Goal: Task Accomplishment & Management: Manage account settings

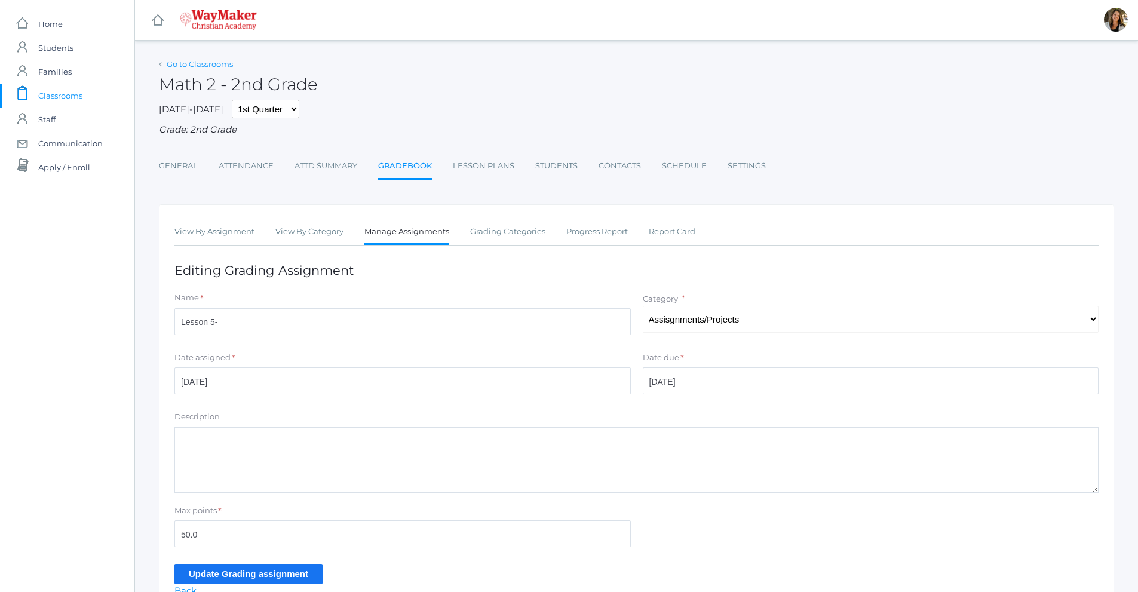
click at [191, 66] on link "Go to Classrooms" at bounding box center [200, 64] width 66 height 10
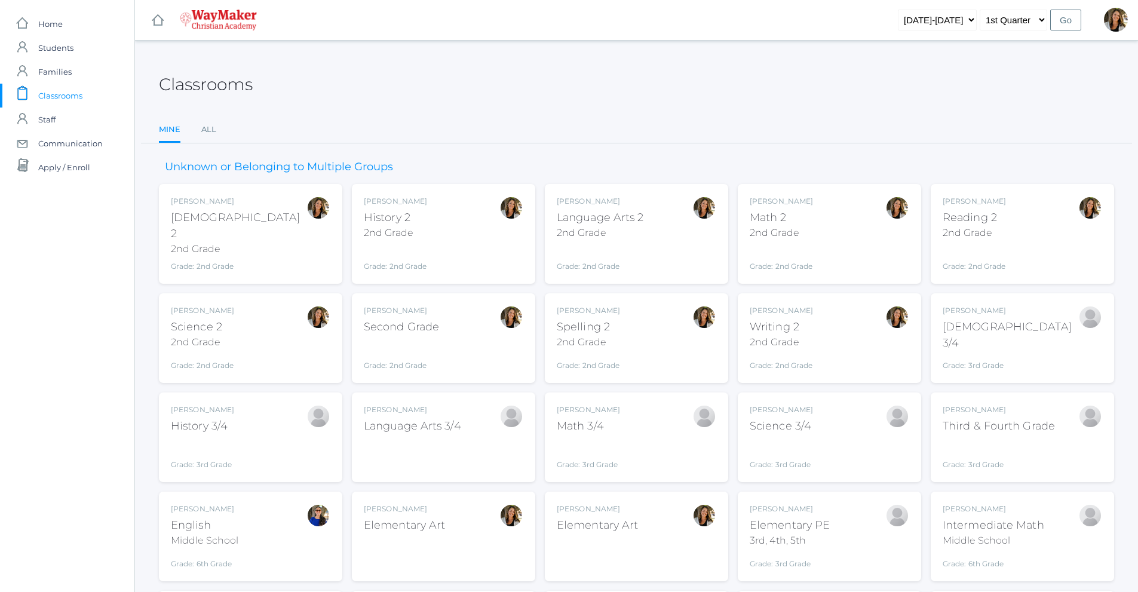
click at [582, 319] on div "Spelling 2" at bounding box center [588, 327] width 63 height 16
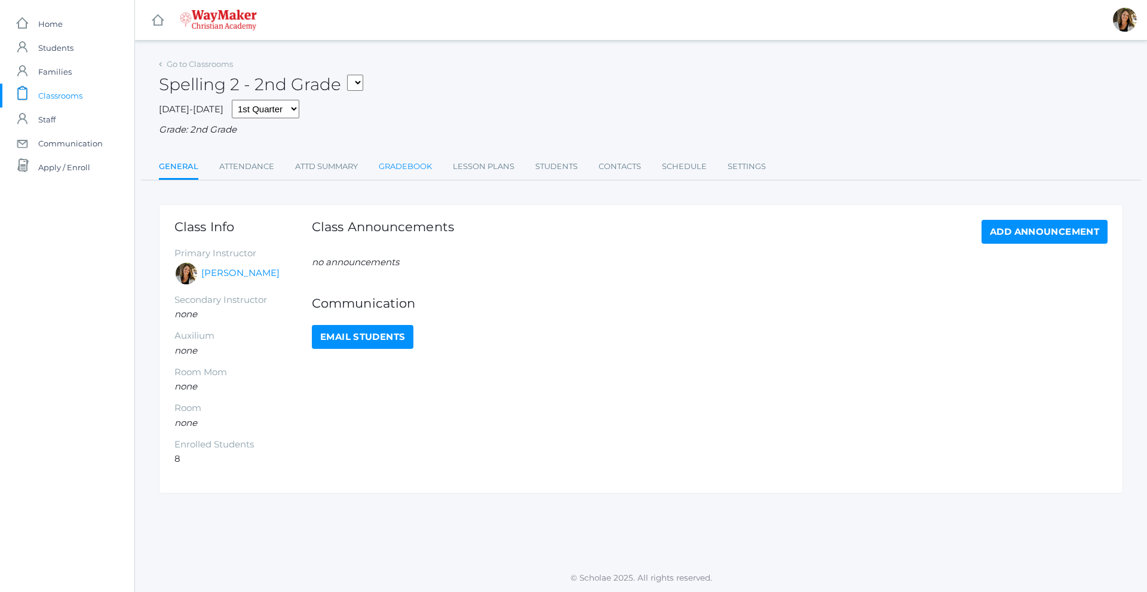
click at [393, 165] on link "Gradebook" at bounding box center [405, 167] width 53 height 24
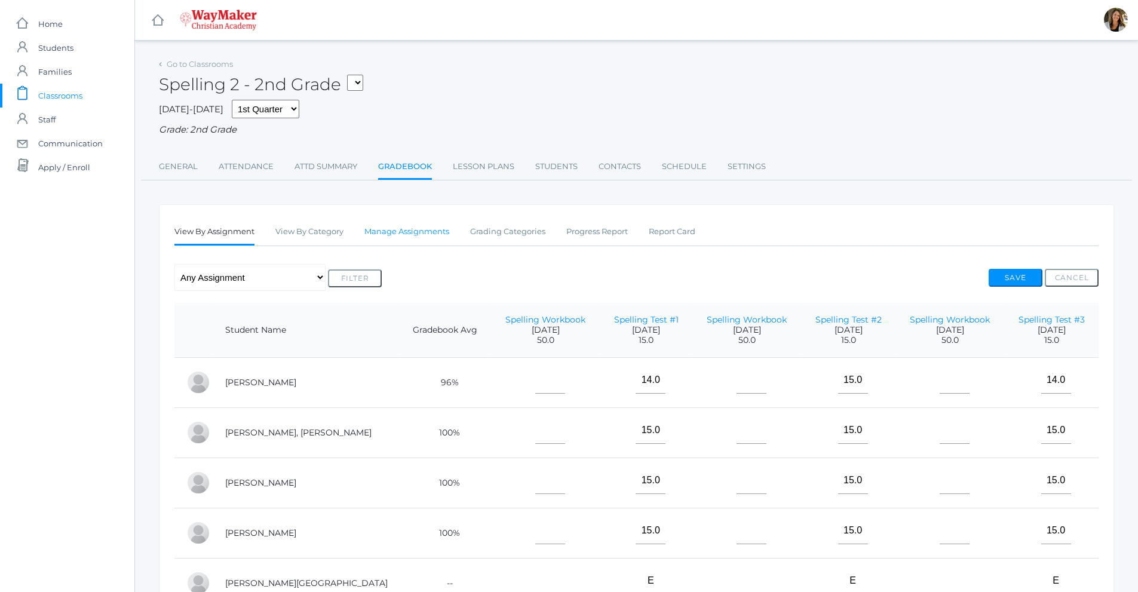
click at [409, 233] on link "Manage Assignments" at bounding box center [406, 232] width 85 height 24
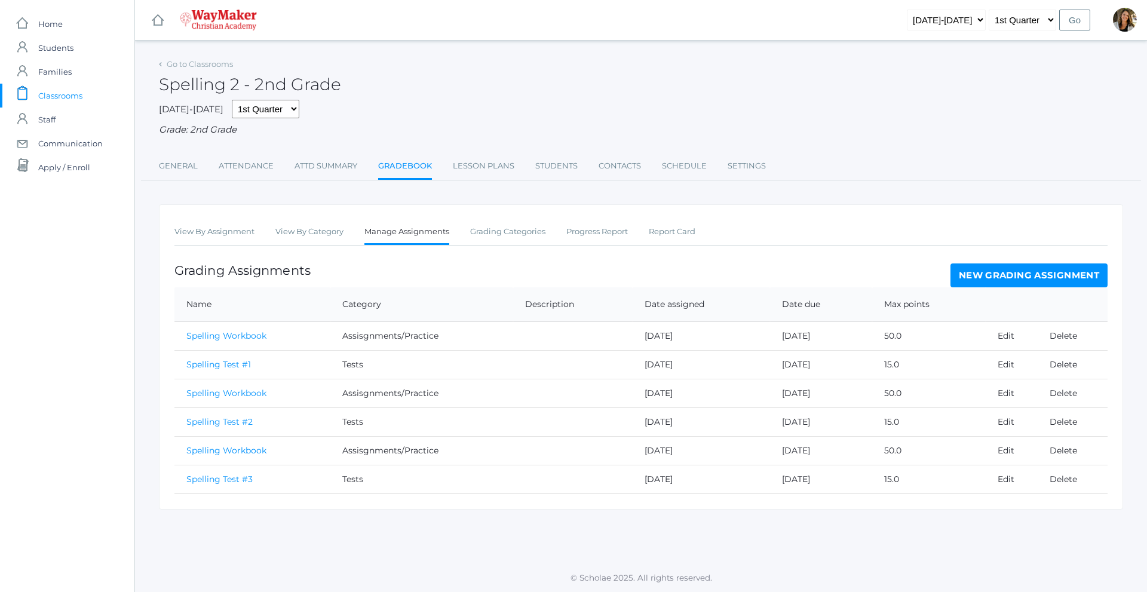
click at [1058, 281] on link "New Grading Assignment" at bounding box center [1028, 275] width 157 height 24
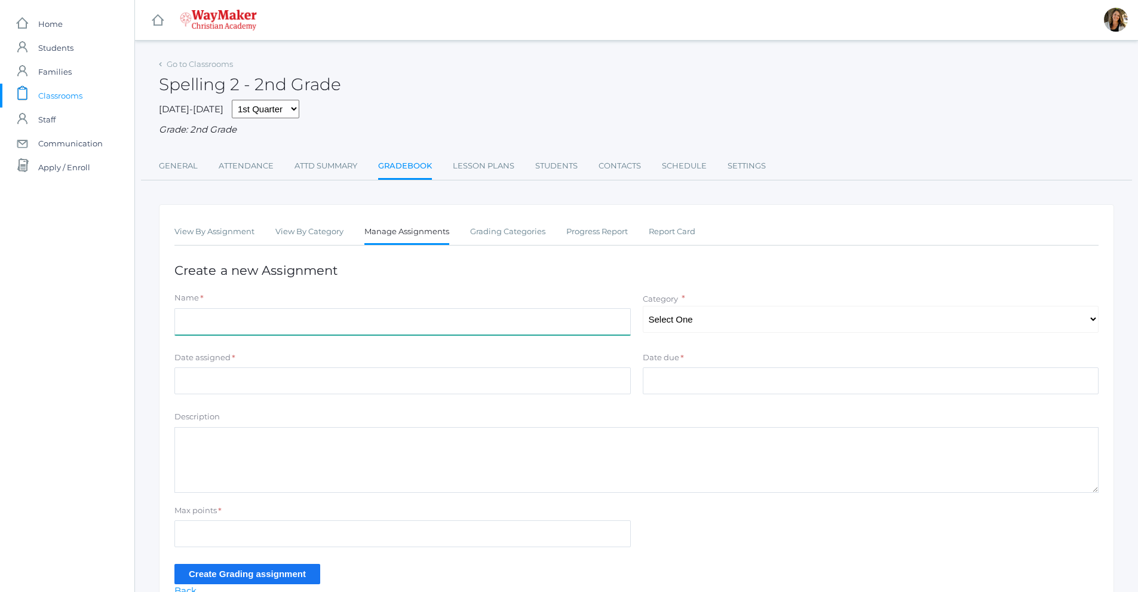
click at [480, 322] on input "Name" at bounding box center [402, 321] width 456 height 27
type input "Test #4"
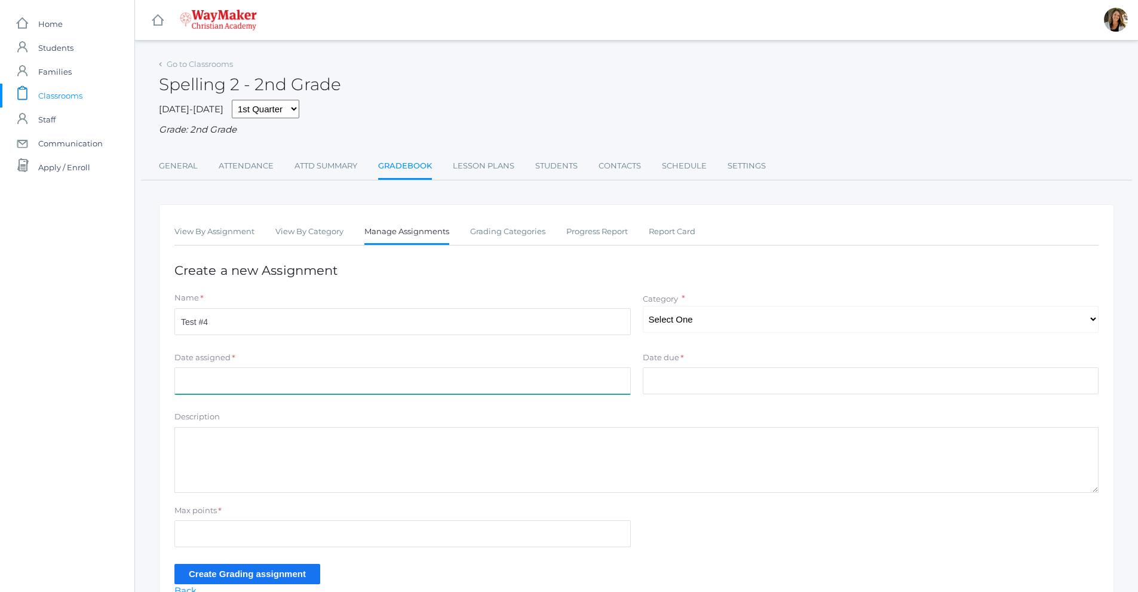
click at [413, 383] on input "Date assigned" at bounding box center [402, 380] width 456 height 27
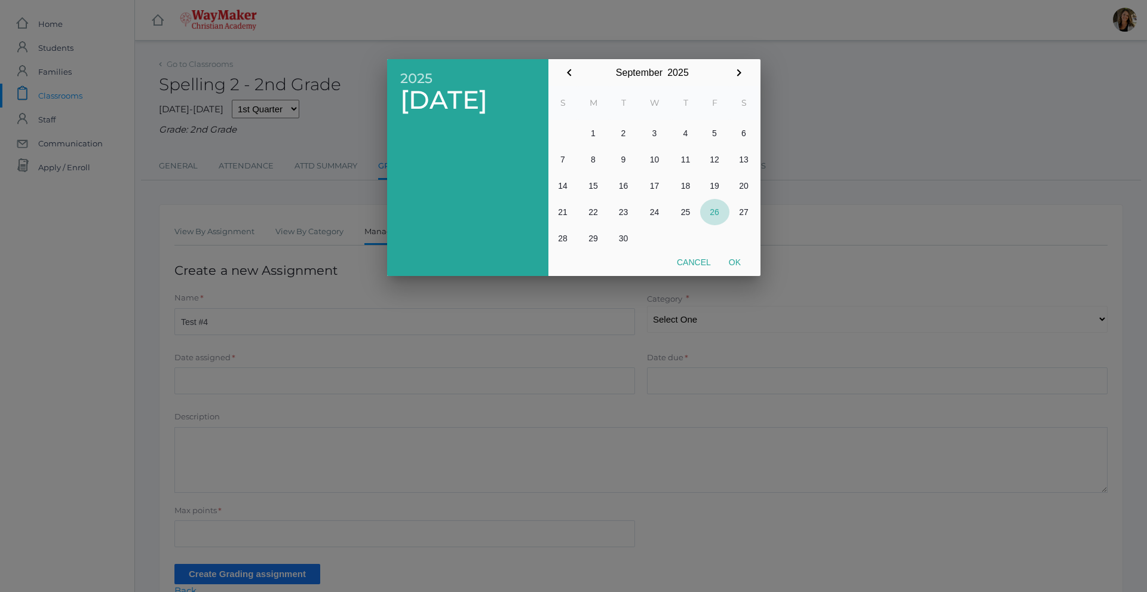
click at [713, 213] on button "26" at bounding box center [714, 212] width 29 height 26
click at [739, 264] on button "Ok" at bounding box center [735, 262] width 30 height 22
type input "[DATE]"
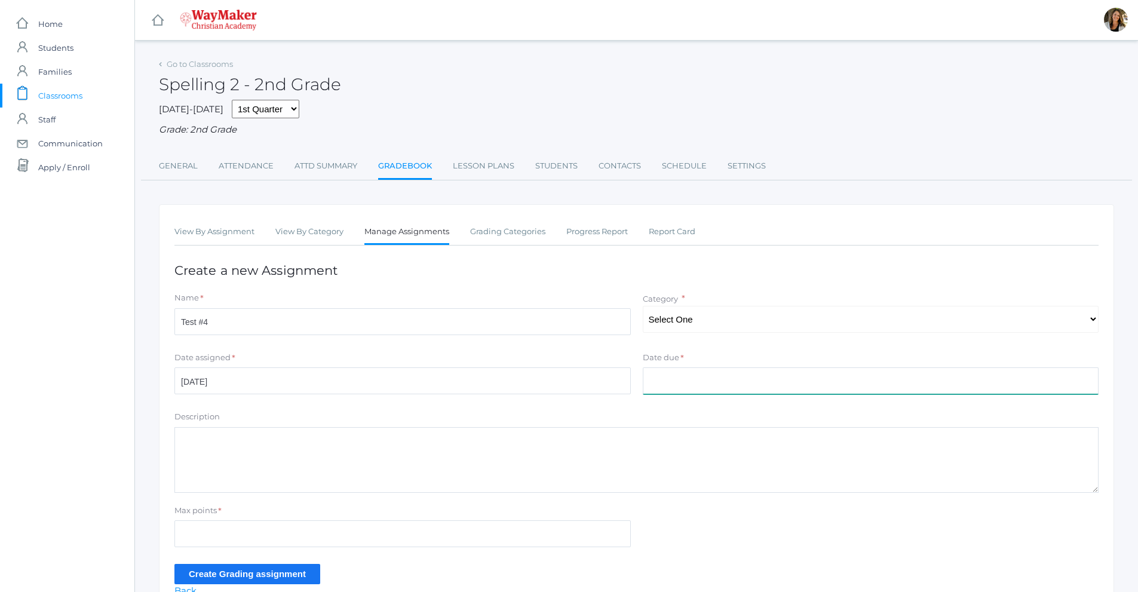
click at [669, 383] on input "Date due" at bounding box center [871, 380] width 456 height 27
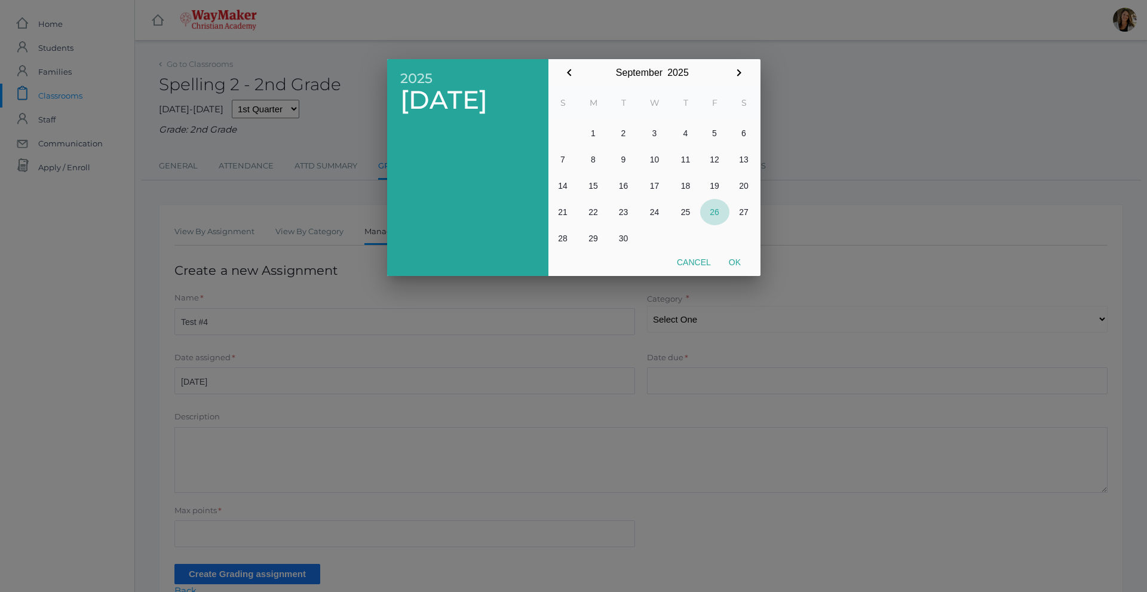
click at [713, 208] on button "26" at bounding box center [714, 212] width 29 height 26
click at [714, 208] on button "26" at bounding box center [714, 212] width 29 height 26
click at [737, 263] on button "Ok" at bounding box center [735, 262] width 30 height 22
type input "[DATE]"
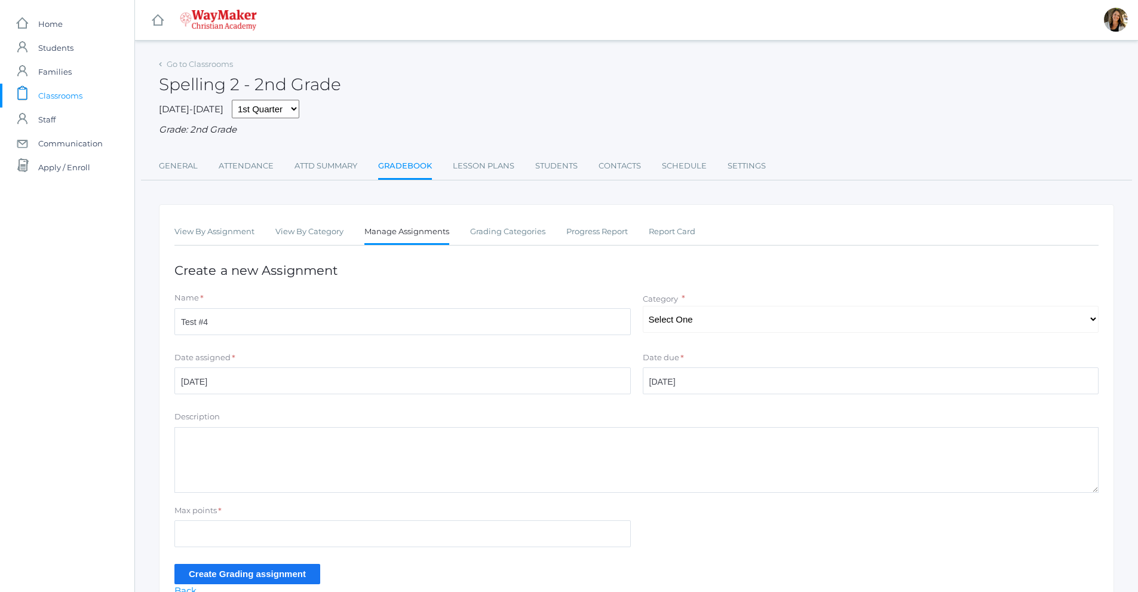
click at [686, 366] on div "Date due *" at bounding box center [871, 360] width 456 height 16
click at [685, 324] on select "Select One Assisgnments/Practice Tests" at bounding box center [871, 319] width 456 height 27
select select "1205"
click at [643, 307] on select "Select One Assisgnments/Practice Tests" at bounding box center [871, 319] width 456 height 27
click at [680, 358] on div "*" at bounding box center [682, 360] width 4 height 16
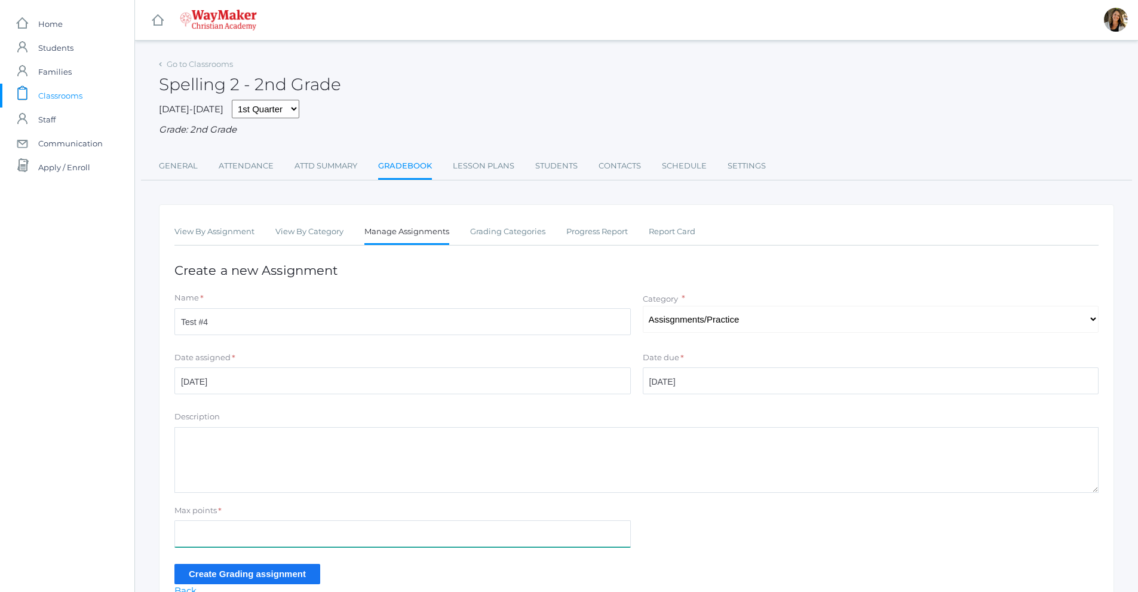
click at [214, 539] on input "Max points" at bounding box center [402, 533] width 456 height 27
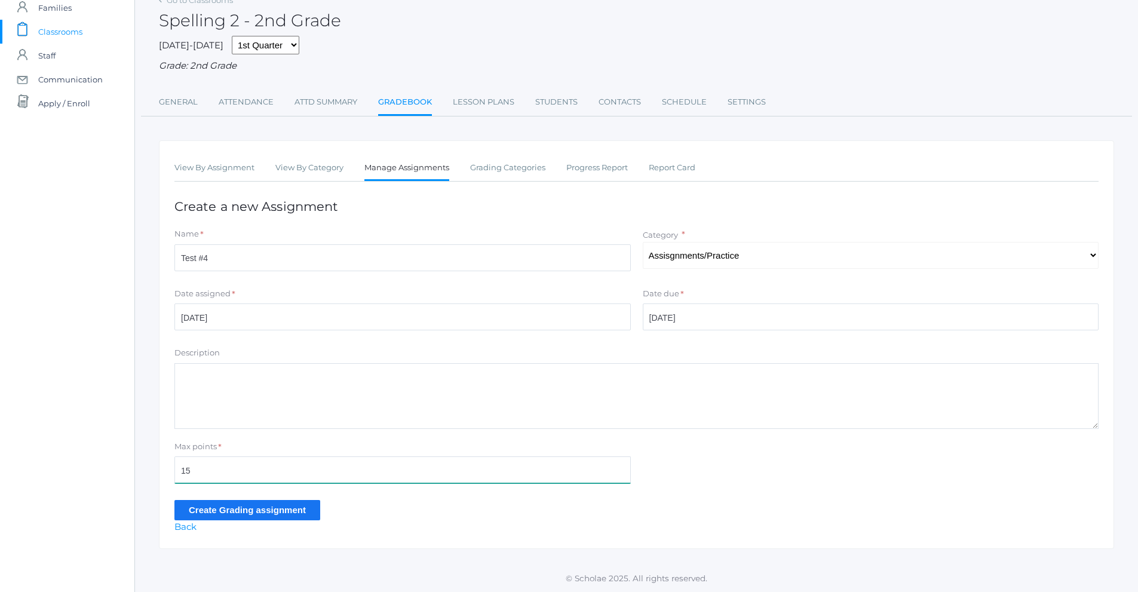
scroll to position [66, 0]
type input "15"
click at [253, 510] on input "Create Grading assignment" at bounding box center [247, 510] width 146 height 20
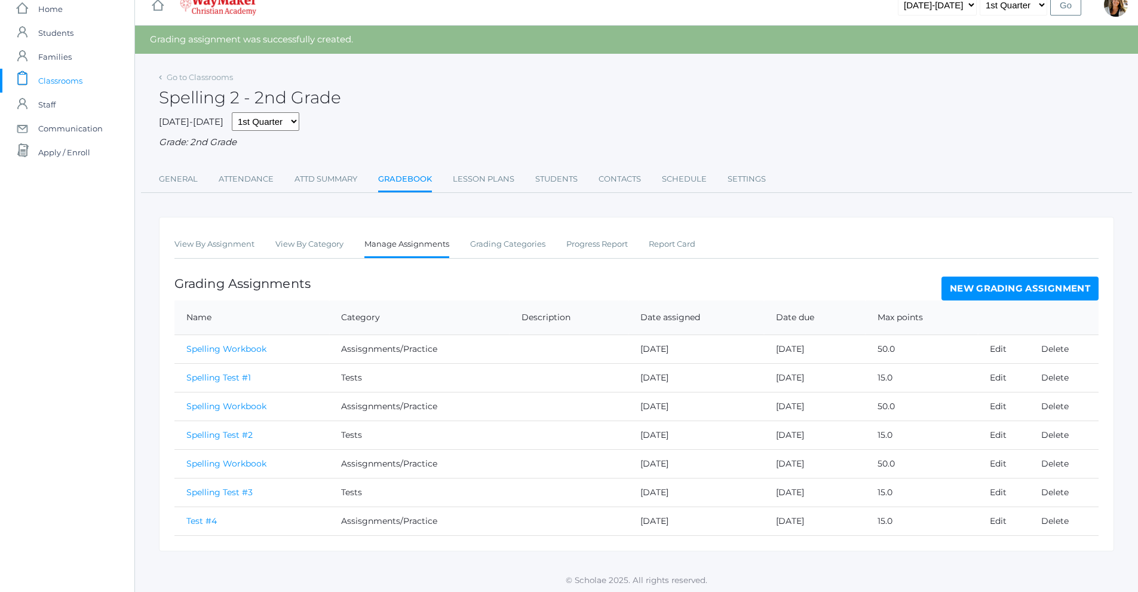
scroll to position [19, 0]
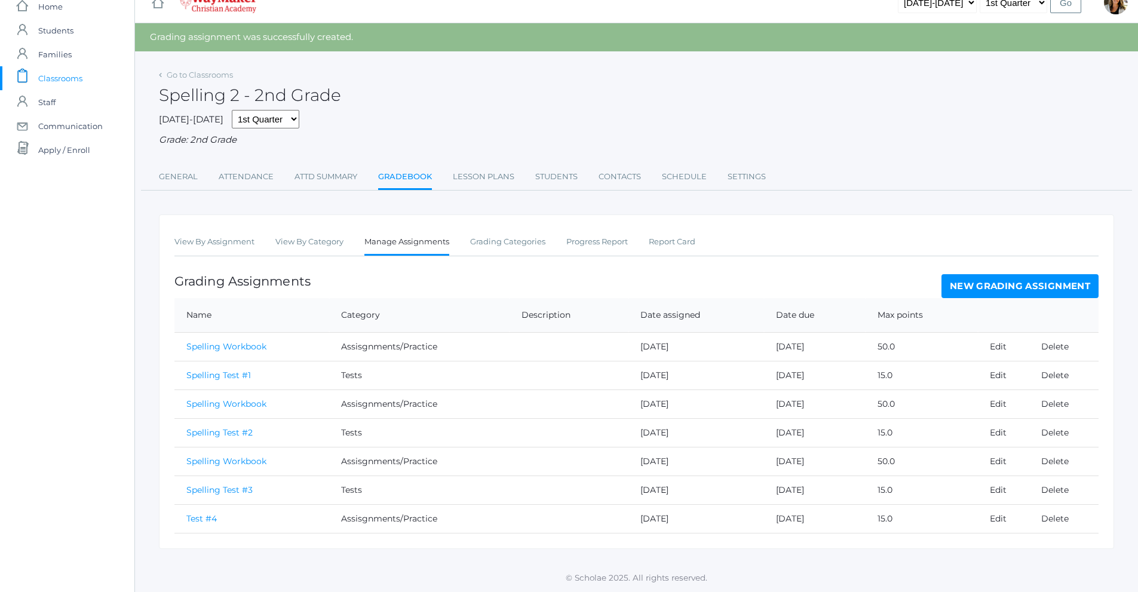
click at [208, 521] on link "Test #4" at bounding box center [201, 518] width 30 height 11
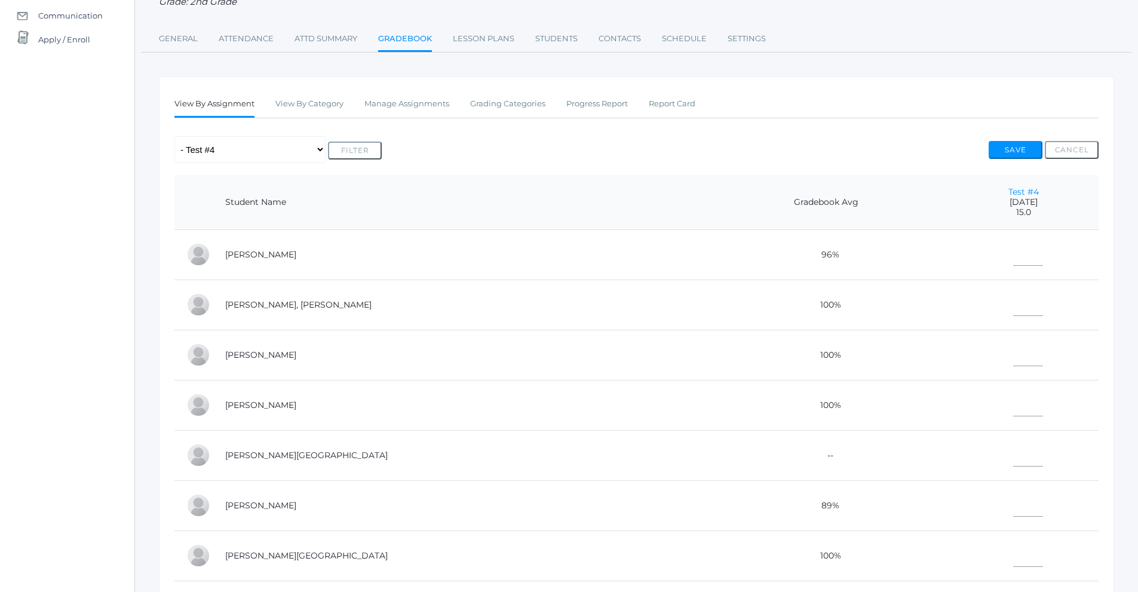
scroll to position [179, 0]
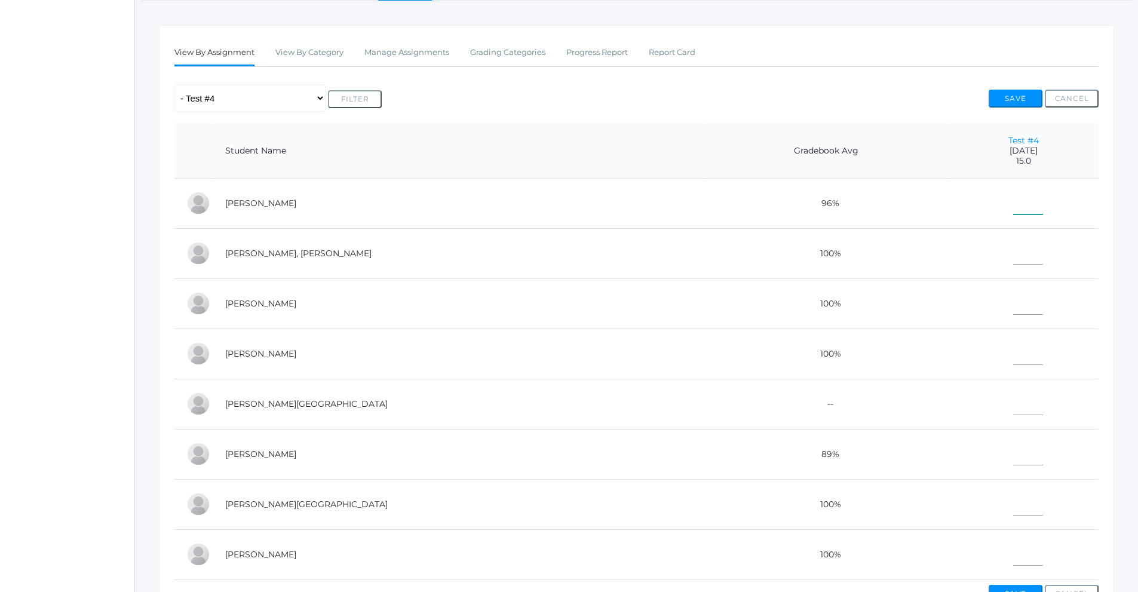
click at [1013, 200] on input"] "text" at bounding box center [1028, 201] width 30 height 27
type input"] "14"
click at [1013, 259] on input"] "text" at bounding box center [1028, 251] width 30 height 27
type input"] "15"
click at [971, 318] on td at bounding box center [1023, 303] width 151 height 50
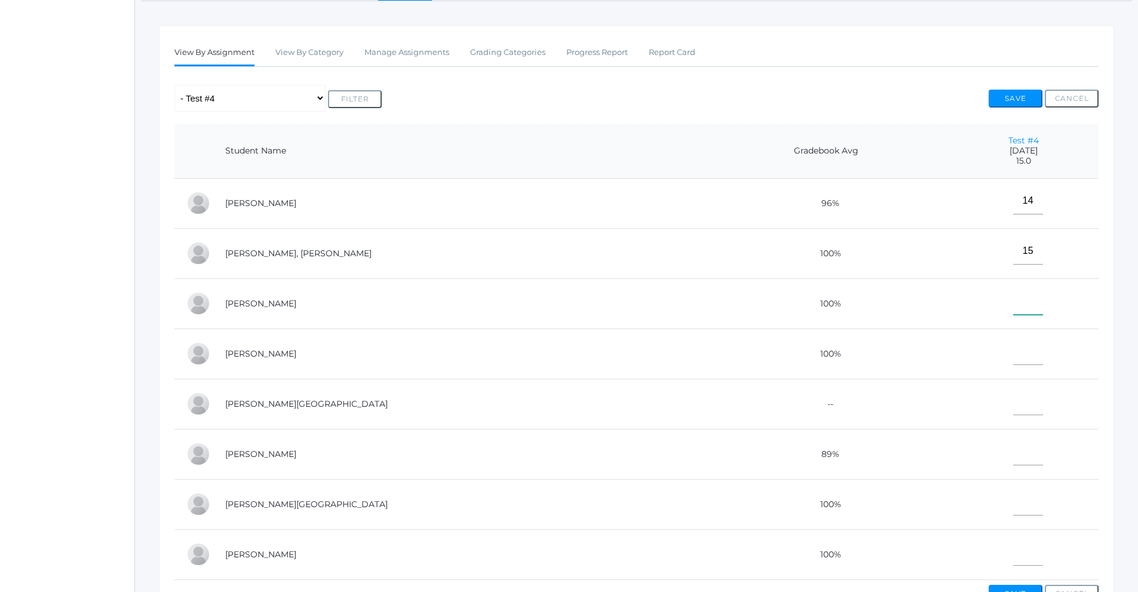
click at [1013, 308] on input"] "text" at bounding box center [1028, 301] width 30 height 27
type input"] "15"
click at [1013, 355] on input"] "text" at bounding box center [1028, 351] width 30 height 27
type input"] "13"
click at [1013, 404] on input"] "text" at bounding box center [1028, 401] width 30 height 27
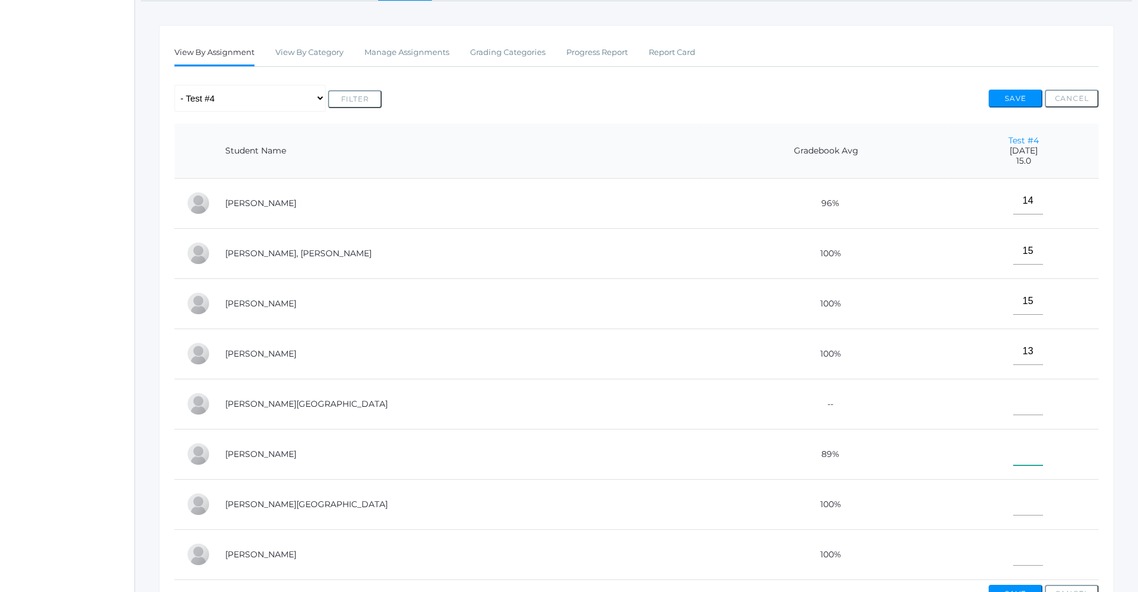
click at [1013, 453] on input"] "text" at bounding box center [1028, 451] width 30 height 27
type input"] "11"
click at [1013, 409] on input"] "text" at bounding box center [1028, 401] width 30 height 27
type input"] "e"
click at [1013, 511] on input"] "text" at bounding box center [1028, 502] width 30 height 27
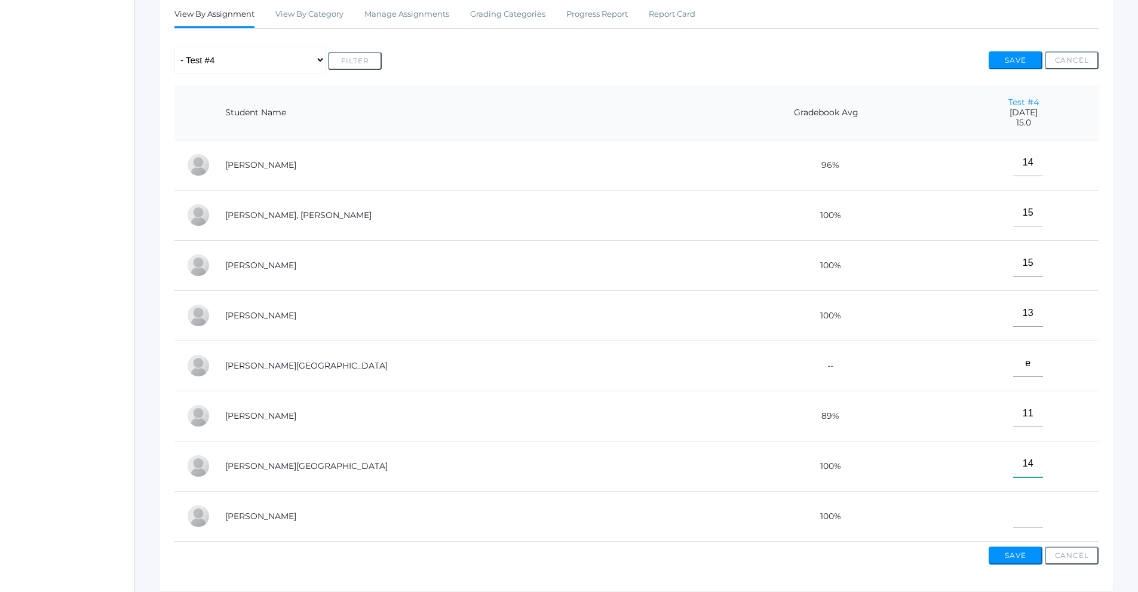
scroll to position [239, 0]
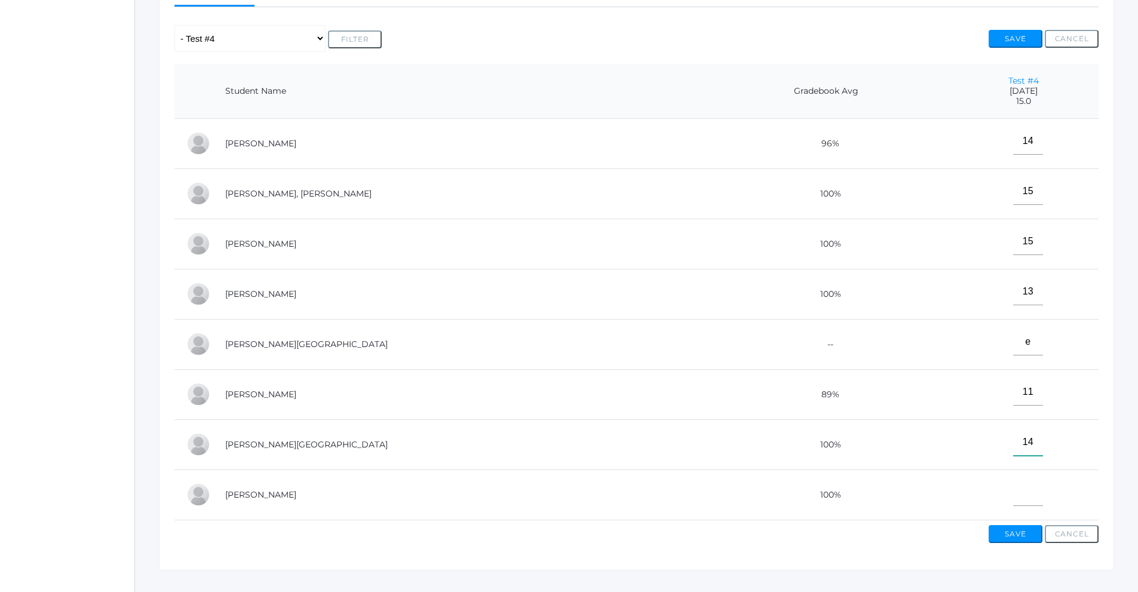
type input"] "14"
click at [1013, 501] on input"] "text" at bounding box center [1028, 492] width 30 height 27
type input"] "15"
click at [1014, 543] on button "Save" at bounding box center [1016, 534] width 54 height 18
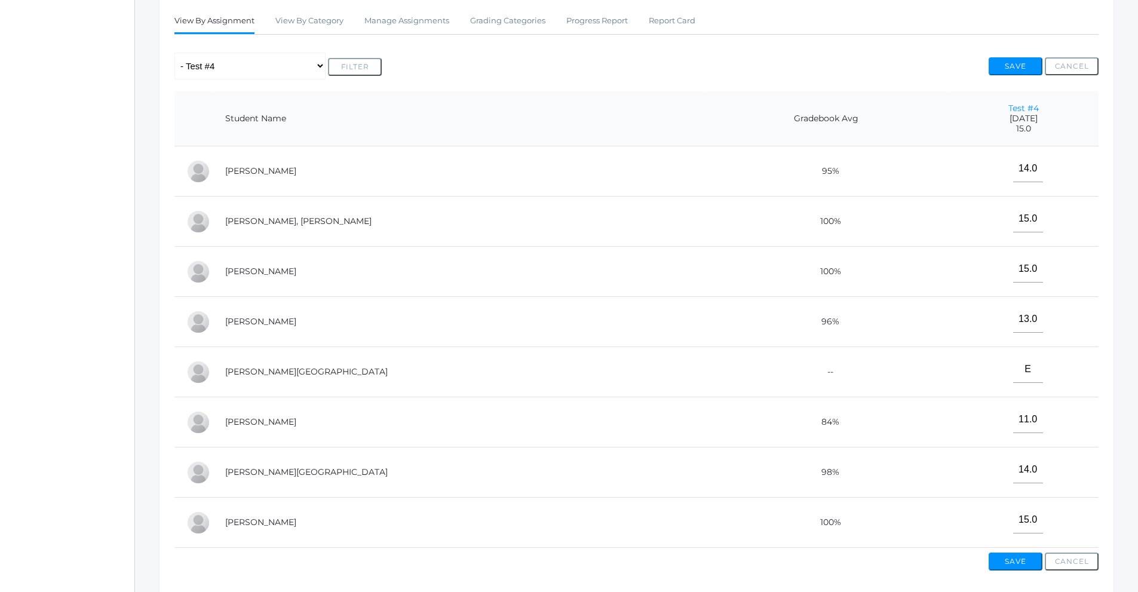
click at [704, 376] on td "--" at bounding box center [826, 372] width 244 height 50
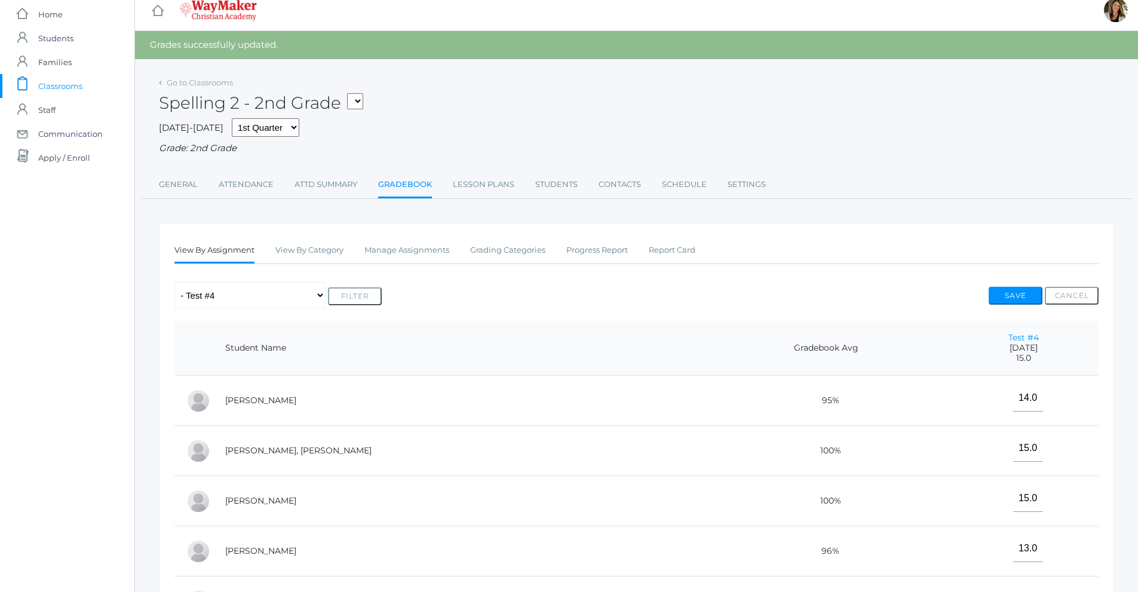
scroll to position [0, 0]
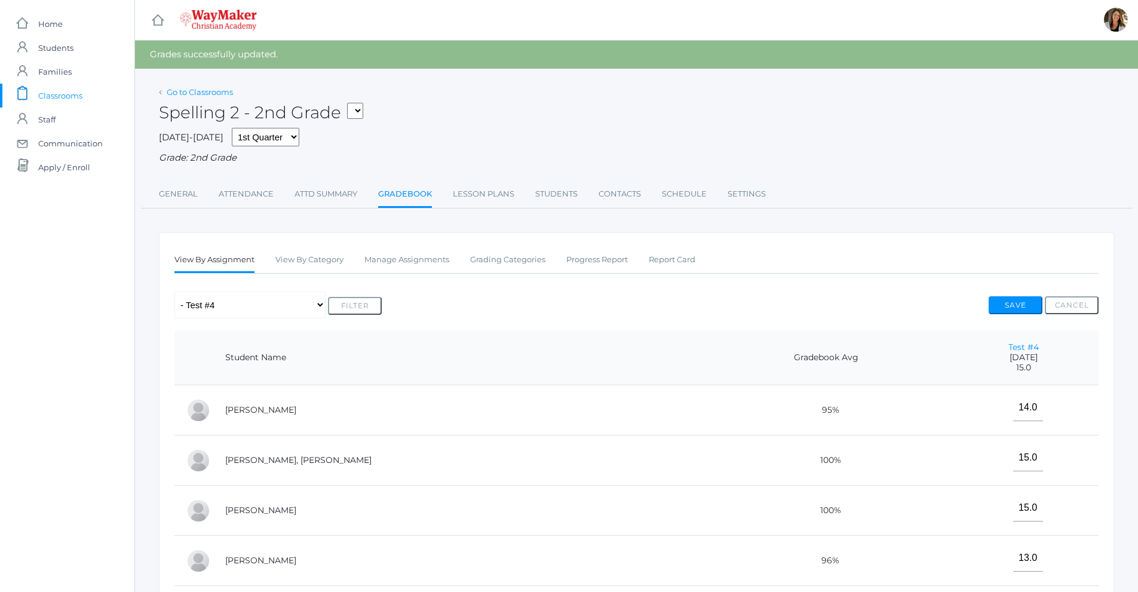
click at [182, 94] on link "Go to Classrooms" at bounding box center [200, 92] width 66 height 10
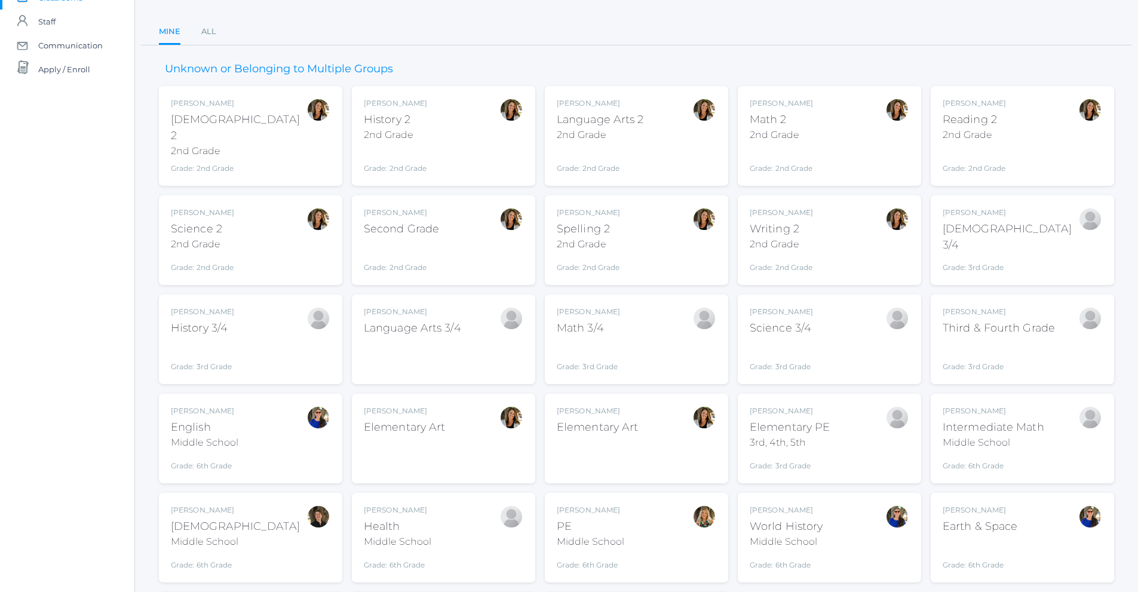
scroll to position [119, 0]
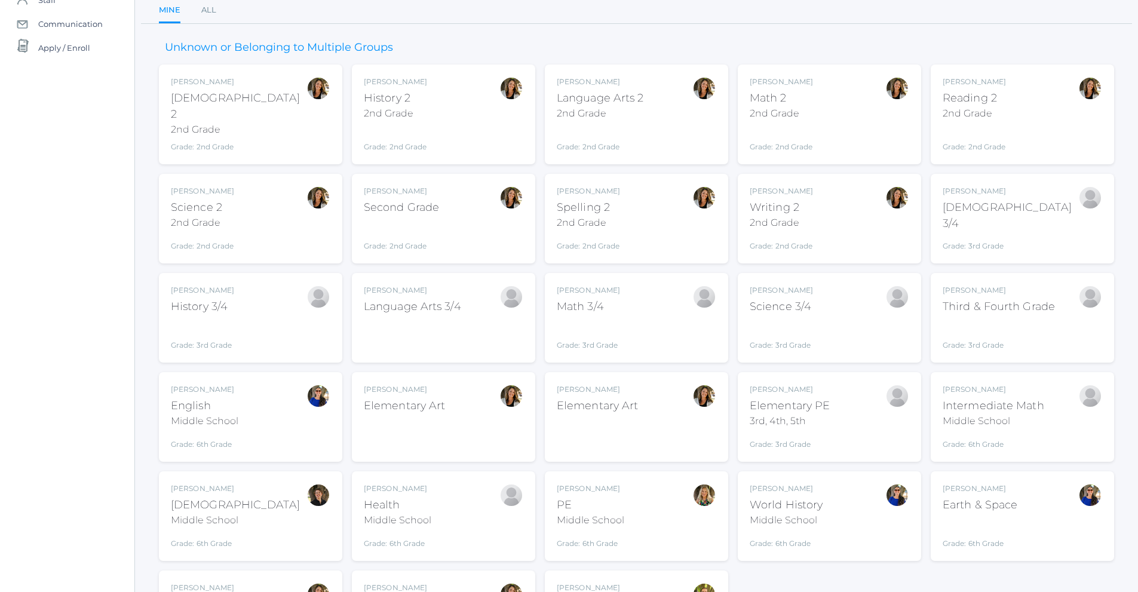
click at [668, 127] on div "Amber Farnes Language Arts 2 2nd Grade Grade: 2nd Grade 02ELEM" at bounding box center [636, 114] width 159 height 76
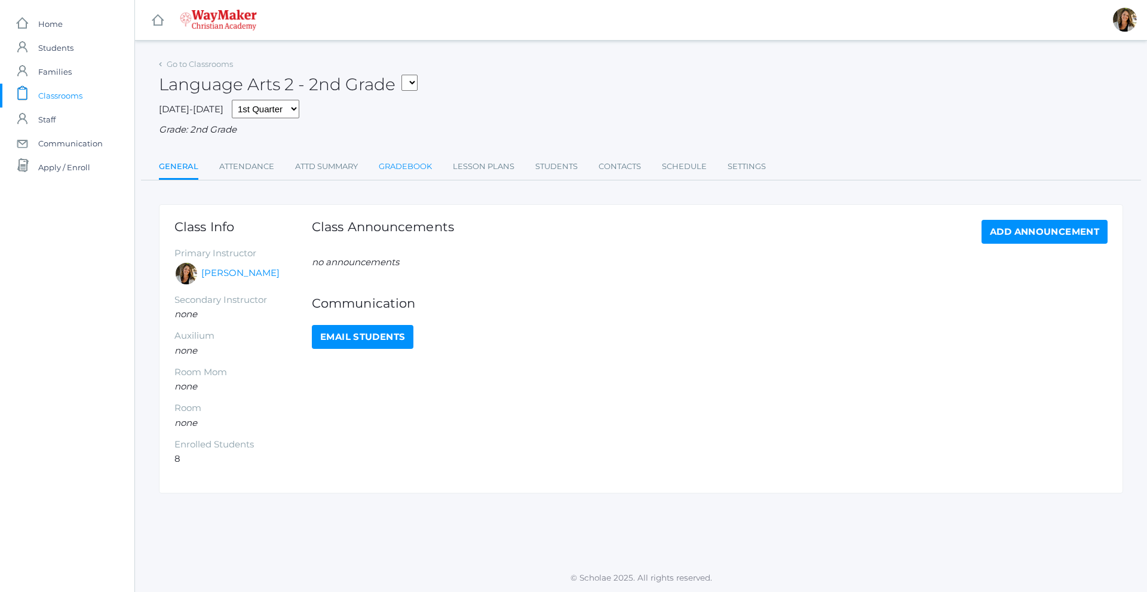
click at [403, 171] on link "Gradebook" at bounding box center [405, 167] width 53 height 24
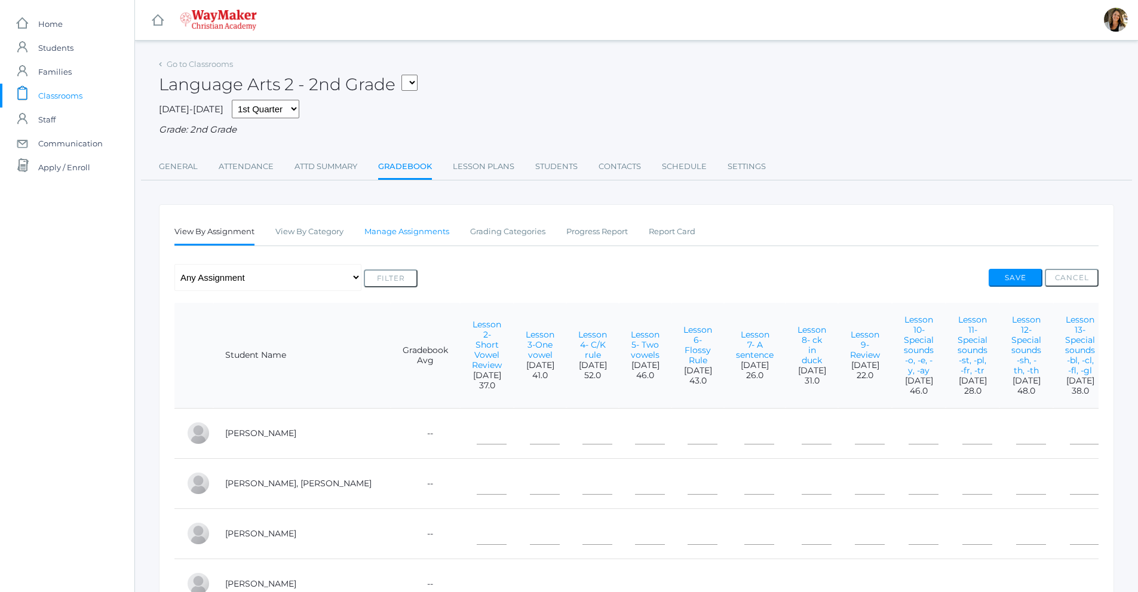
click at [421, 232] on link "Manage Assignments" at bounding box center [406, 232] width 85 height 24
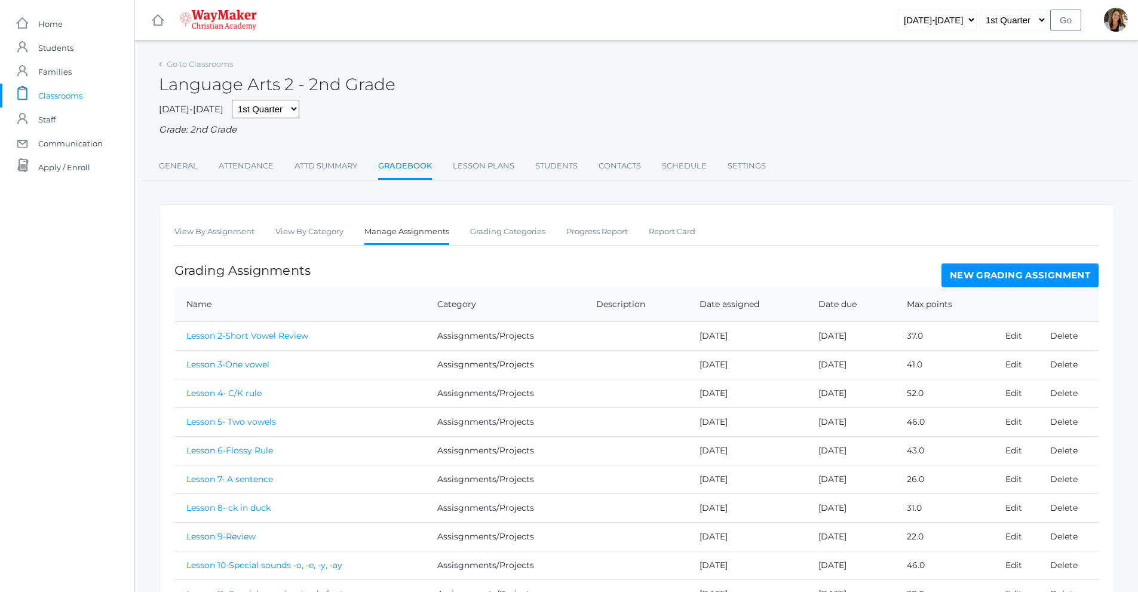
click at [1033, 281] on link "New Grading Assignment" at bounding box center [1019, 275] width 157 height 24
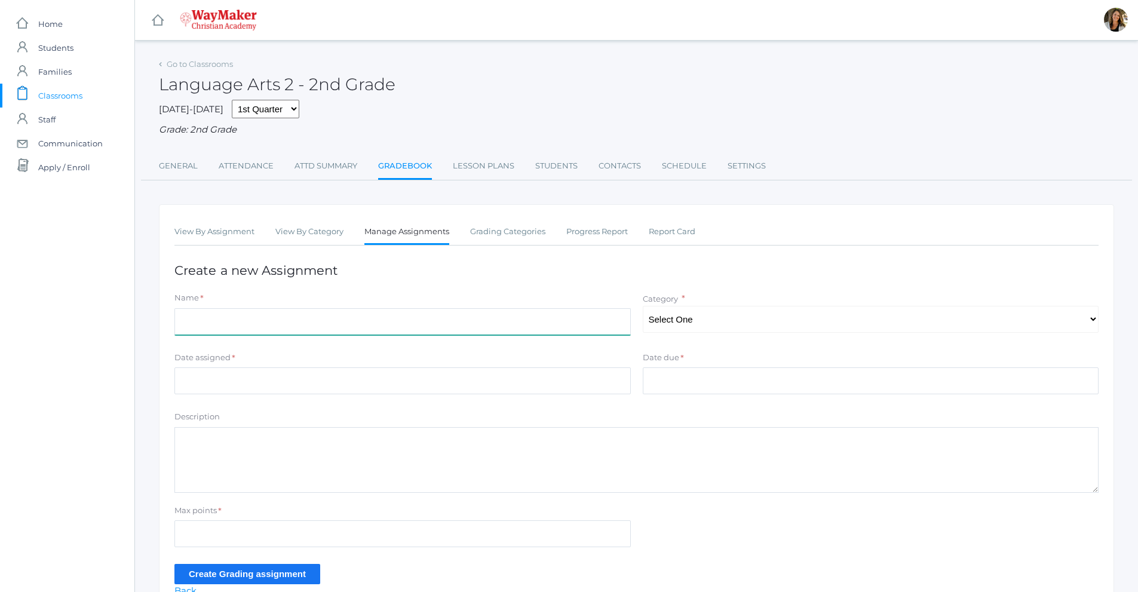
click at [260, 331] on input "Name" at bounding box center [402, 321] width 456 height 27
click at [196, 326] on input "Phoonics Test #1" at bounding box center [402, 321] width 456 height 27
type input "Phonics Test #1"
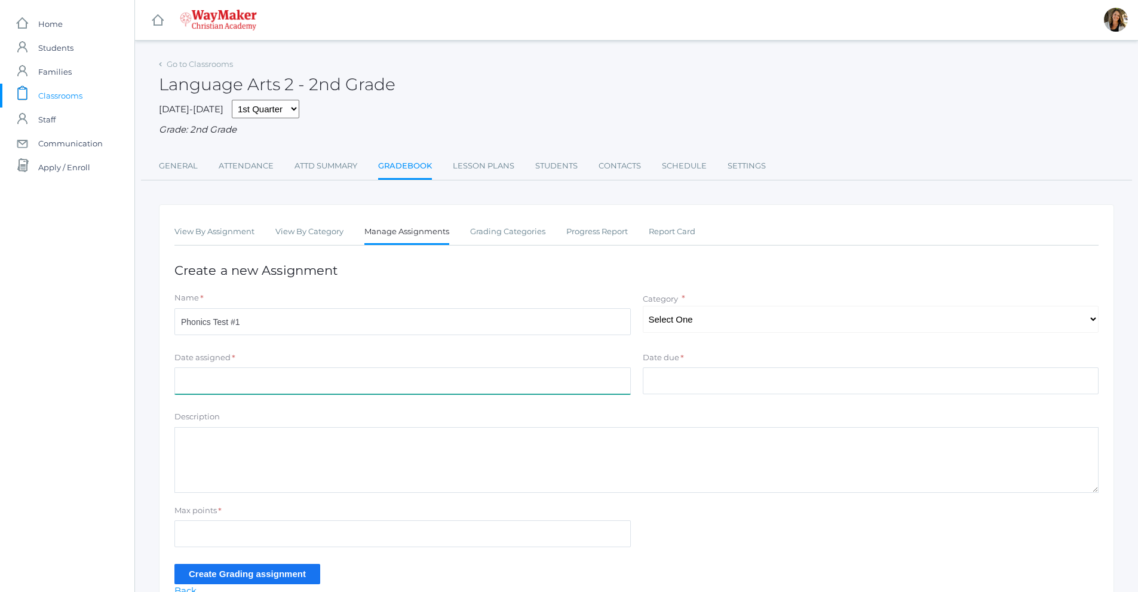
click at [222, 370] on input "Date assigned" at bounding box center [402, 380] width 456 height 27
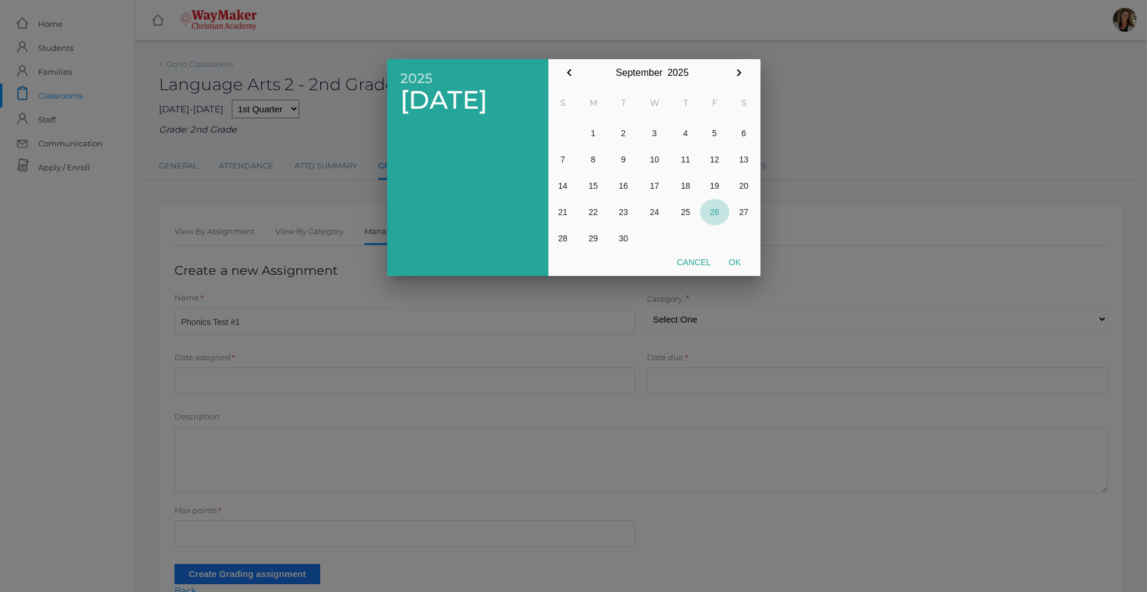
click at [713, 211] on button "26" at bounding box center [714, 212] width 29 height 26
click at [738, 265] on button "Ok" at bounding box center [735, 262] width 30 height 22
type input "[DATE]"
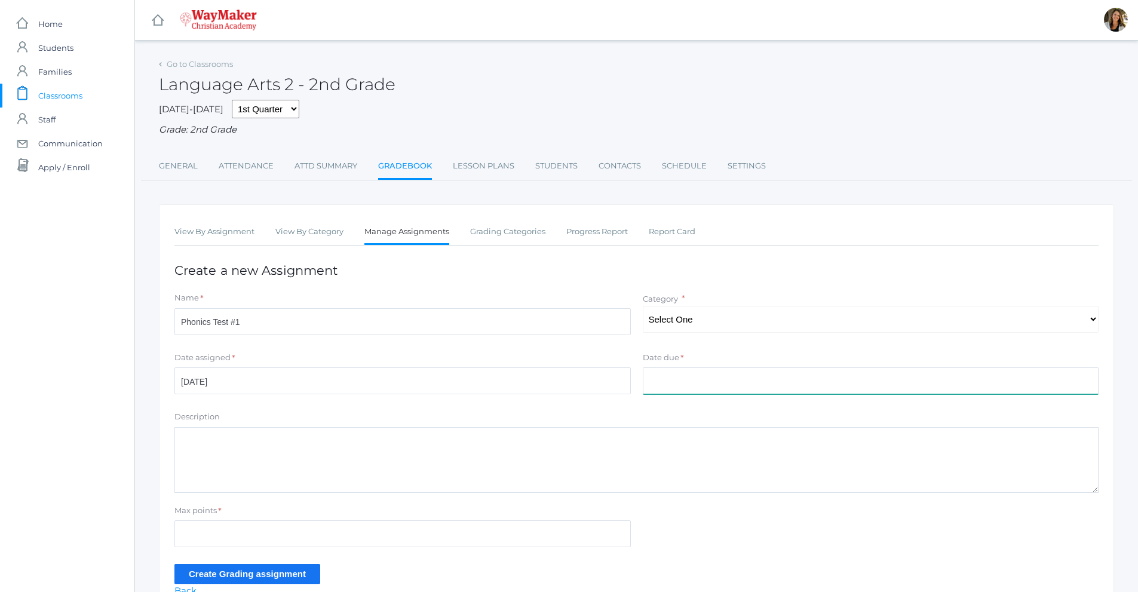
click at [694, 385] on input "Date due" at bounding box center [871, 380] width 456 height 27
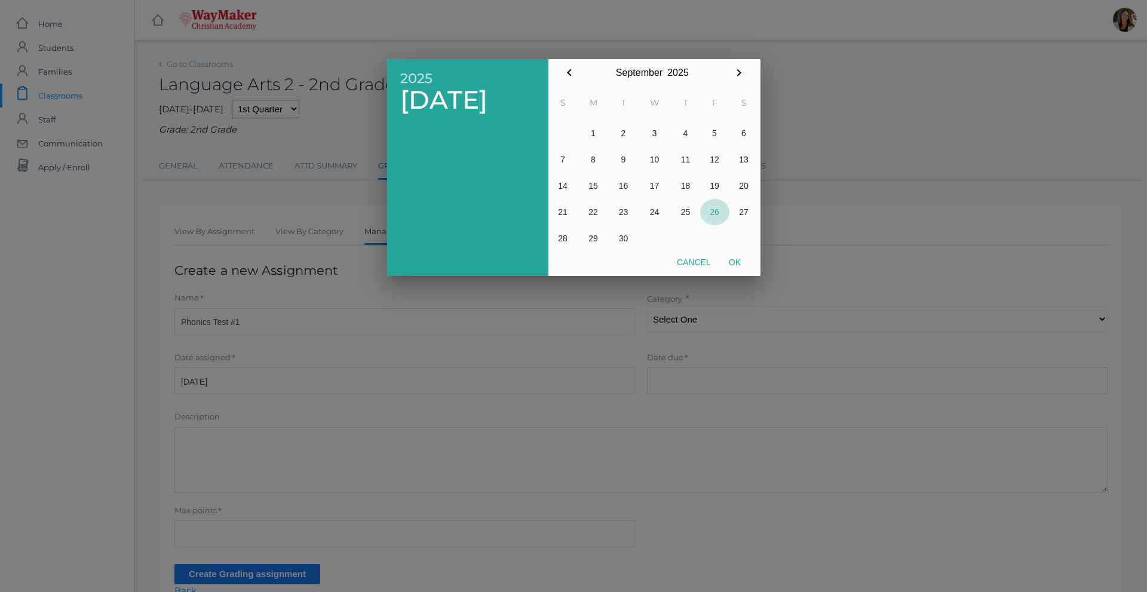
click at [711, 211] on button "26" at bounding box center [714, 212] width 29 height 26
click at [737, 265] on button "Ok" at bounding box center [735, 262] width 30 height 22
type input "[DATE]"
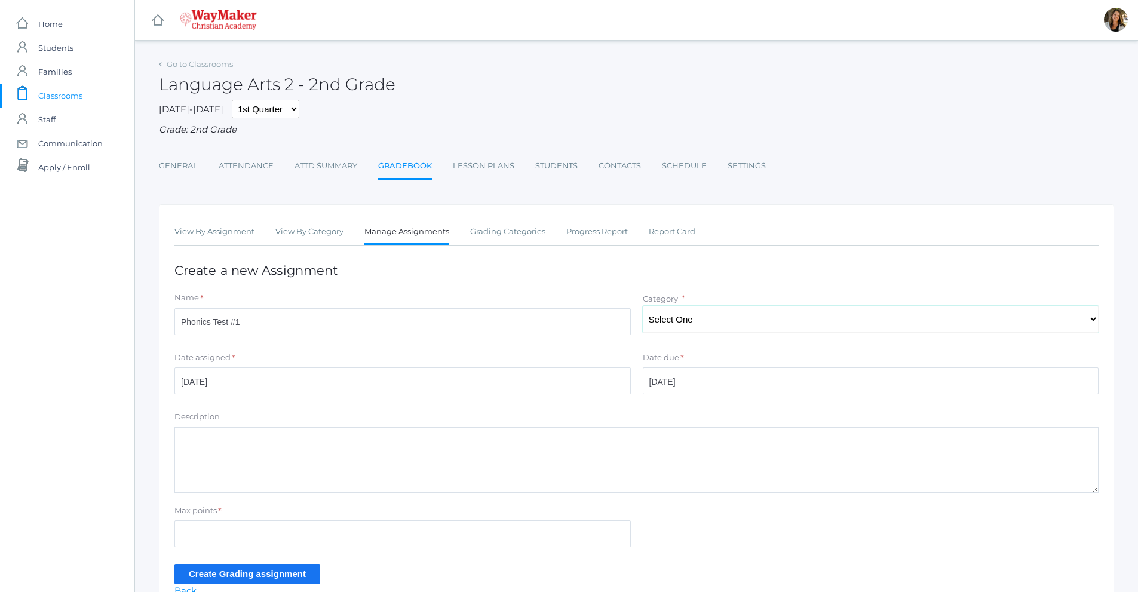
click at [664, 325] on select "Select One Participation Assisgnments/Projects Tests" at bounding box center [871, 319] width 456 height 27
select select "1185"
click at [643, 307] on select "Select One Participation Assisgnments/Projects Tests" at bounding box center [871, 319] width 456 height 27
click at [223, 542] on input "Max points" at bounding box center [402, 533] width 456 height 27
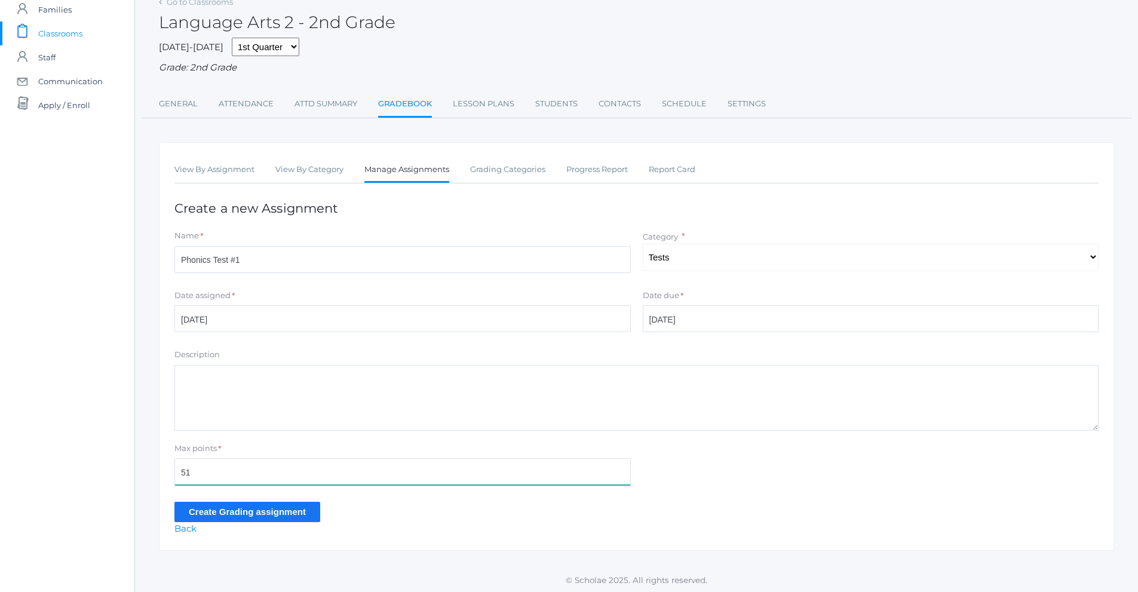
scroll to position [66, 0]
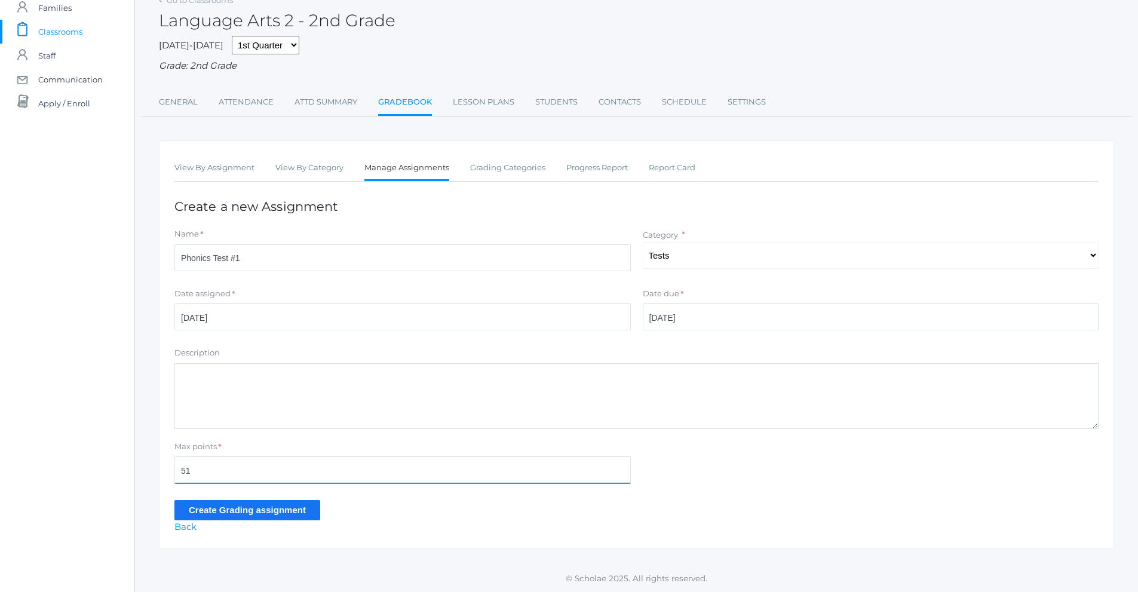
type input "51"
click at [230, 517] on input "Create Grading assignment" at bounding box center [247, 510] width 146 height 20
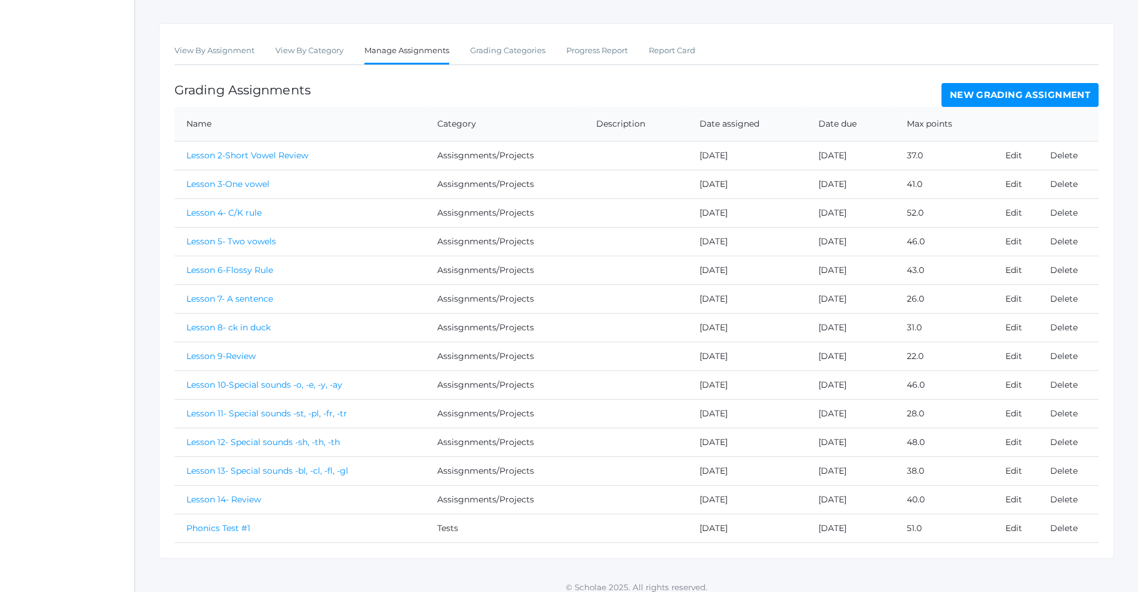
scroll to position [220, 0]
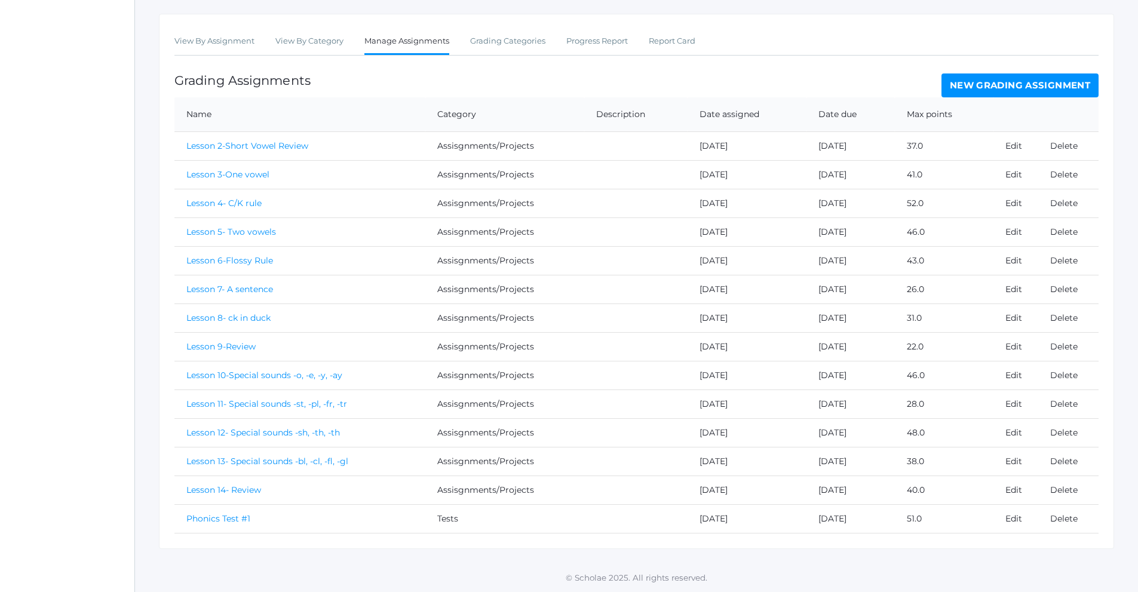
click at [213, 523] on link "Phonics Test #1" at bounding box center [218, 518] width 64 height 11
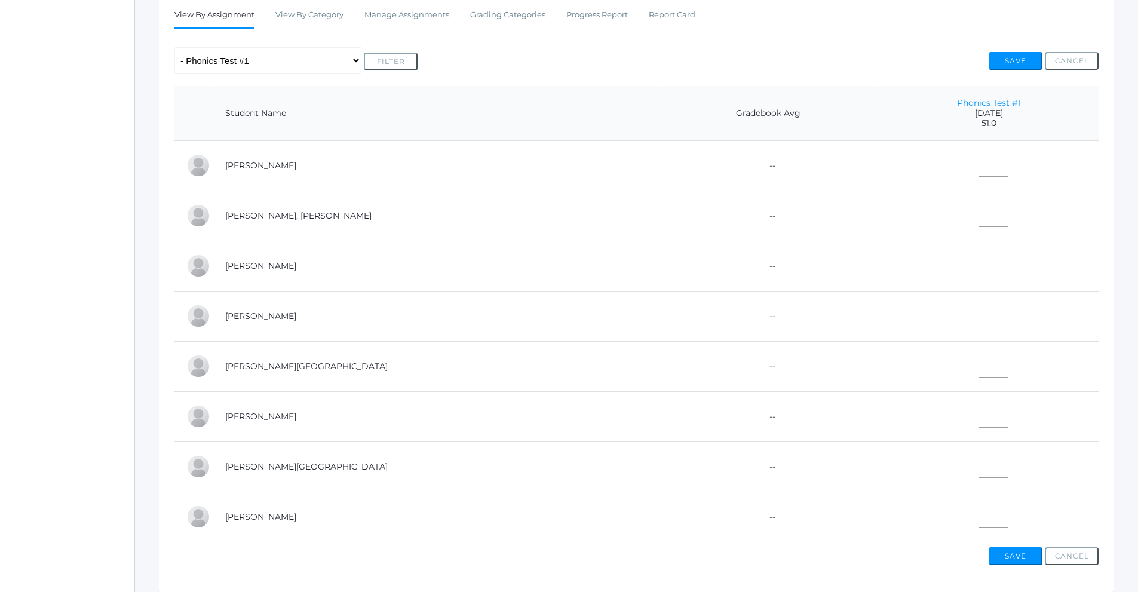
scroll to position [179, 0]
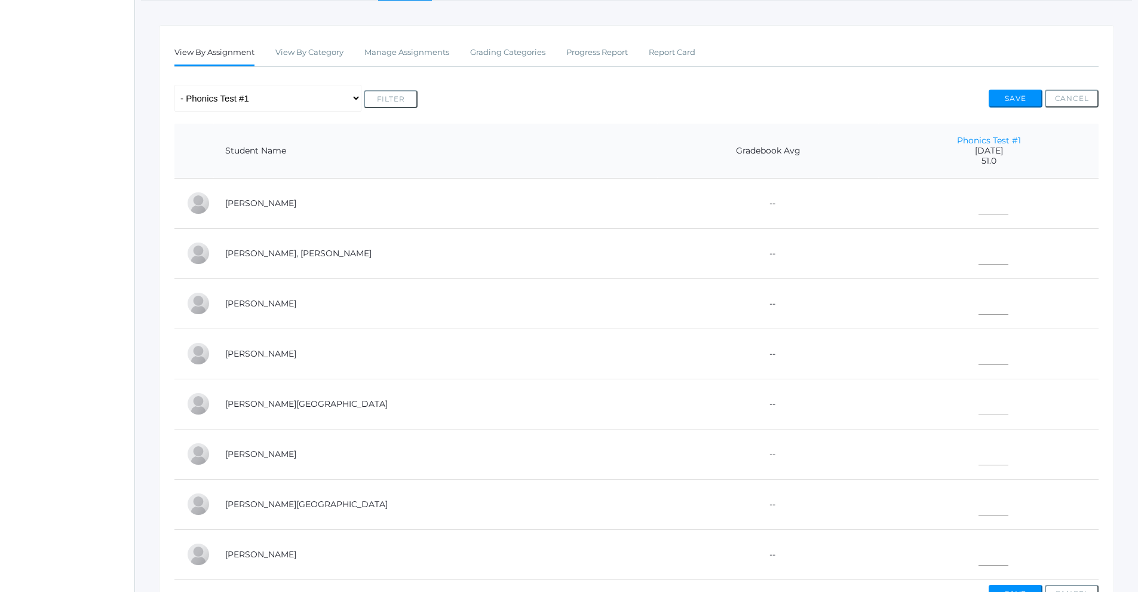
click at [668, 205] on td "--" at bounding box center [769, 203] width 222 height 50
click at [978, 210] on input"] "text" at bounding box center [993, 201] width 30 height 27
type input"] "36"
click at [953, 271] on td at bounding box center [989, 253] width 220 height 50
click at [978, 256] on input"] "text" at bounding box center [993, 251] width 30 height 27
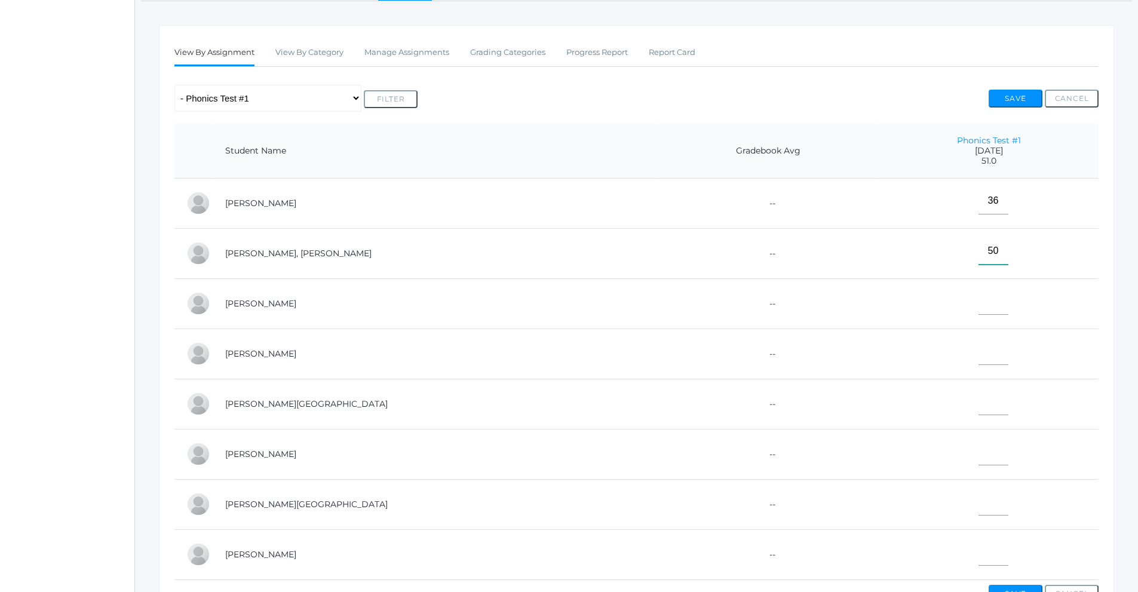
type input"] "50"
click at [978, 307] on input"] "text" at bounding box center [993, 301] width 30 height 27
type input"] "51"
click at [978, 554] on input"] "text" at bounding box center [993, 552] width 30 height 27
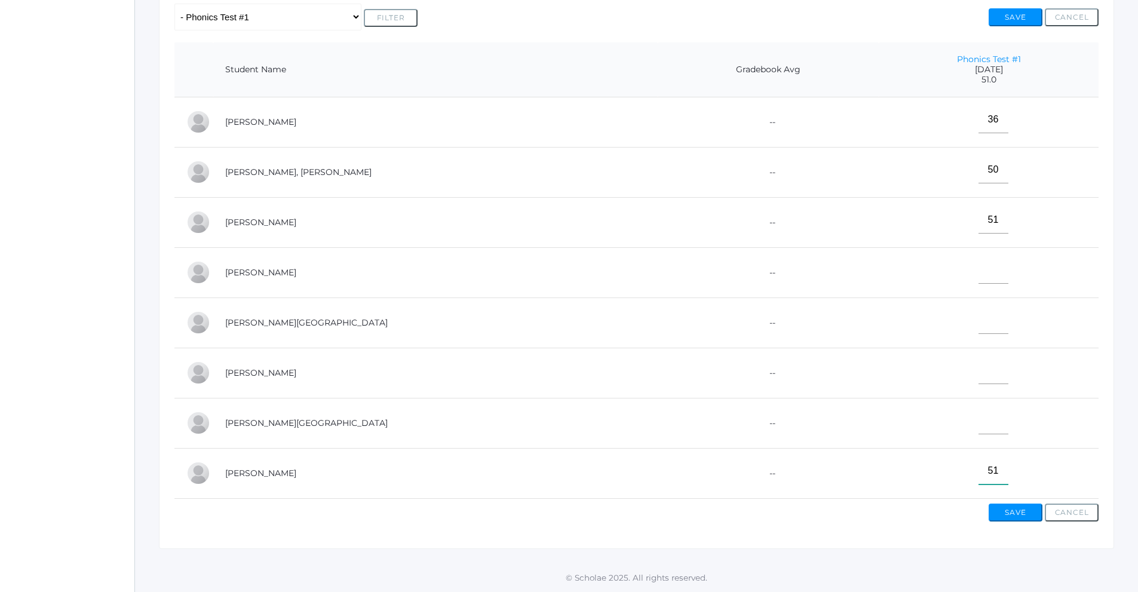
scroll to position [271, 0]
type input"] "51"
click at [978, 273] on input"] "text" at bounding box center [993, 270] width 30 height 27
click at [978, 365] on input"] "text" at bounding box center [993, 370] width 30 height 27
type input"] "44"
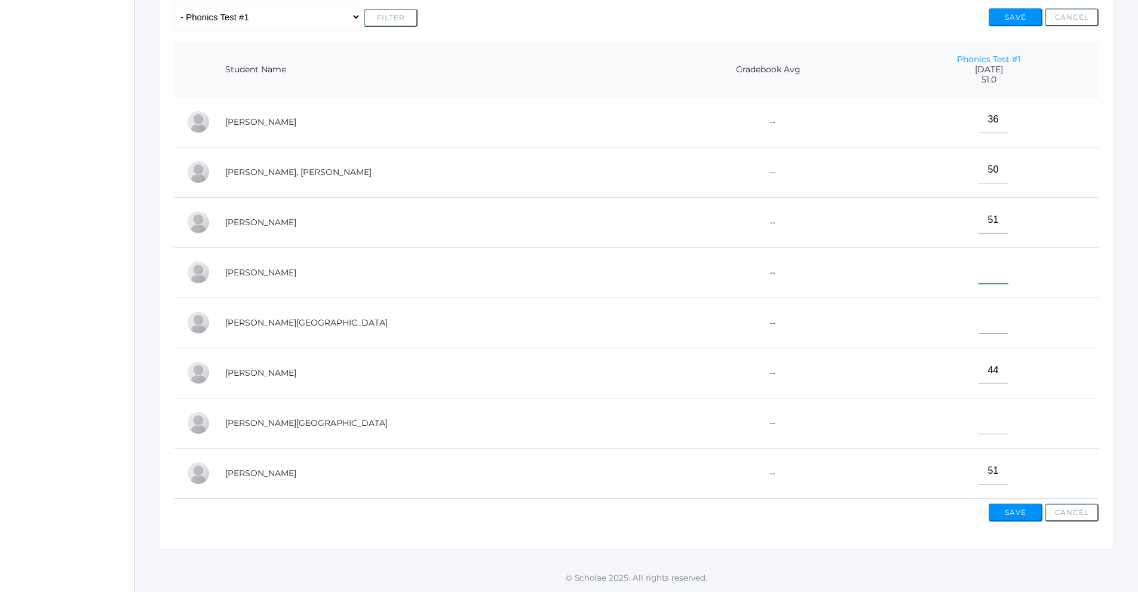
click at [978, 263] on input"] "text" at bounding box center [993, 270] width 30 height 27
type input"] "51"
click at [978, 415] on input"] "text" at bounding box center [993, 420] width 30 height 27
type input"] "51"
click at [978, 307] on input"] "text" at bounding box center [993, 320] width 30 height 27
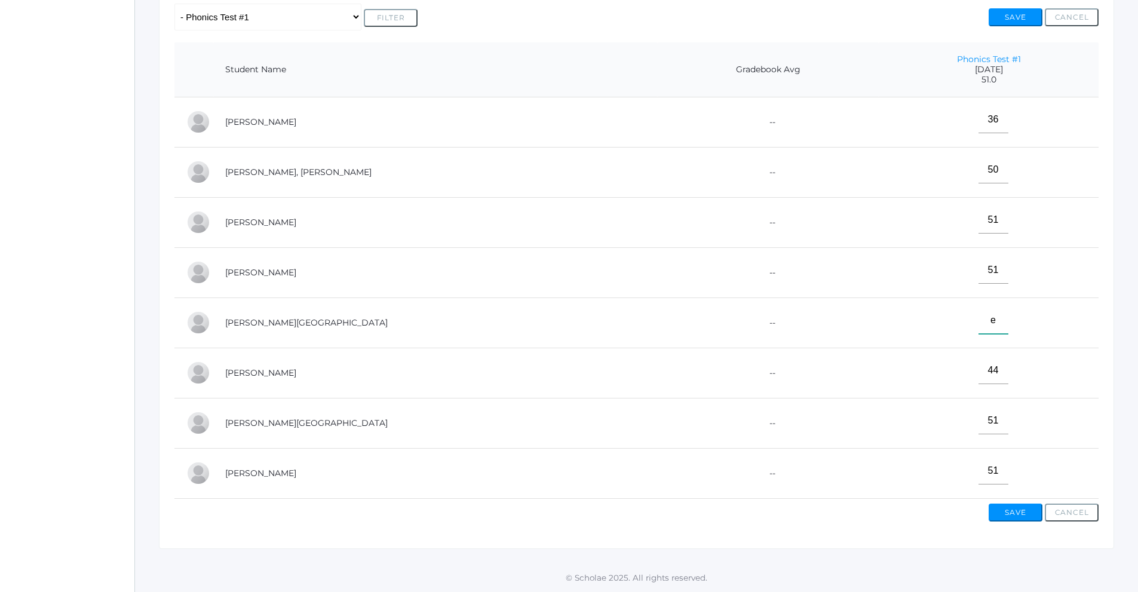
type input"] "e"
click at [1015, 509] on button "Save" at bounding box center [1016, 513] width 54 height 18
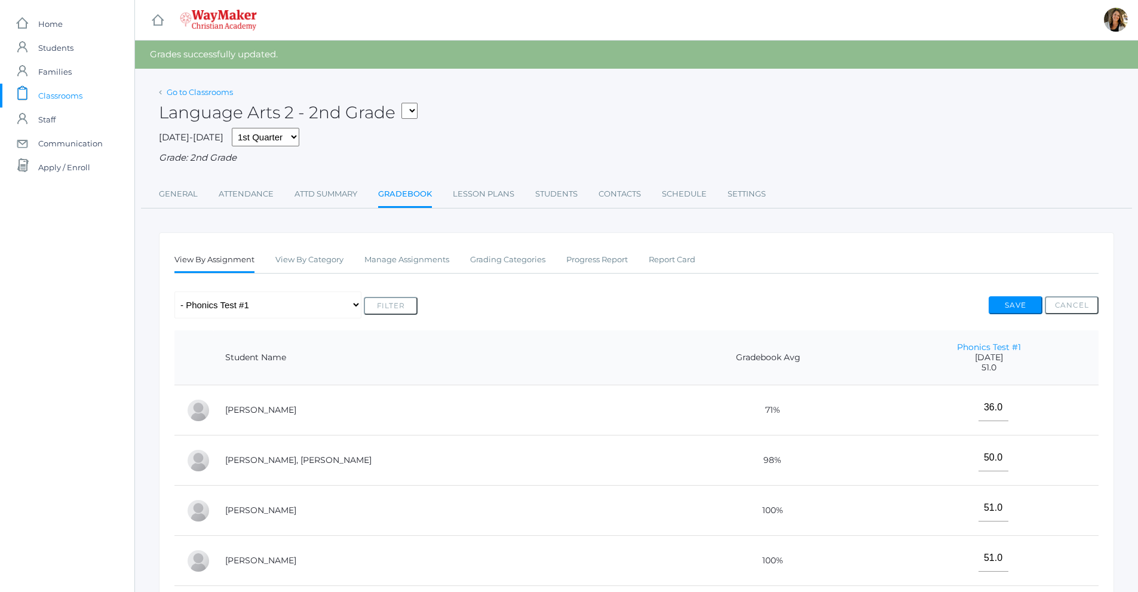
click at [231, 93] on link "Go to Classrooms" at bounding box center [200, 92] width 66 height 10
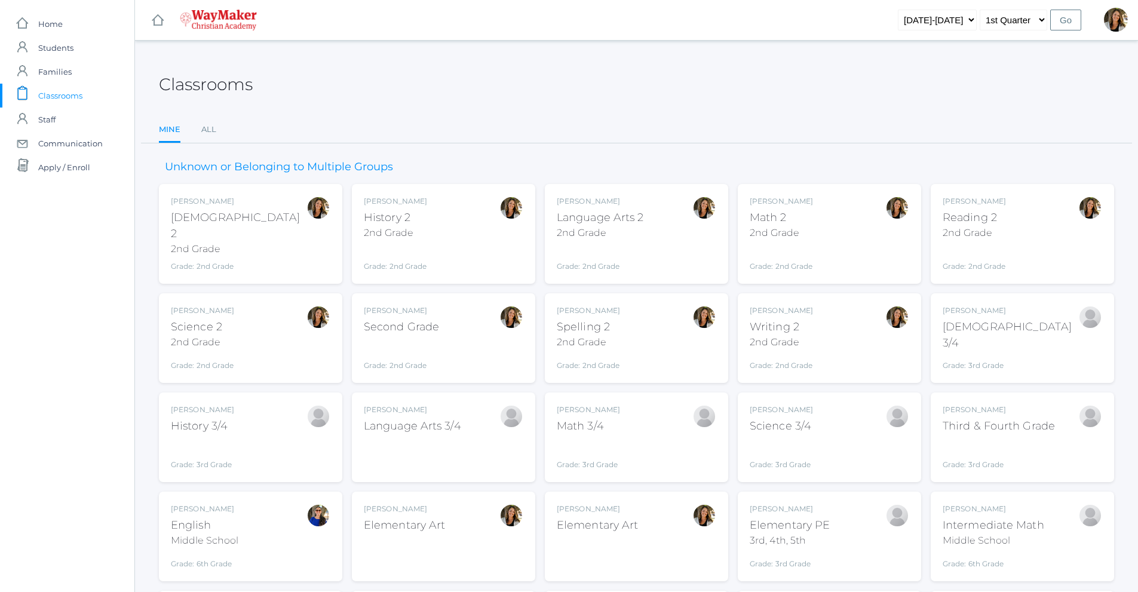
click at [635, 412] on div "[PERSON_NAME] Math 3/4 Grade: 3rd Grade 03ELEM" at bounding box center [636, 437] width 159 height 66
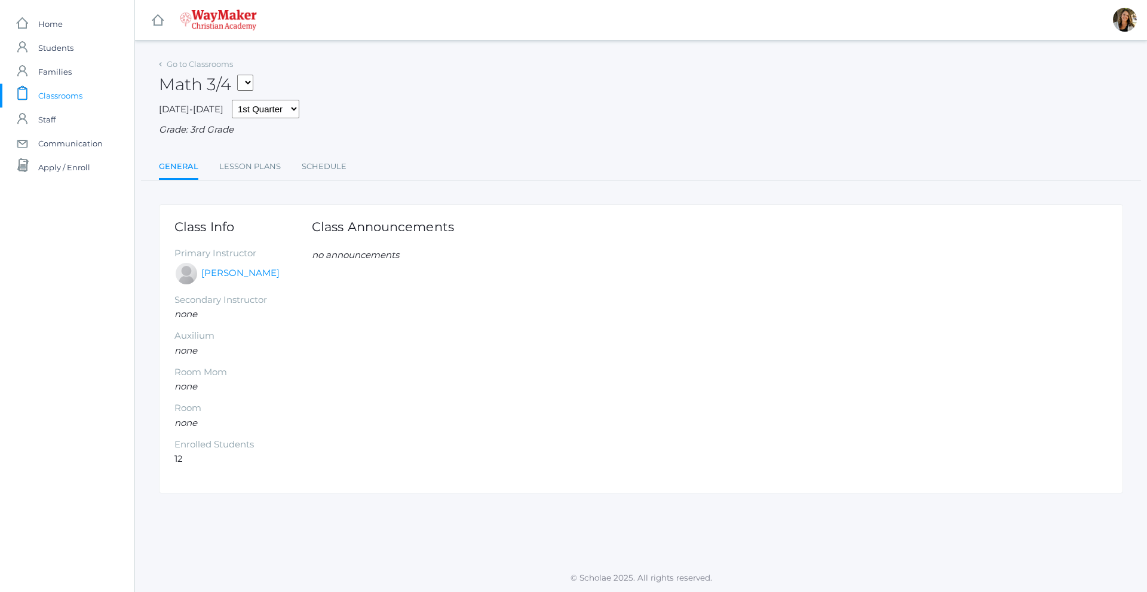
click at [160, 65] on icon at bounding box center [160, 64] width 3 height 5
click at [174, 62] on link "Go to Classrooms" at bounding box center [200, 64] width 66 height 10
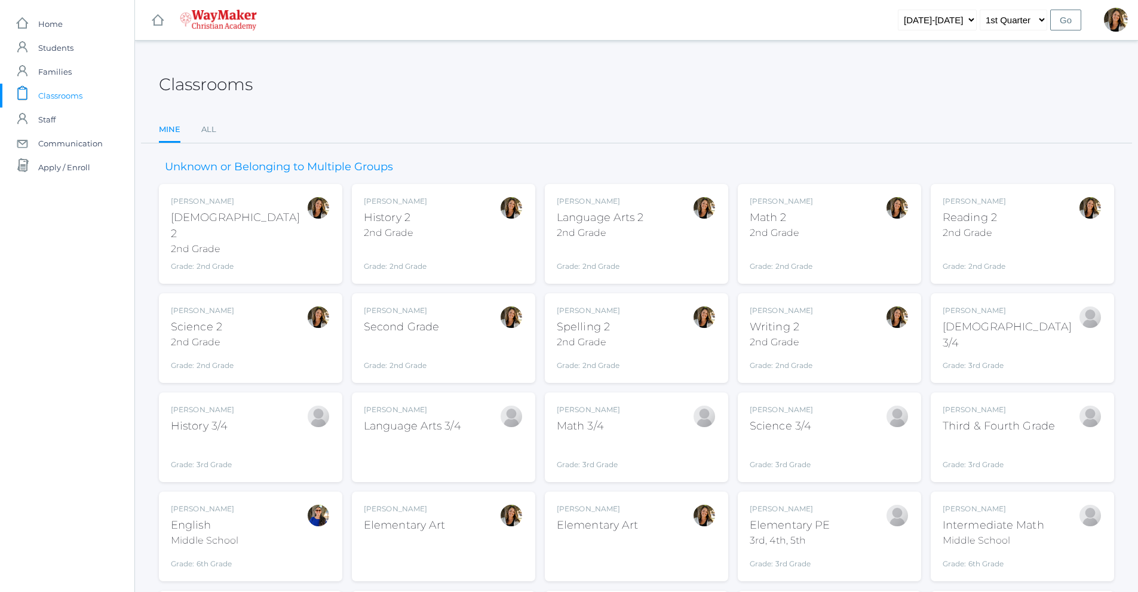
click at [774, 207] on div "[PERSON_NAME] Math 2 2nd Grade Grade: 2nd Grade 02ELEM" at bounding box center [781, 234] width 63 height 76
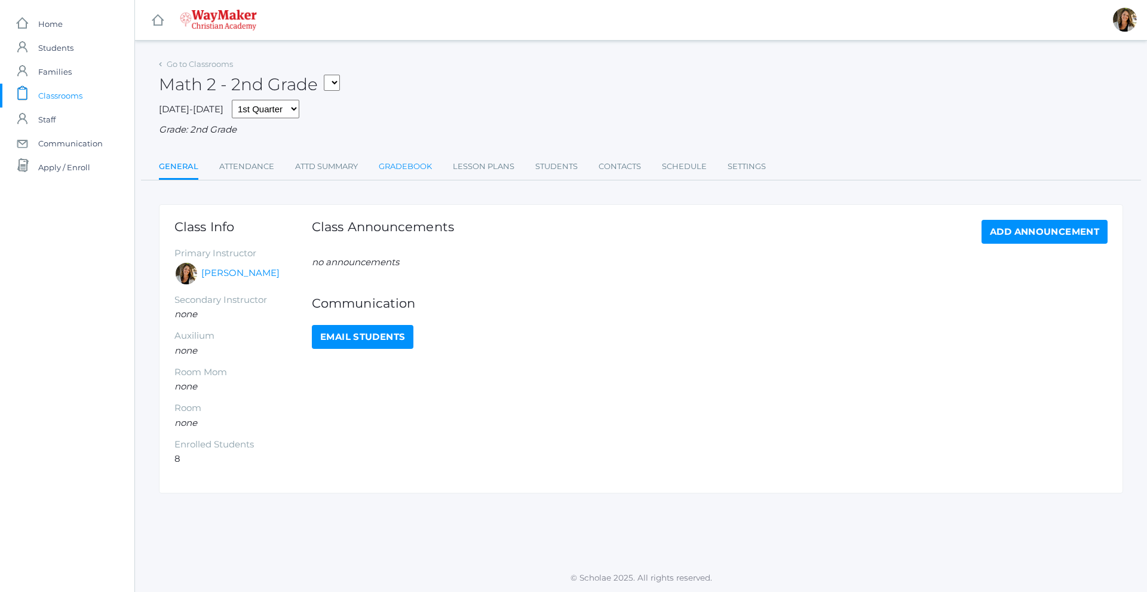
click at [431, 168] on link "Gradebook" at bounding box center [405, 167] width 53 height 24
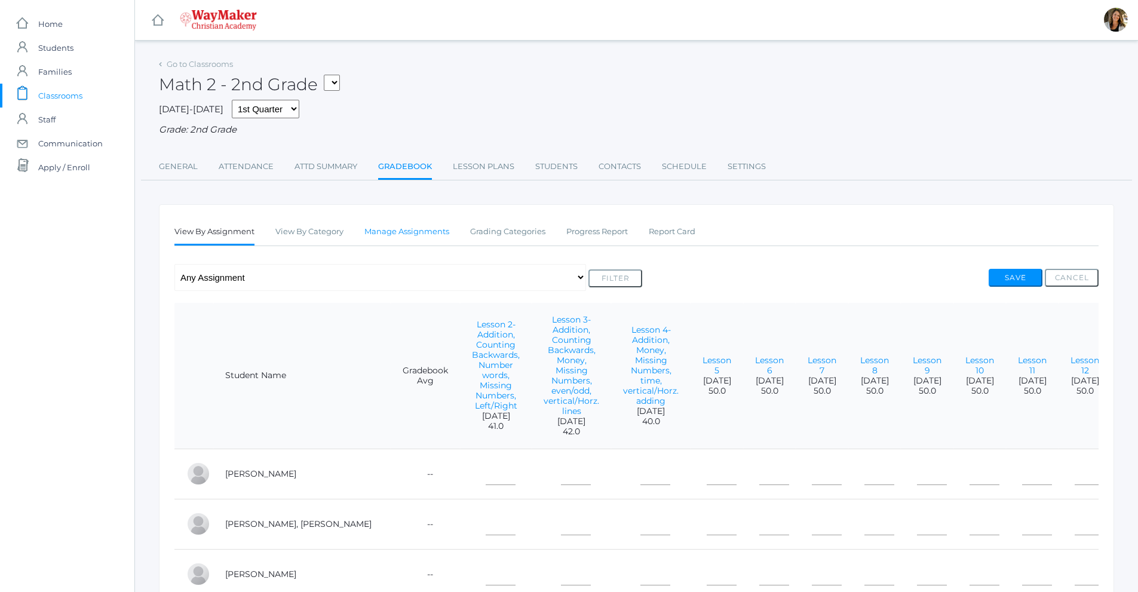
click at [421, 231] on link "Manage Assignments" at bounding box center [406, 232] width 85 height 24
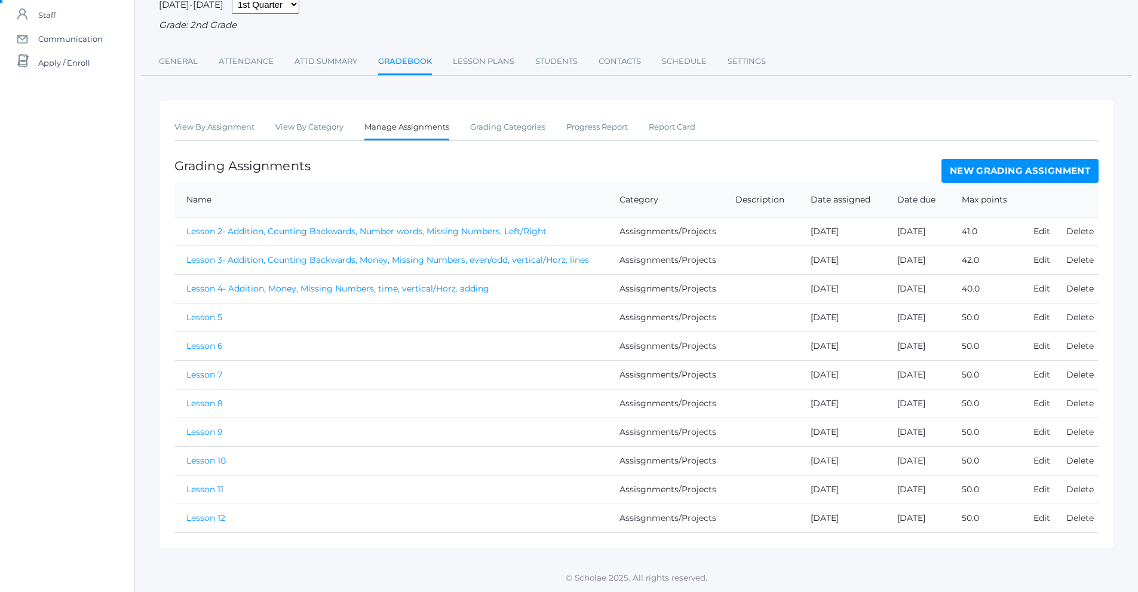
scroll to position [106, 0]
click at [968, 173] on link "New Grading Assignment" at bounding box center [1019, 171] width 157 height 24
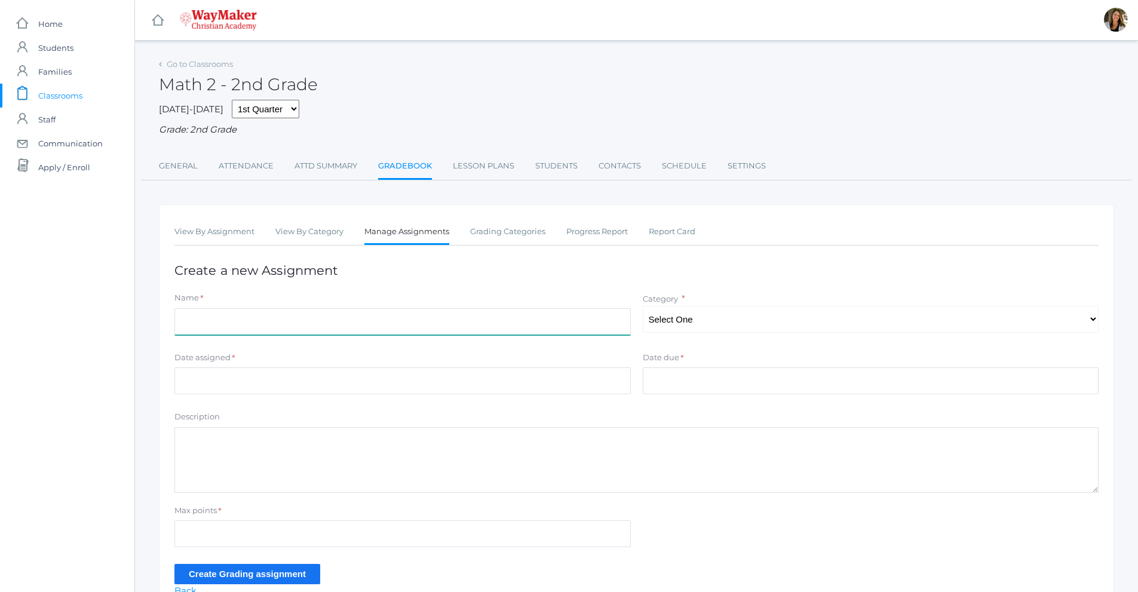
click at [354, 326] on input "Name" at bounding box center [402, 321] width 456 height 27
type input "Math Test #1"
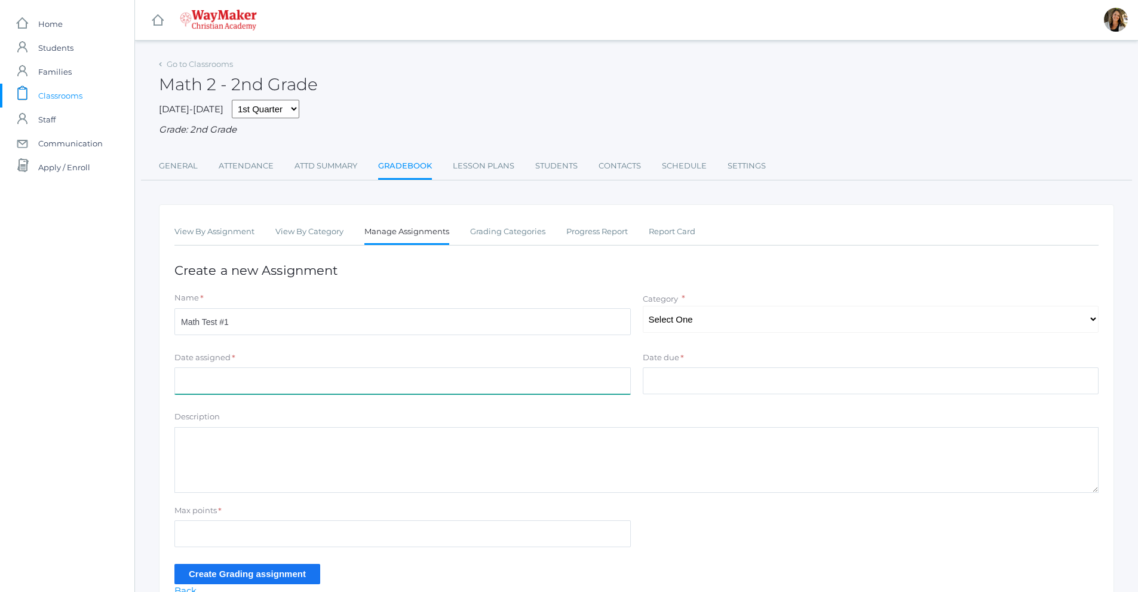
click at [210, 385] on input "Date assigned" at bounding box center [402, 380] width 456 height 27
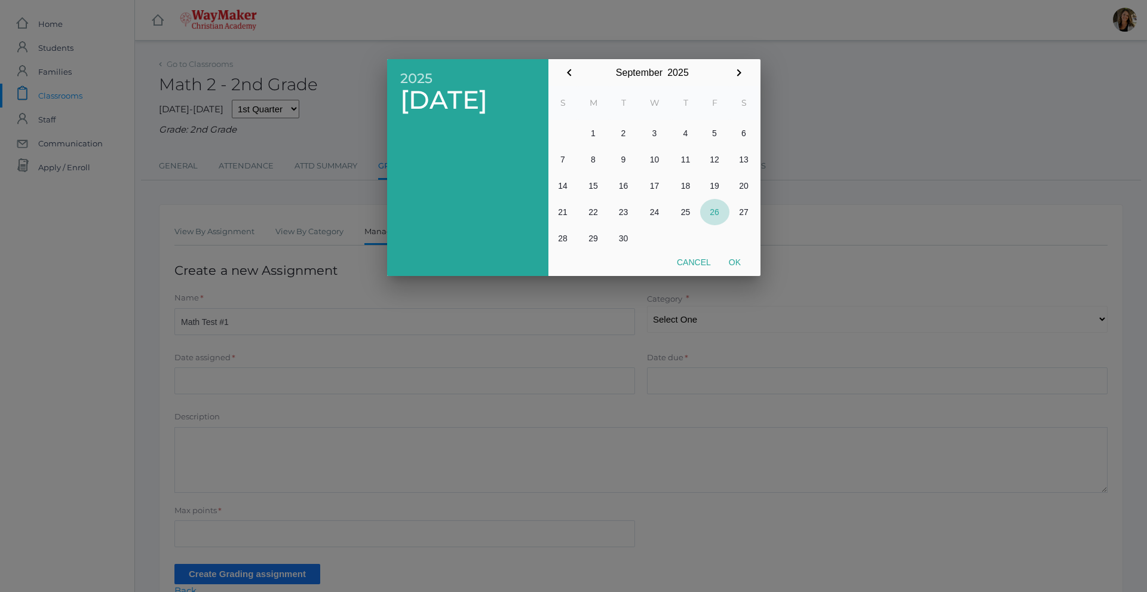
click at [714, 211] on button "26" at bounding box center [714, 212] width 29 height 26
click at [735, 260] on button "Ok" at bounding box center [735, 262] width 30 height 22
type input "[DATE]"
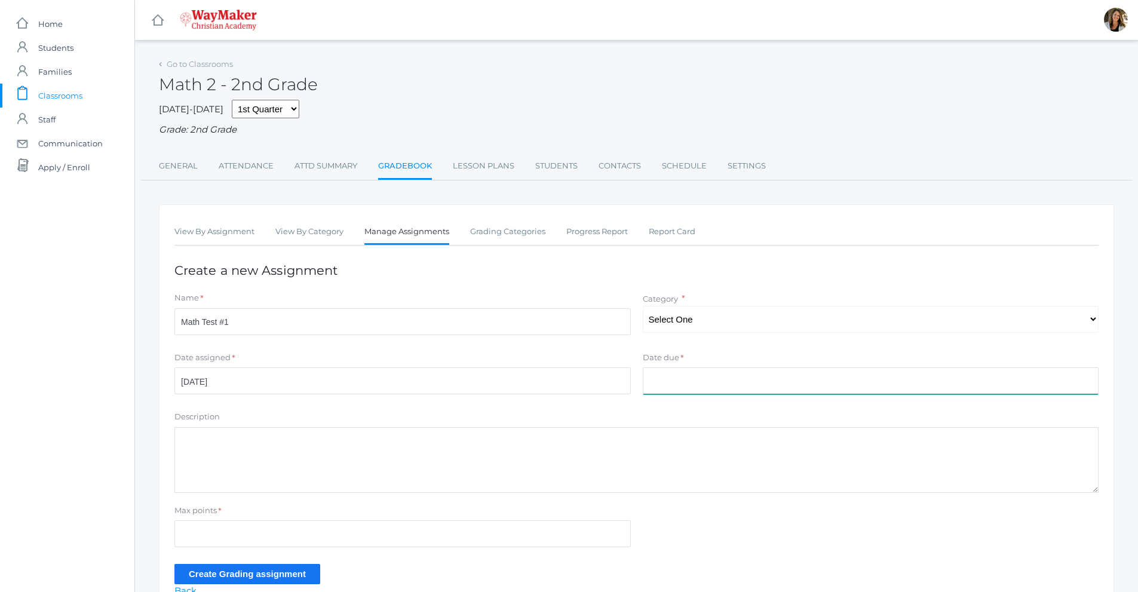
click at [708, 377] on input "Date due" at bounding box center [871, 380] width 456 height 27
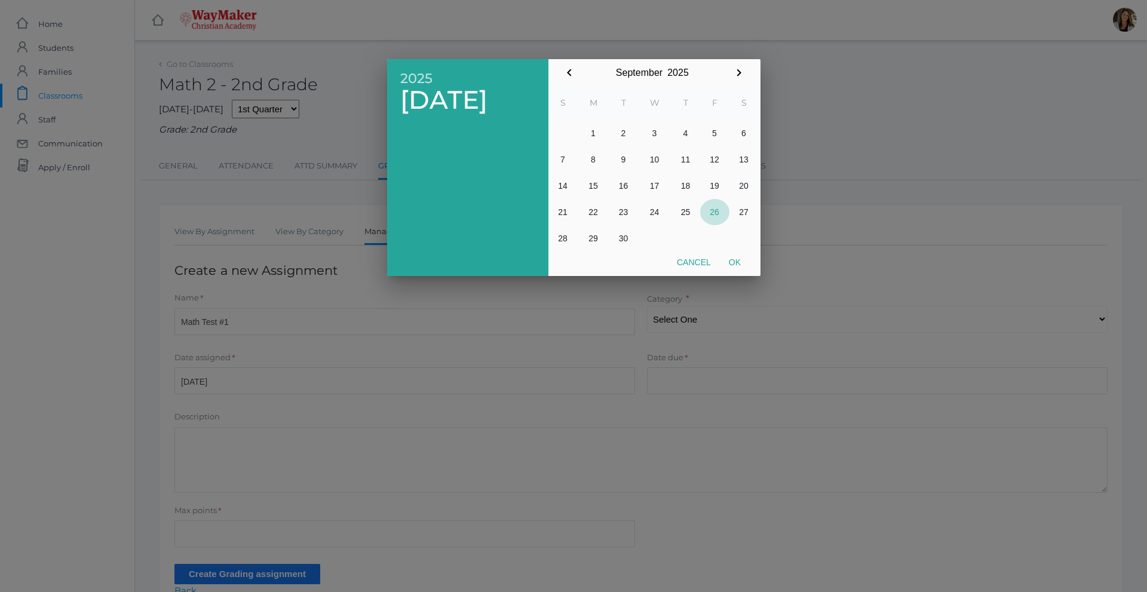
click at [714, 210] on button "26" at bounding box center [714, 212] width 29 height 26
click at [734, 263] on button "Ok" at bounding box center [735, 262] width 30 height 22
type input "2025-09-26"
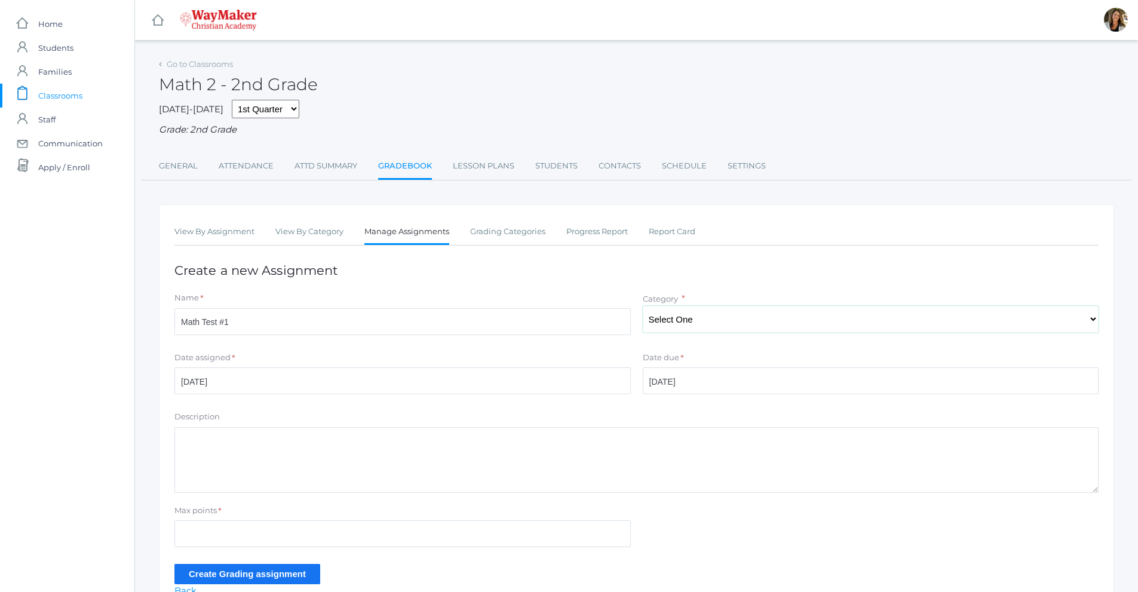
click at [716, 319] on select "Select One Participation Assisgnments/Projects Tests" at bounding box center [871, 319] width 456 height 27
select select "1188"
click at [643, 307] on select "Select One Participation Assisgnments/Projects Tests" at bounding box center [871, 319] width 456 height 27
click at [234, 536] on input "Max points" at bounding box center [402, 533] width 456 height 27
type input "45"
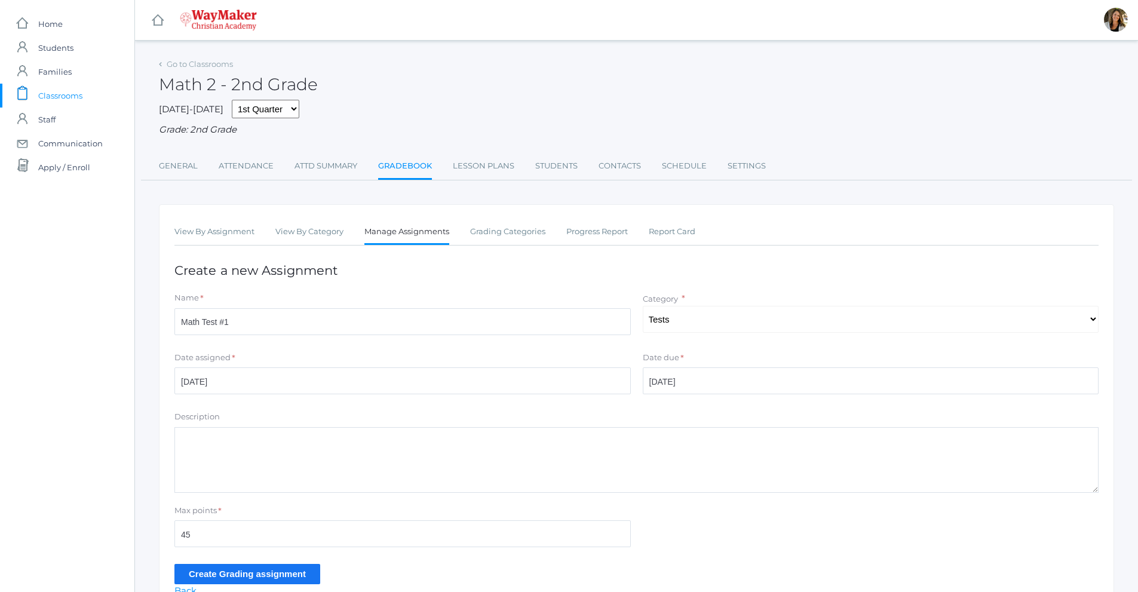
click at [246, 573] on input "Create Grading assignment" at bounding box center [247, 574] width 146 height 20
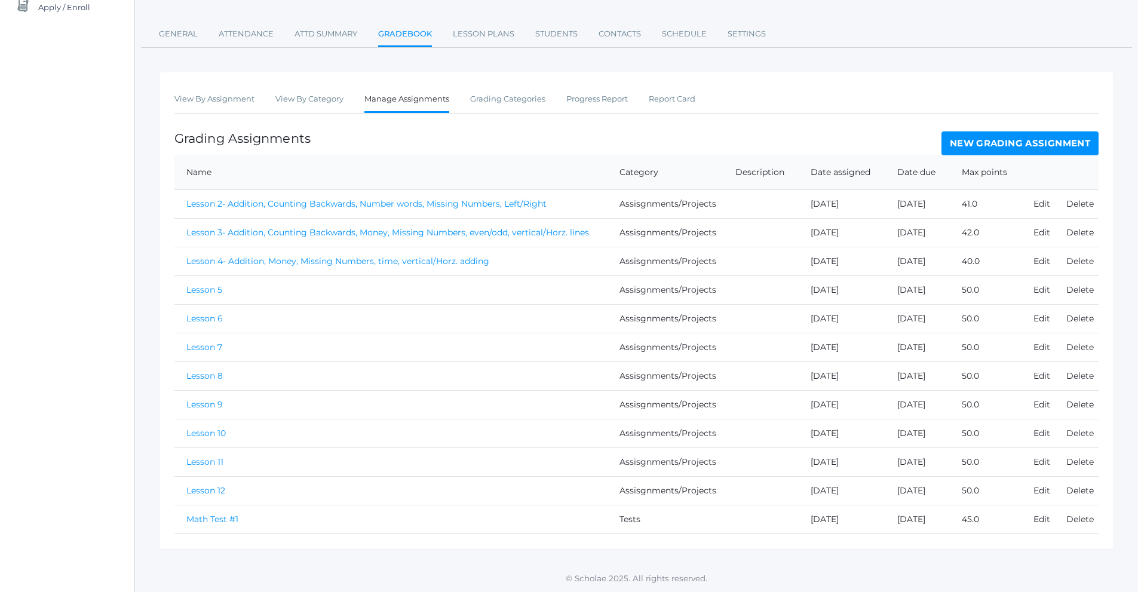
scroll to position [162, 0]
click at [198, 521] on link "Math Test #1" at bounding box center [212, 518] width 52 height 11
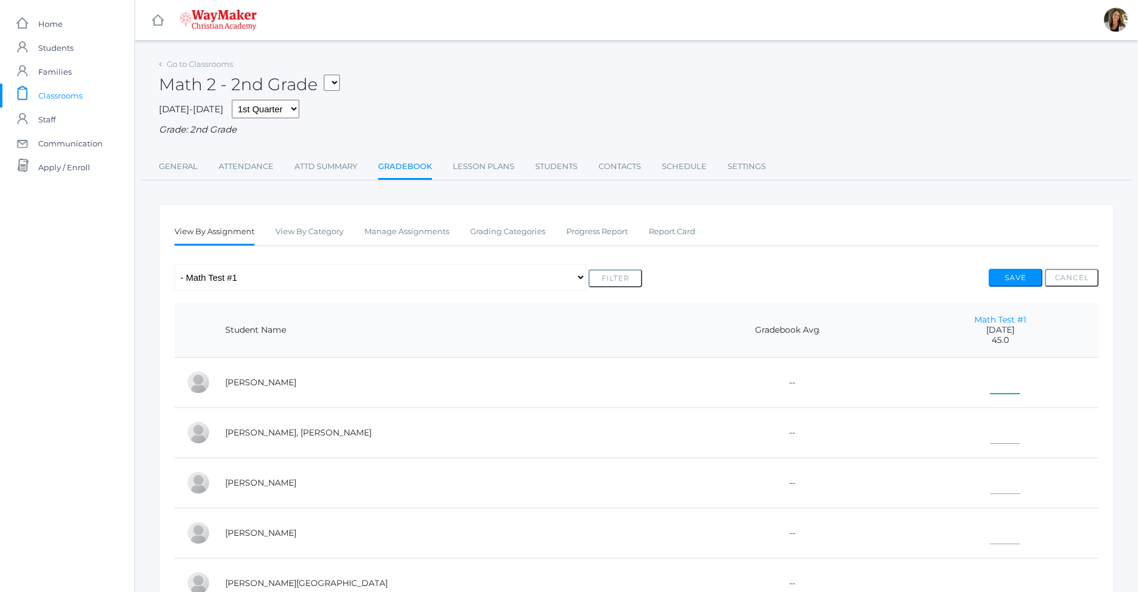
click at [990, 385] on input"] "text" at bounding box center [1005, 380] width 30 height 27
type input"] "45"
click at [990, 440] on input"] "text" at bounding box center [1005, 430] width 30 height 27
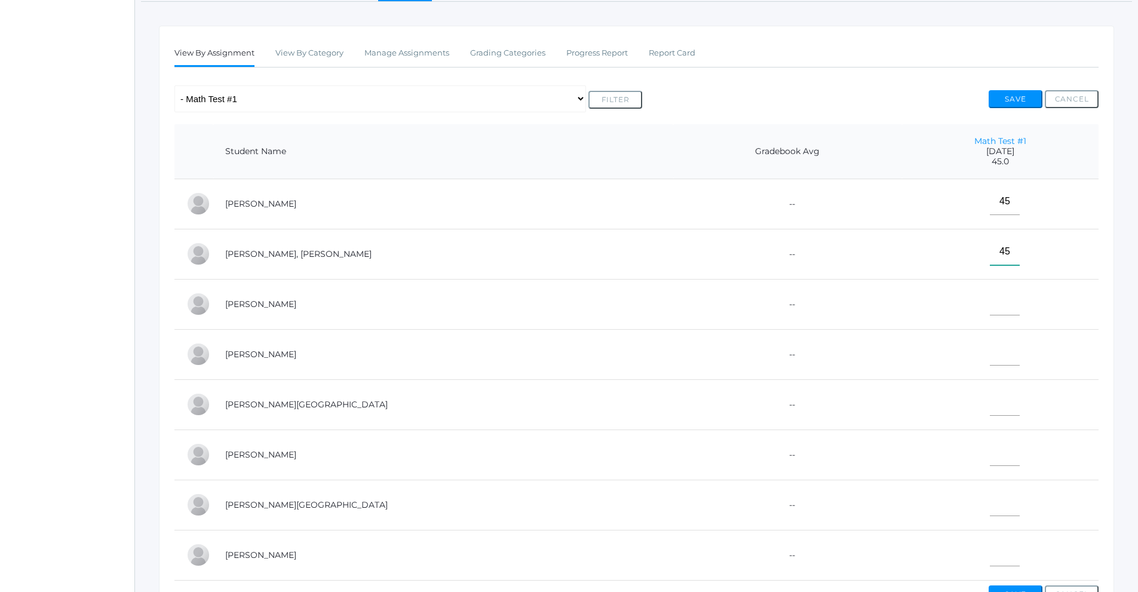
scroll to position [179, 0]
type input"] "45"
click at [990, 305] on input"] "text" at bounding box center [1005, 301] width 30 height 27
type input"] "45"
click at [990, 356] on input"] "text" at bounding box center [1005, 351] width 30 height 27
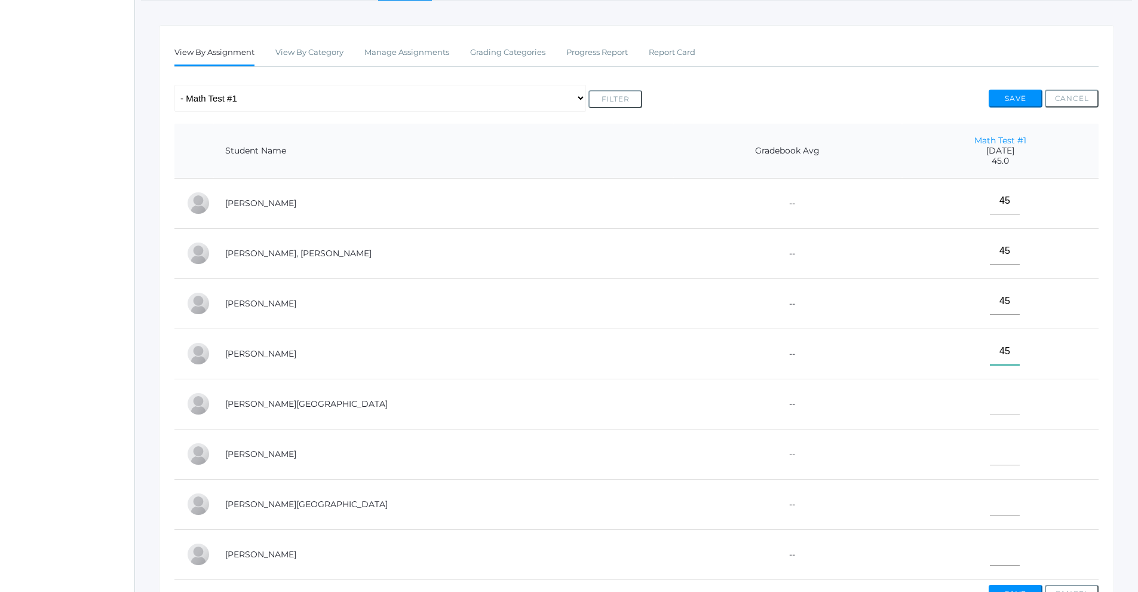
type input"] "45"
click at [990, 409] on input"] "text" at bounding box center [1005, 401] width 30 height 27
type input"] "e"
click at [990, 455] on input"] "text" at bounding box center [1005, 451] width 30 height 27
type input"] "45"
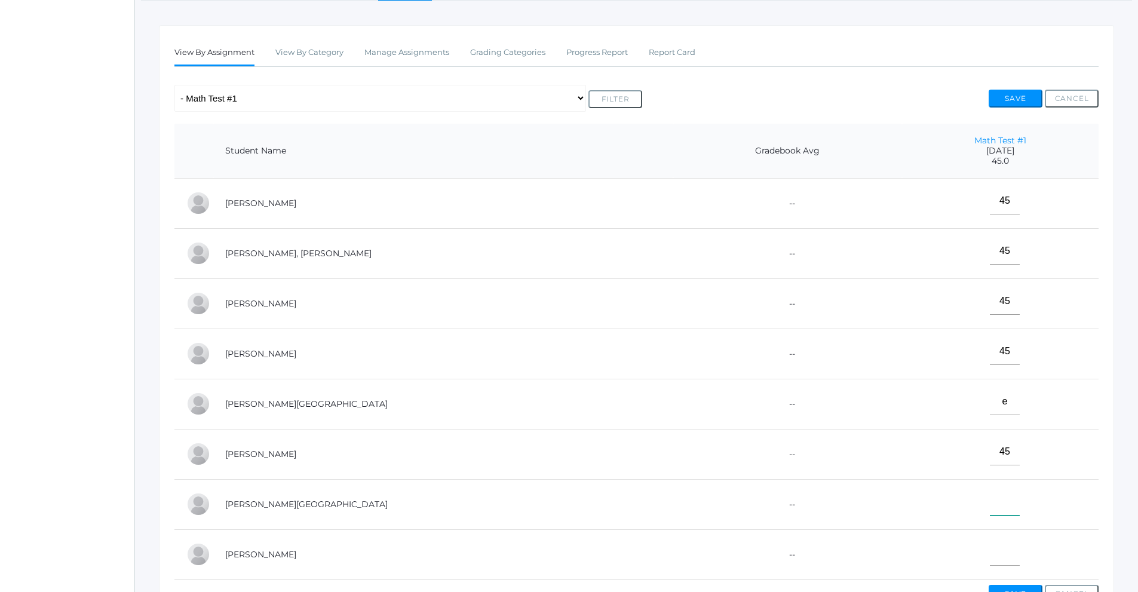
click at [990, 504] on input"] "text" at bounding box center [1005, 502] width 30 height 27
type input"] "45"
click at [990, 557] on input"] "text" at bounding box center [1005, 552] width 30 height 27
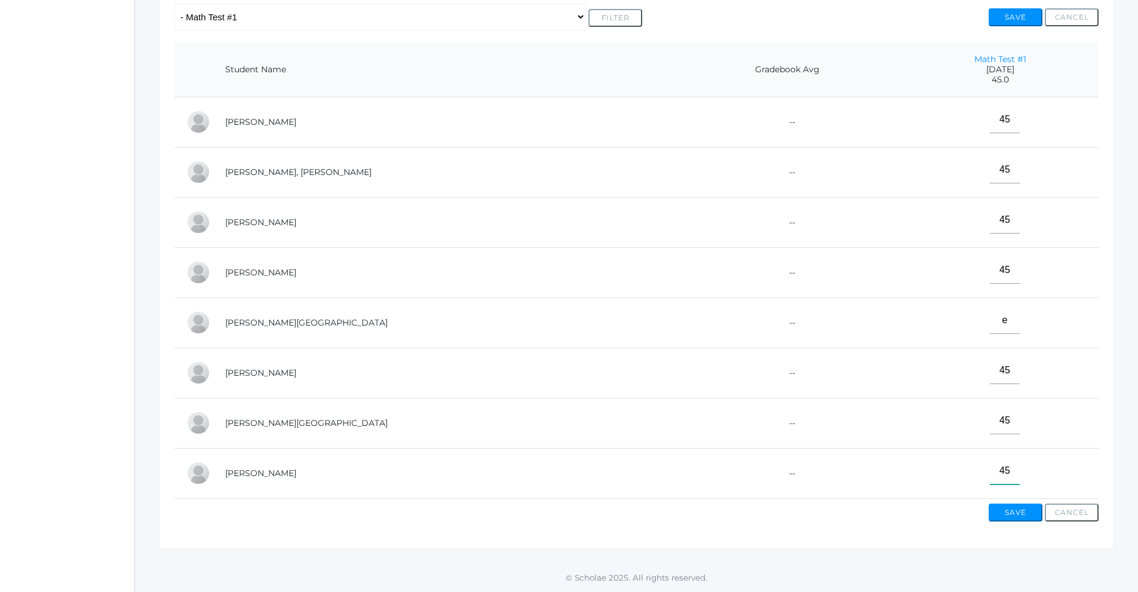
scroll to position [271, 0]
type input"] "45"
click at [1018, 507] on button "Save" at bounding box center [1016, 513] width 54 height 18
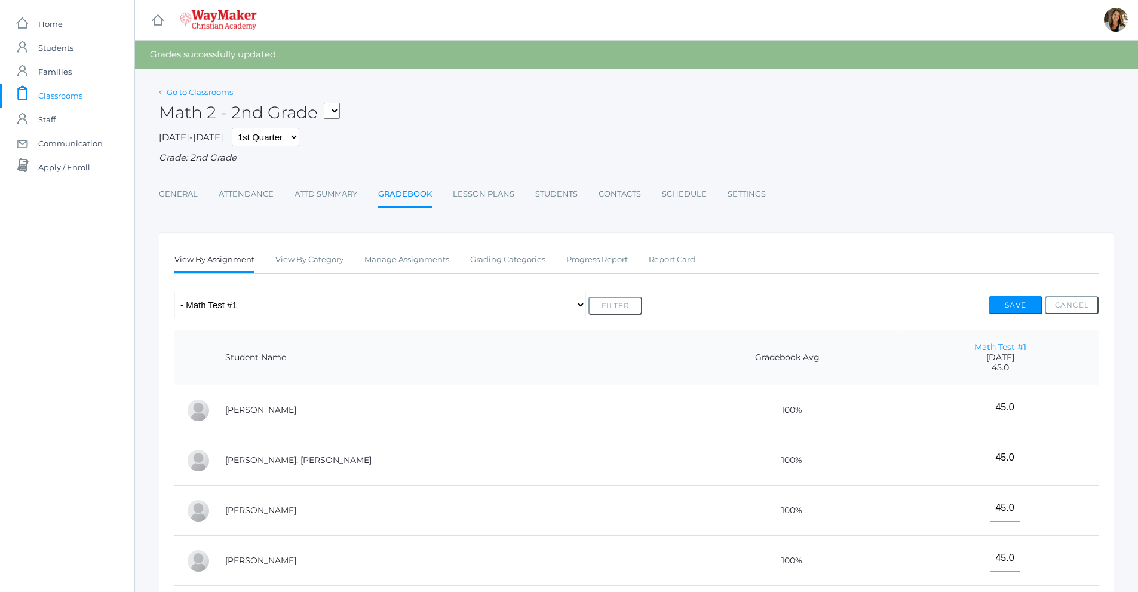
click at [198, 93] on link "Go to Classrooms" at bounding box center [200, 92] width 66 height 10
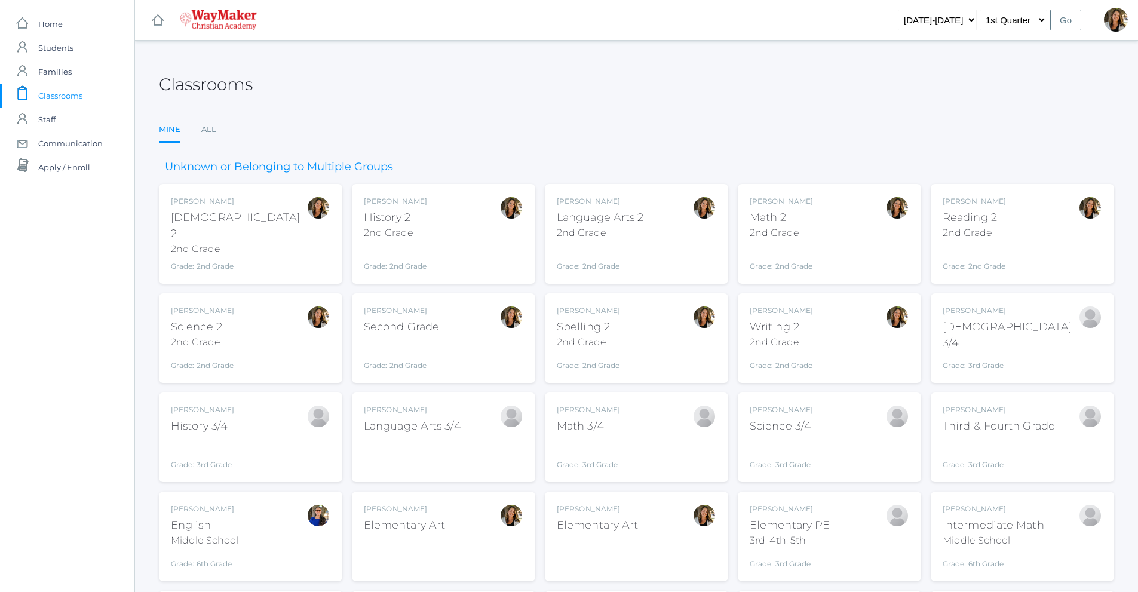
scroll to position [60, 0]
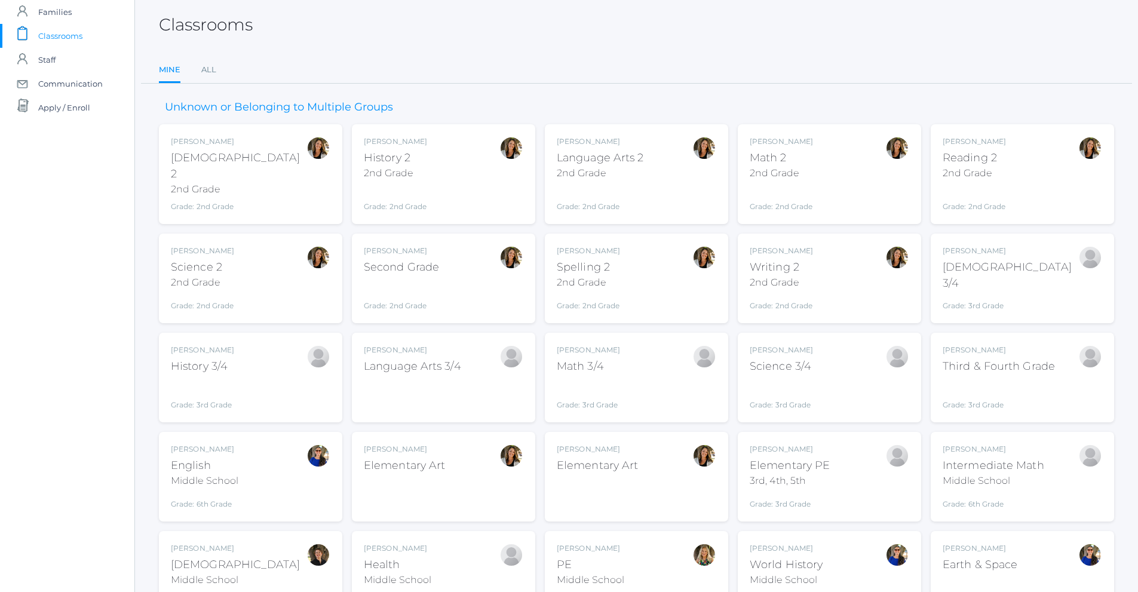
click at [443, 251] on div "[PERSON_NAME] Second Grade Grade: 2nd Grade 02ELEM" at bounding box center [443, 279] width 159 height 66
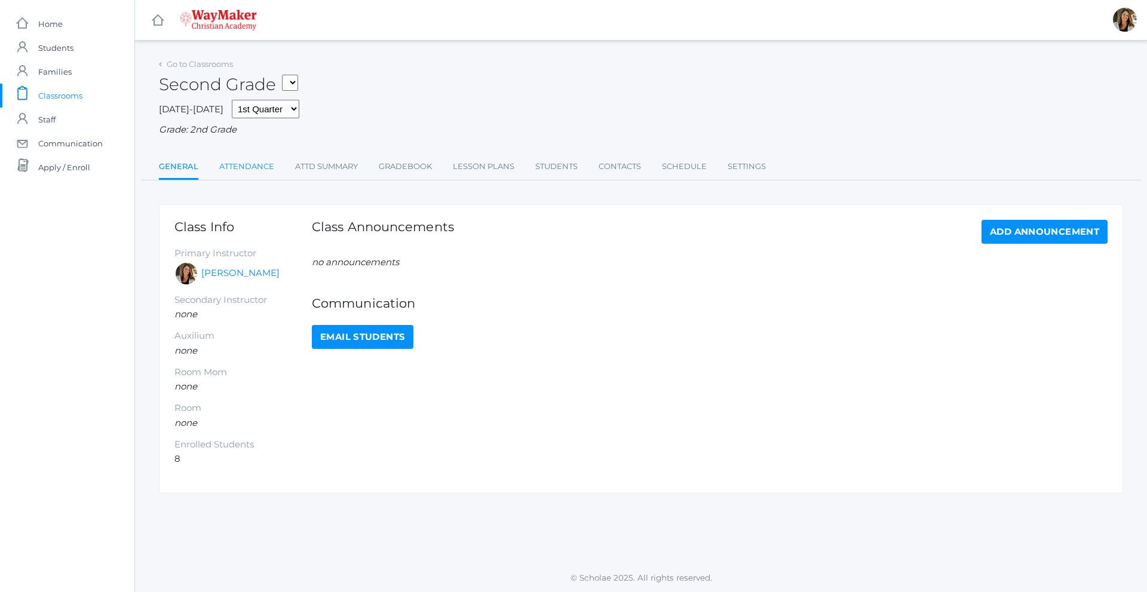
click at [262, 166] on link "Attendance" at bounding box center [246, 167] width 55 height 24
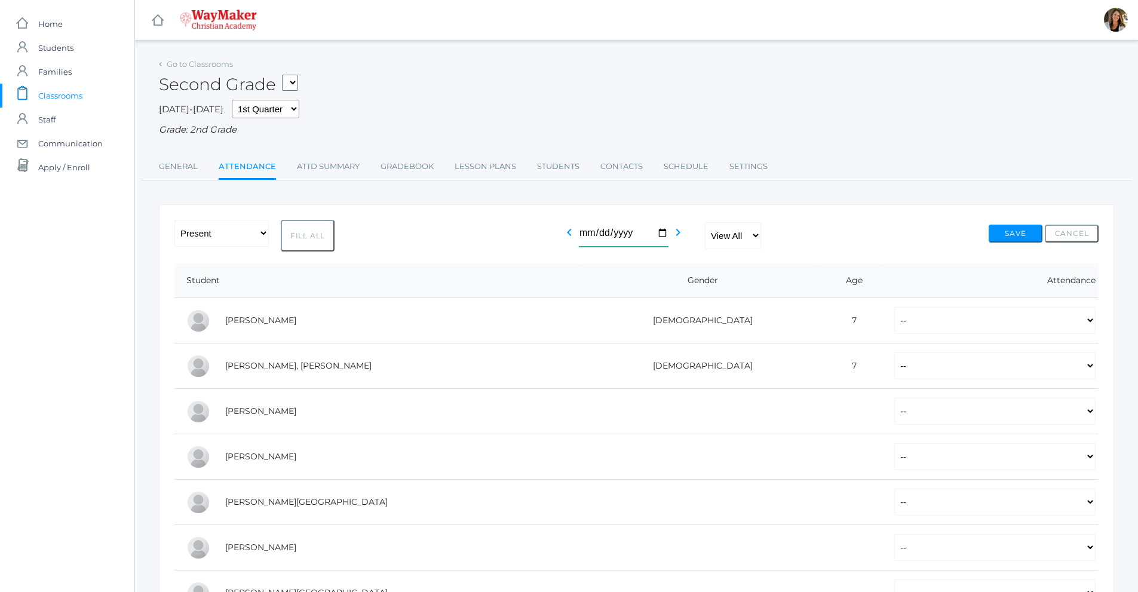
click at [662, 238] on input "2025-09-26" at bounding box center [624, 233] width 90 height 27
type input "[DATE]"
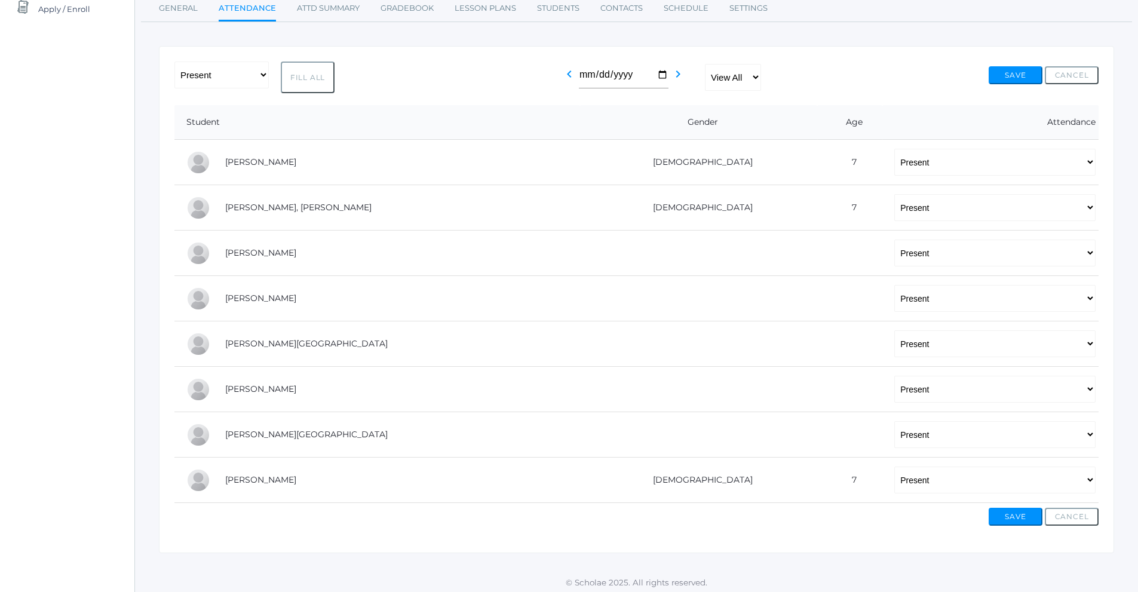
scroll to position [164, 0]
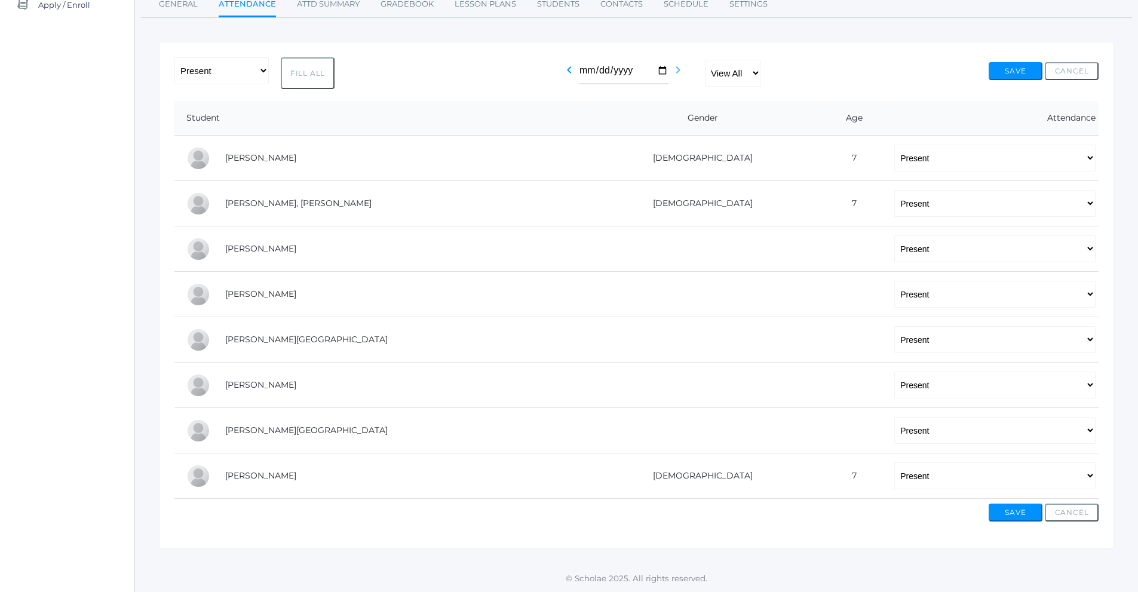
click at [674, 72] on icon "chevron_right" at bounding box center [678, 70] width 14 height 14
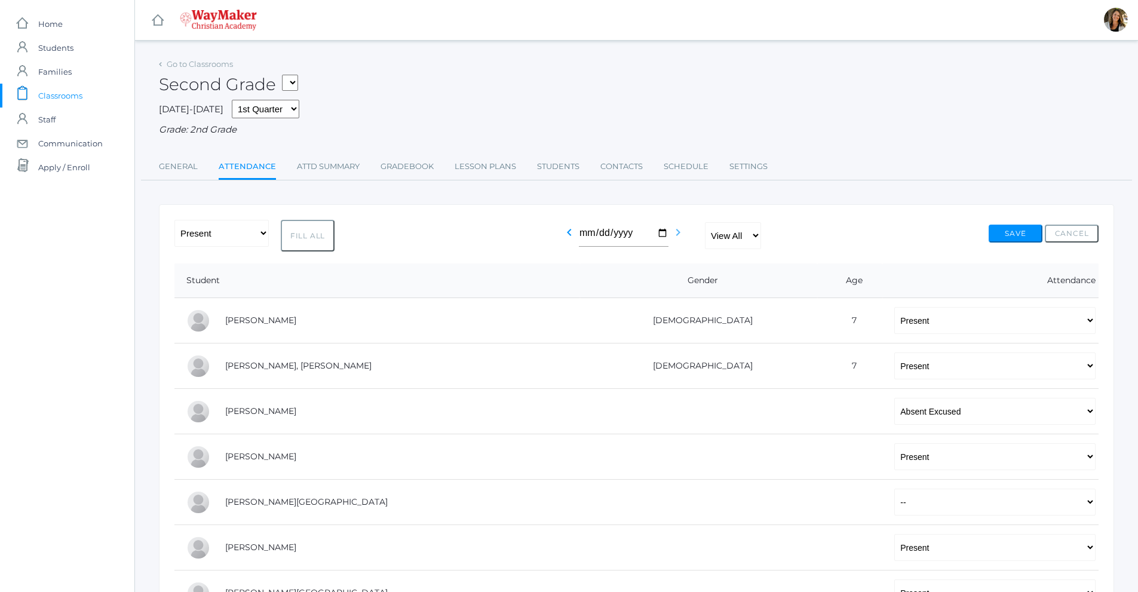
click at [674, 235] on icon "chevron_right" at bounding box center [678, 232] width 14 height 14
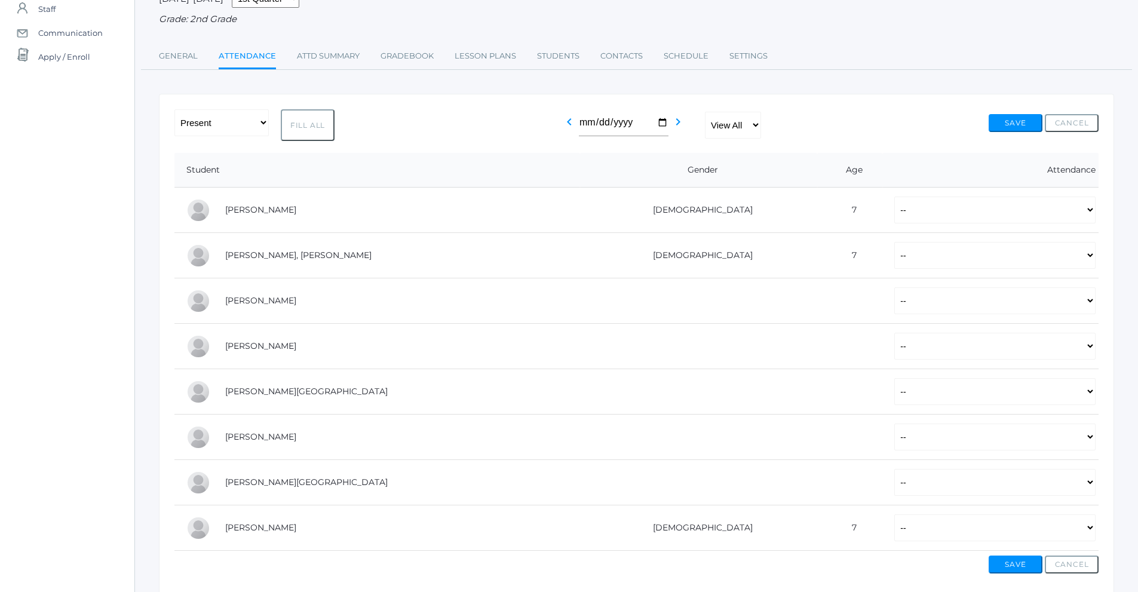
scroll to position [119, 0]
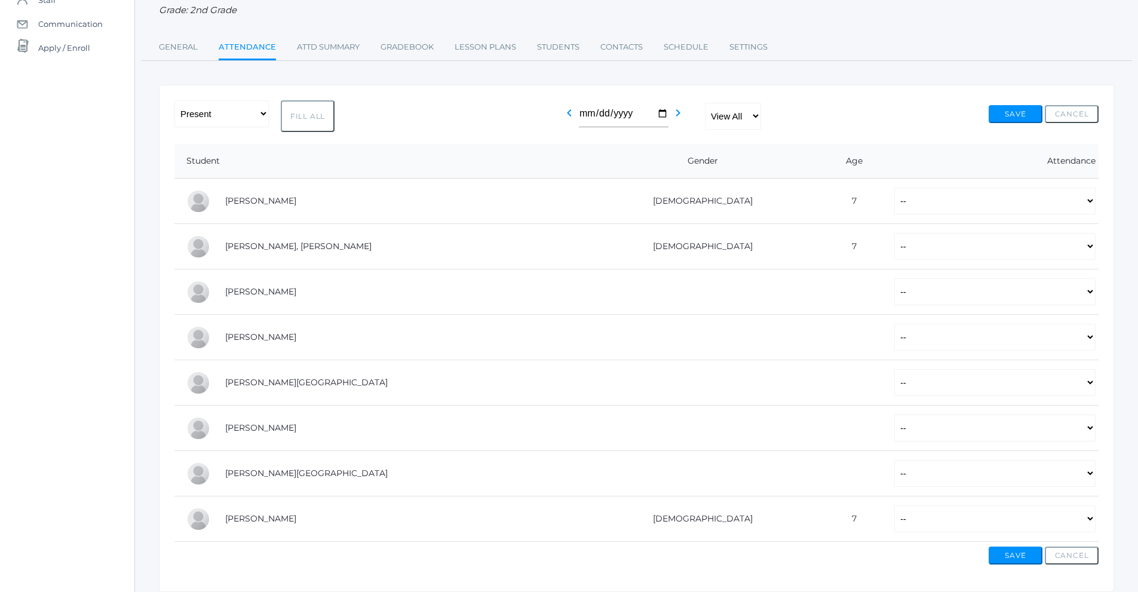
click at [330, 114] on button "Fill All" at bounding box center [308, 116] width 54 height 32
select select "P"
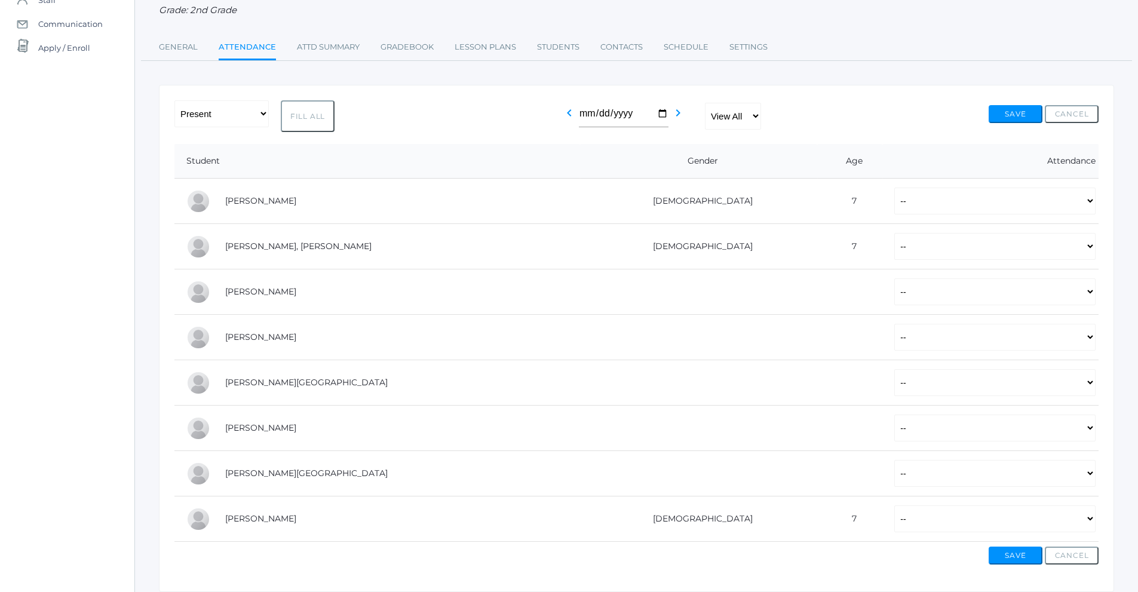
select select "P"
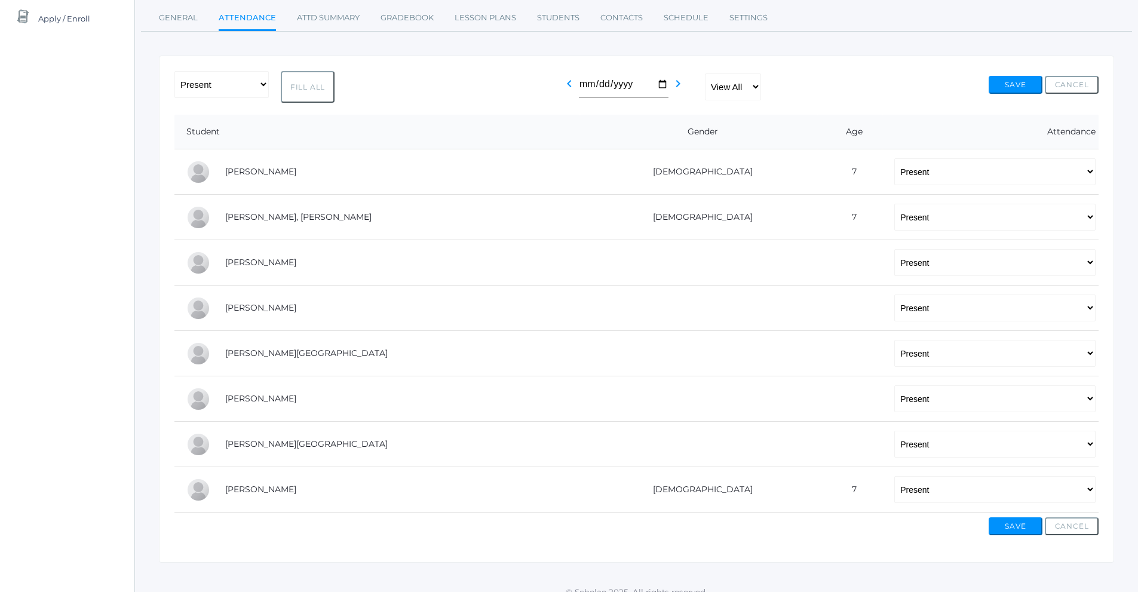
scroll to position [164, 0]
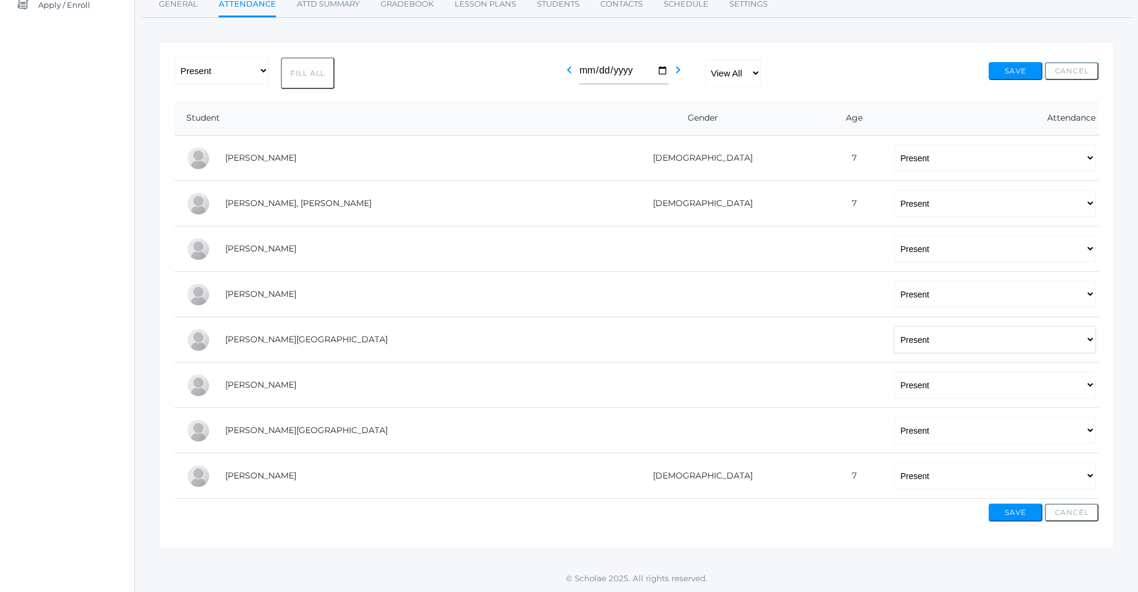
click at [894, 351] on select "-- Present Tardy Excused Tardy Unexcused Absent Excused Absent Unexcused" at bounding box center [994, 339] width 201 height 27
select select
click at [894, 326] on select "-- Present Tardy Excused Tardy Unexcused Absent Excused Absent Unexcused" at bounding box center [994, 339] width 201 height 27
click at [1010, 514] on button "Save" at bounding box center [1016, 513] width 54 height 18
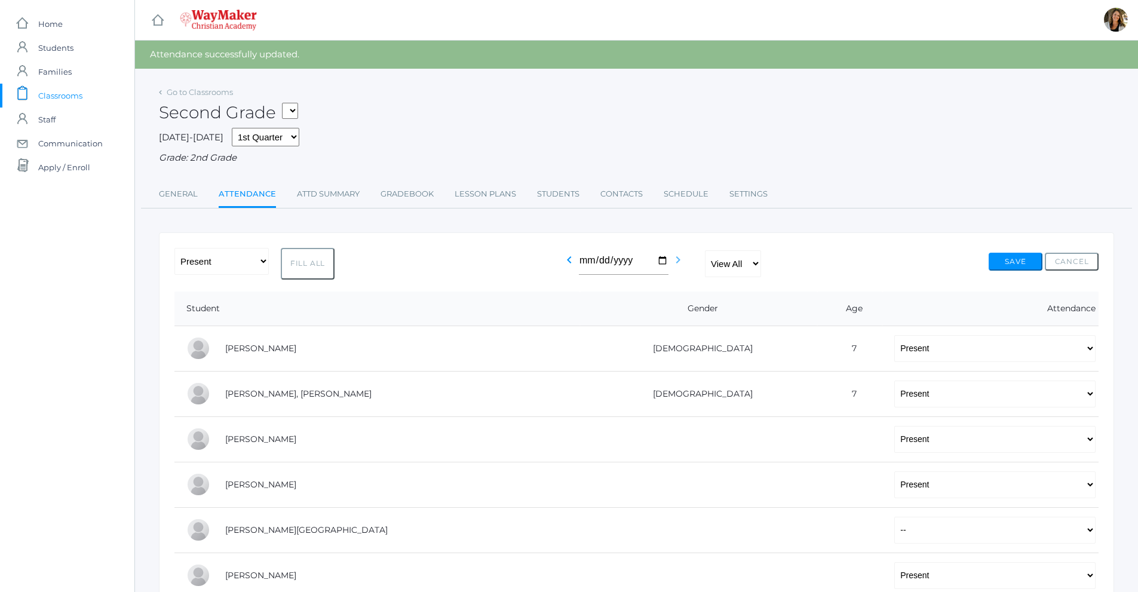
click at [675, 263] on icon "chevron_right" at bounding box center [678, 260] width 14 height 14
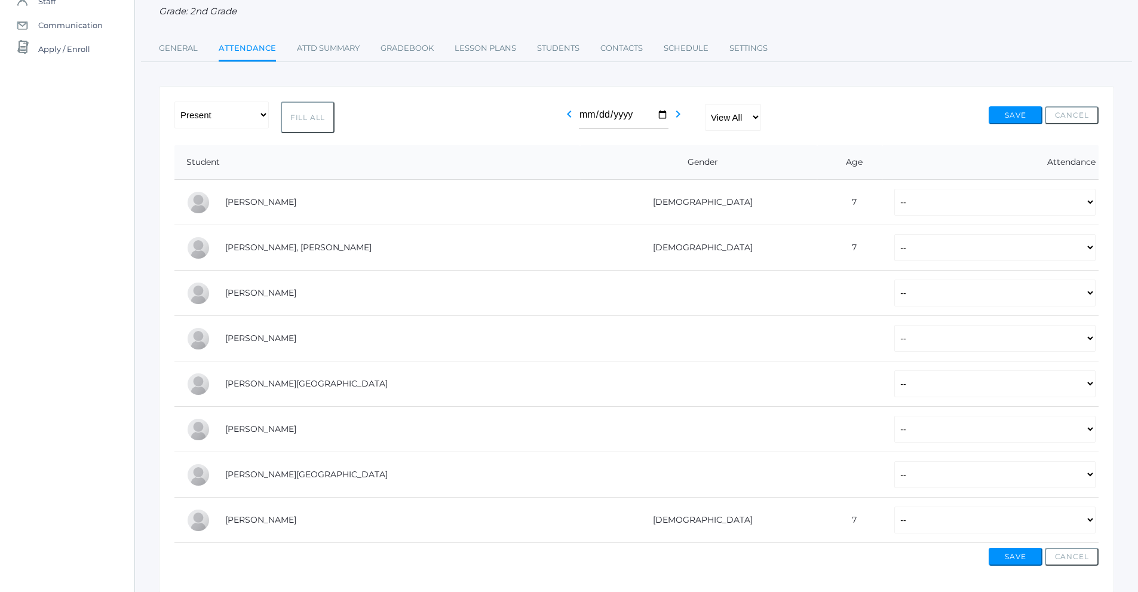
scroll to position [119, 0]
click at [286, 111] on button "Fill All" at bounding box center [308, 116] width 54 height 32
select select "P"
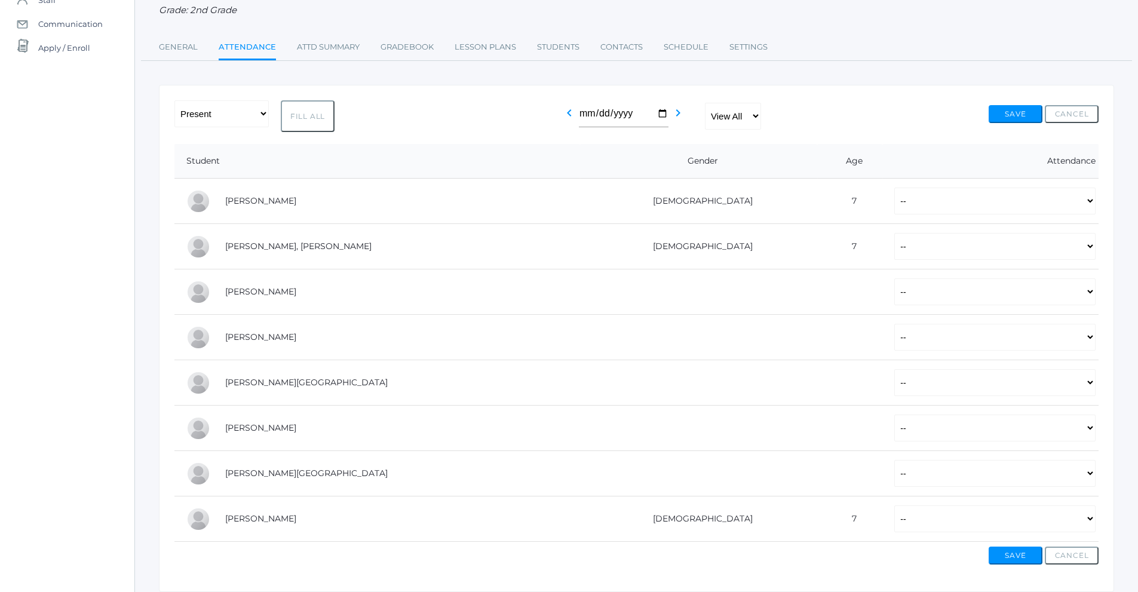
select select "P"
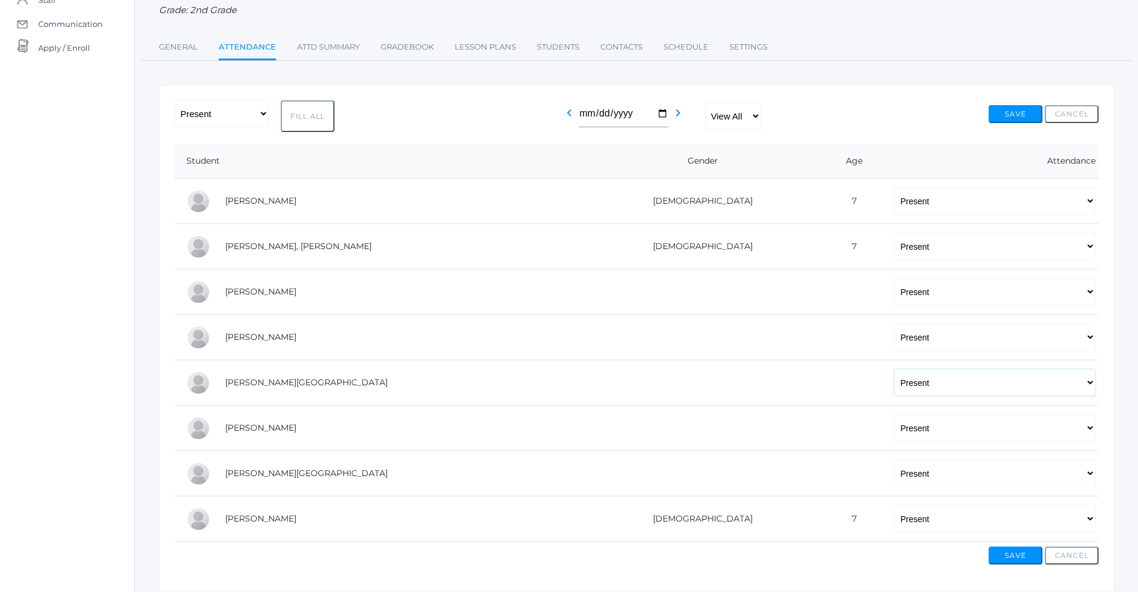
click at [894, 385] on select "-- Present Tardy Excused Tardy Unexcused Absent Excused Absent Unexcused" at bounding box center [994, 382] width 201 height 27
select select
click at [894, 370] on select "-- Present Tardy Excused Tardy Unexcused Absent Excused Absent Unexcused" at bounding box center [994, 382] width 201 height 27
click at [1009, 552] on button "Save" at bounding box center [1016, 556] width 54 height 18
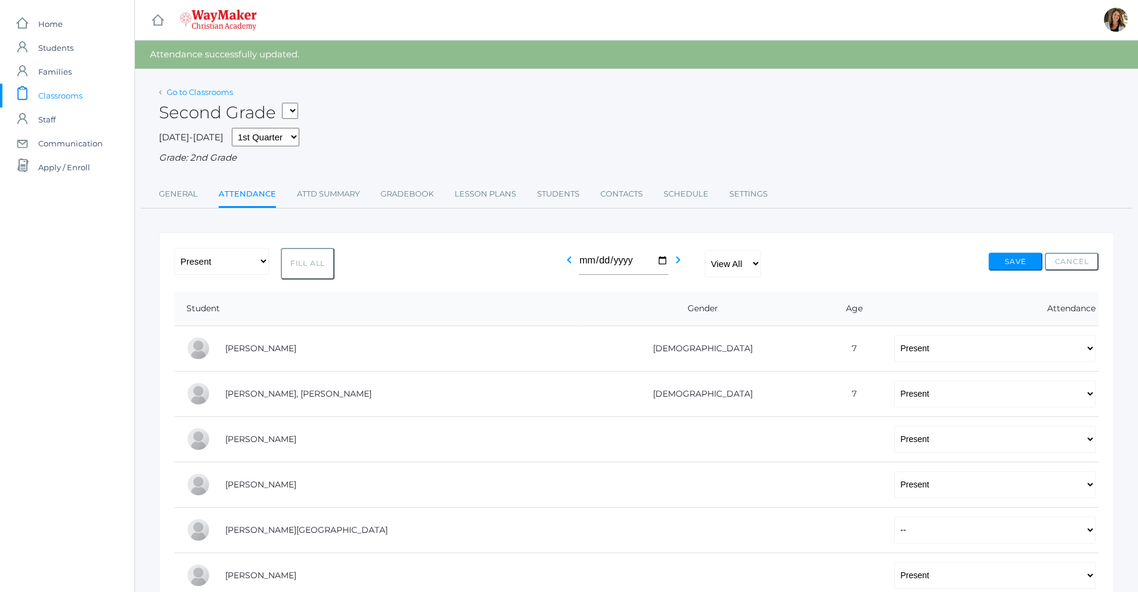
click at [209, 91] on link "Go to Classrooms" at bounding box center [200, 92] width 66 height 10
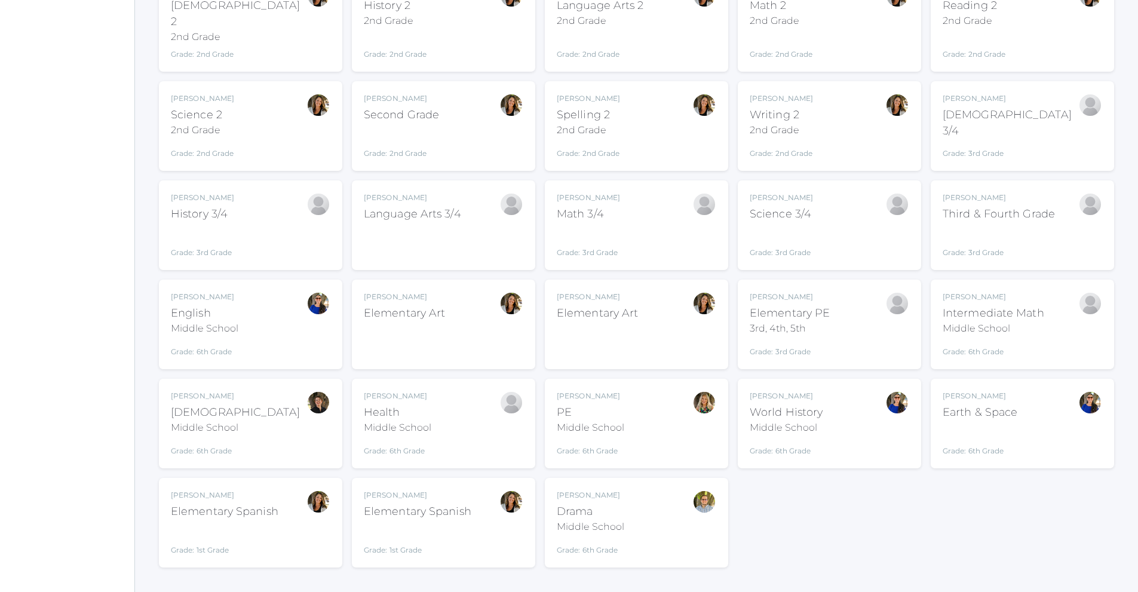
scroll to position [220, 0]
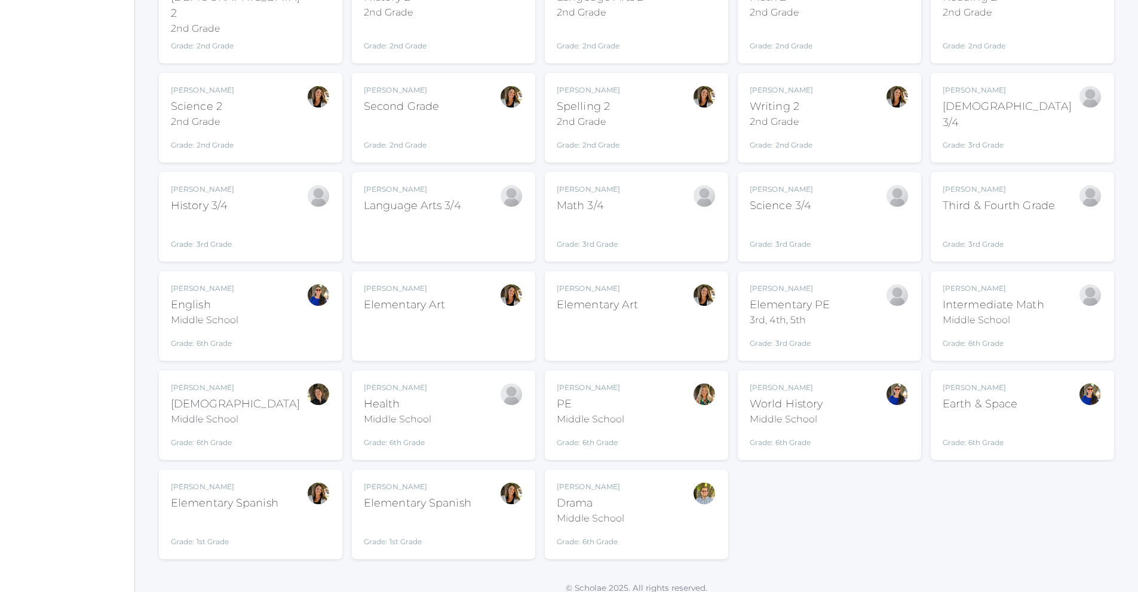
click at [247, 527] on div "Grade: 1st Grade" at bounding box center [225, 531] width 108 height 31
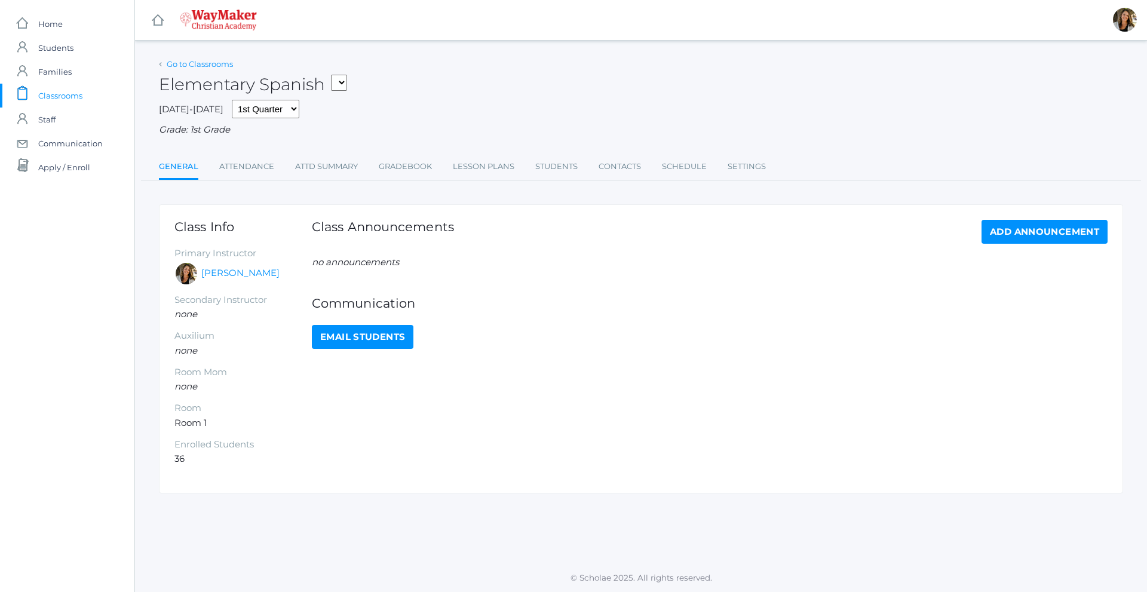
click at [173, 62] on link "Go to Classrooms" at bounding box center [200, 64] width 66 height 10
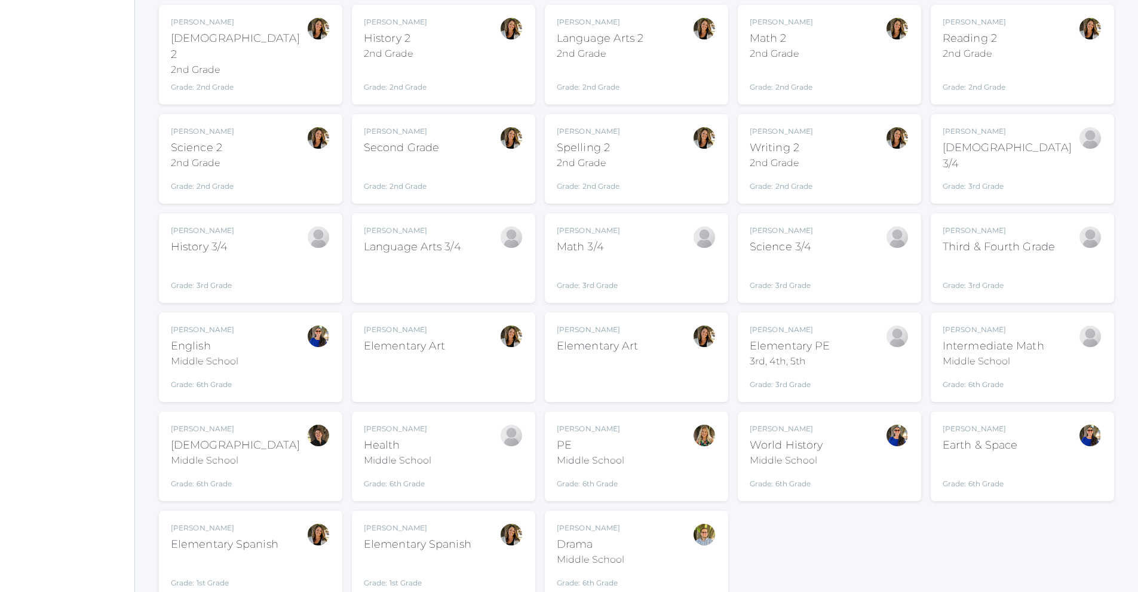
scroll to position [220, 0]
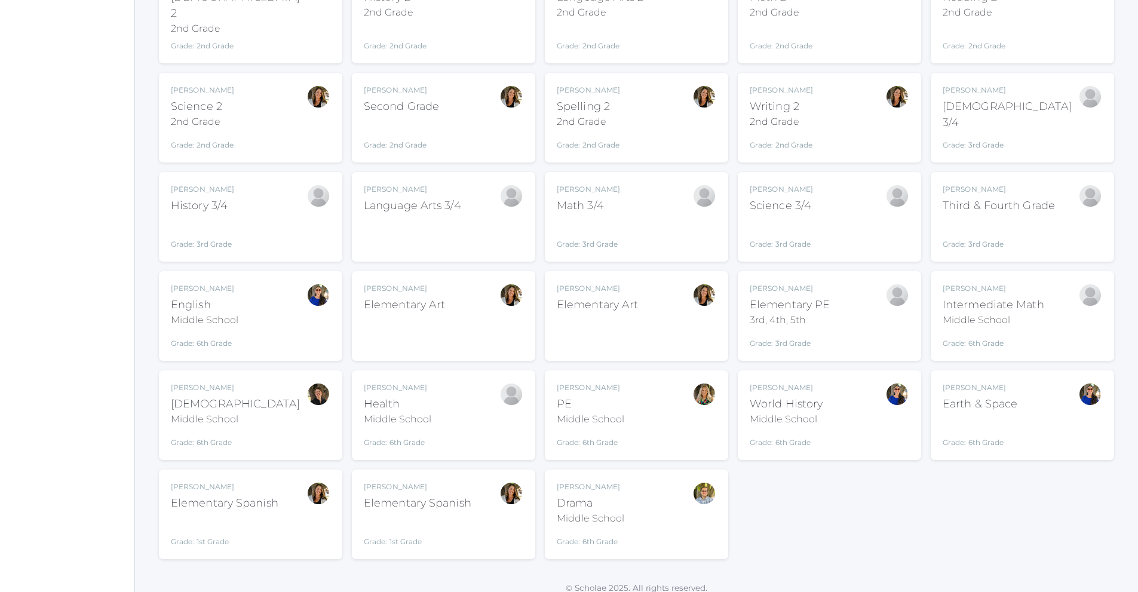
click at [327, 529] on div at bounding box center [318, 514] width 24 height 66
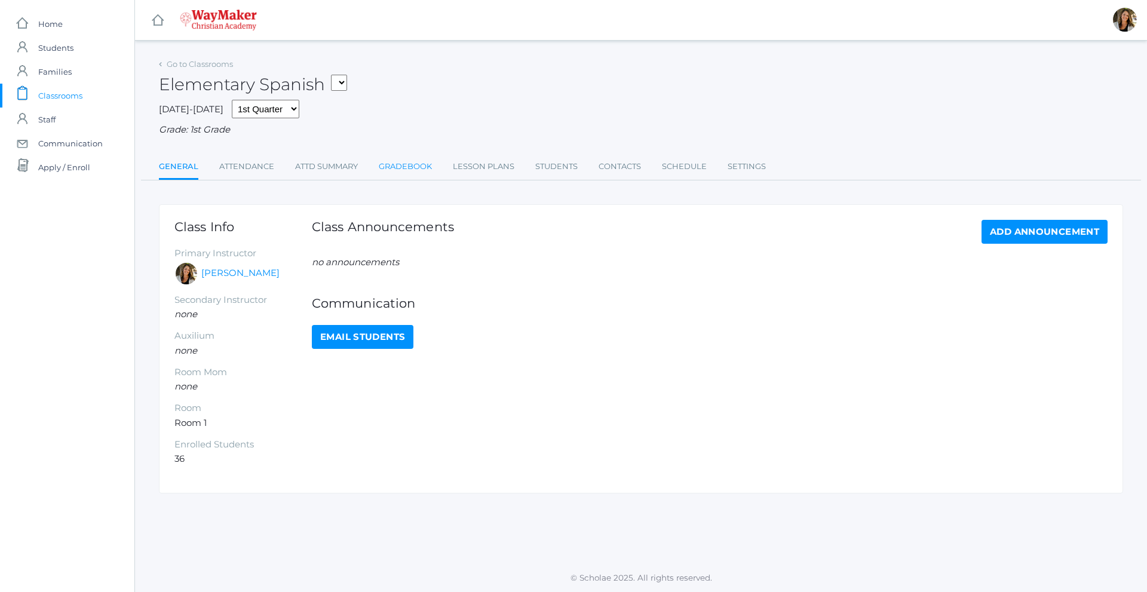
click at [383, 167] on link "Gradebook" at bounding box center [405, 167] width 53 height 24
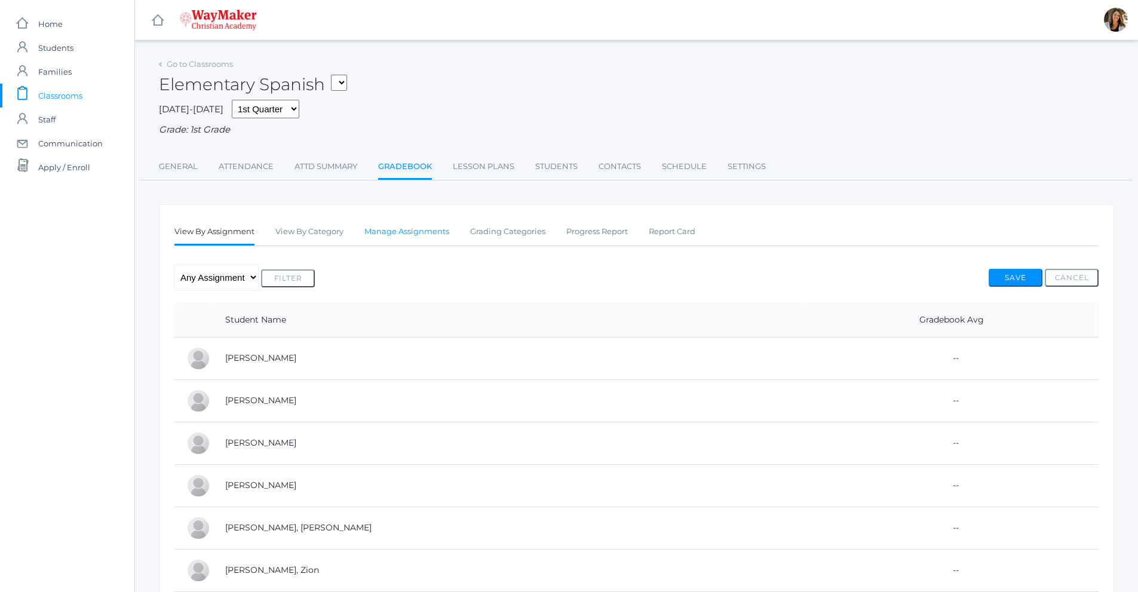
click at [416, 237] on link "Manage Assignments" at bounding box center [406, 232] width 85 height 24
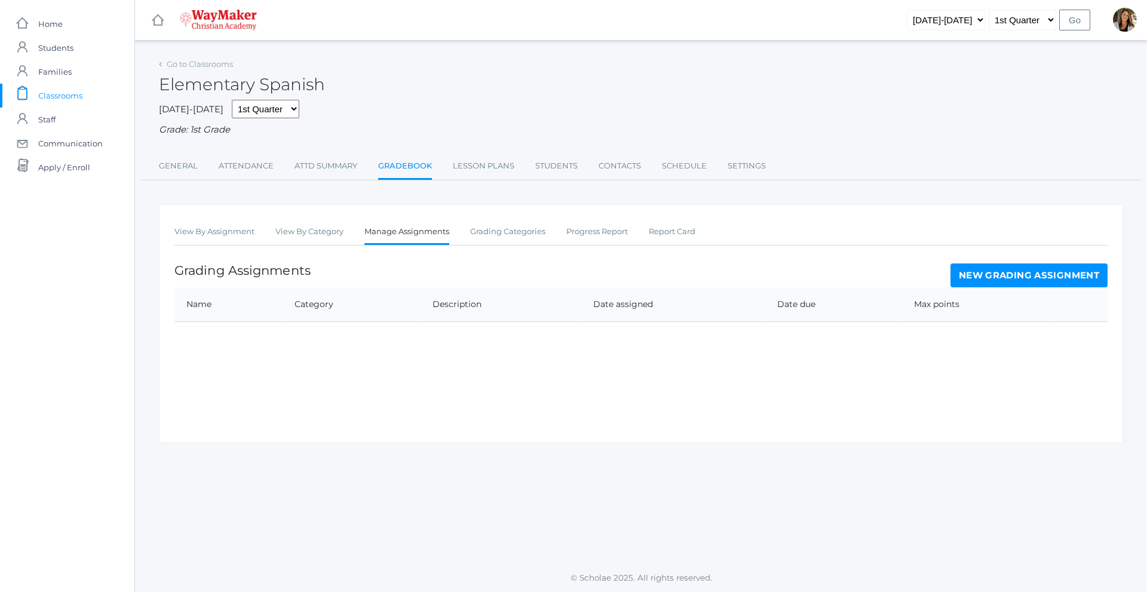
click at [1081, 274] on link "New Grading Assignment" at bounding box center [1028, 275] width 157 height 24
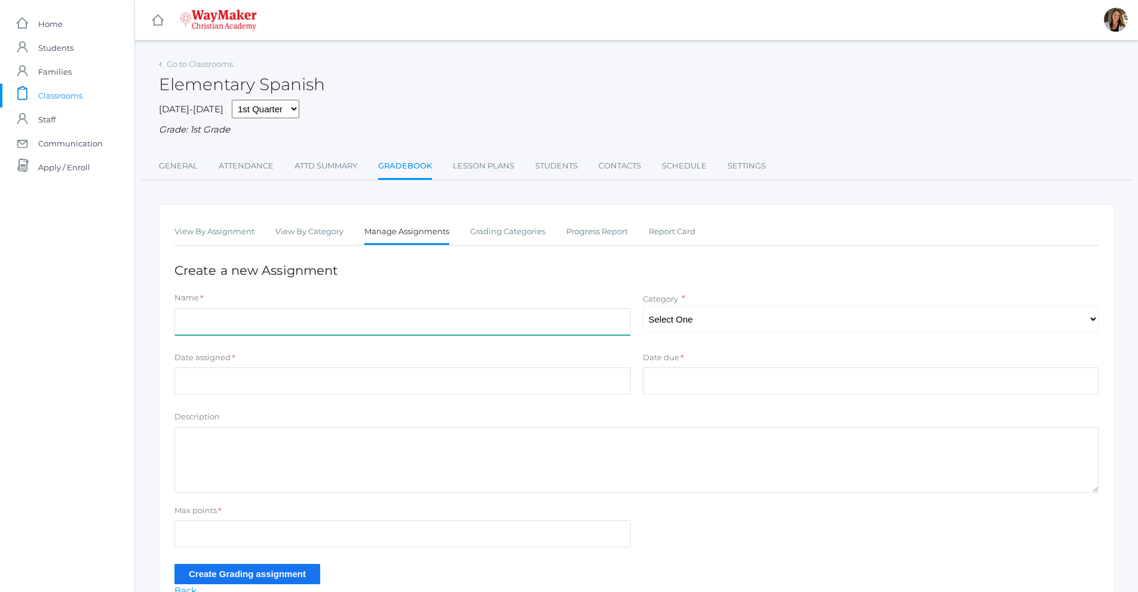
click at [265, 321] on input "Name" at bounding box center [402, 321] width 456 height 27
type input "Family Unit"
click at [741, 321] on select "Select One" at bounding box center [871, 319] width 456 height 27
click at [670, 292] on div "View By Assignment View By Category Manage Assignments Grading Categories Progr…" at bounding box center [636, 408] width 955 height 409
click at [536, 232] on link "Grading Categories" at bounding box center [507, 232] width 75 height 24
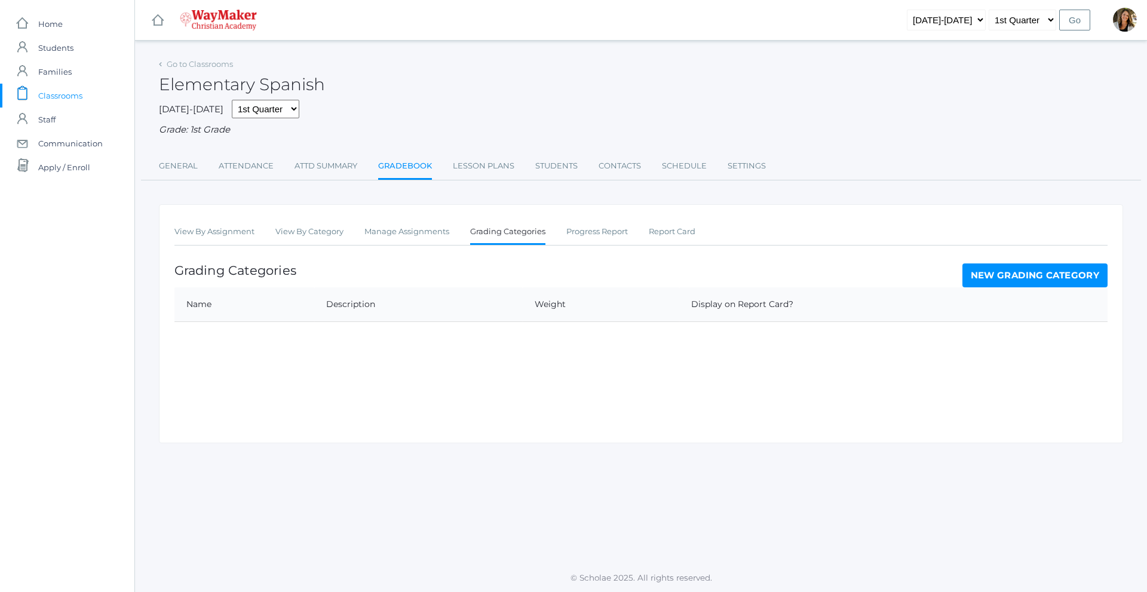
click at [1012, 282] on link "New Grading Category" at bounding box center [1035, 275] width 146 height 24
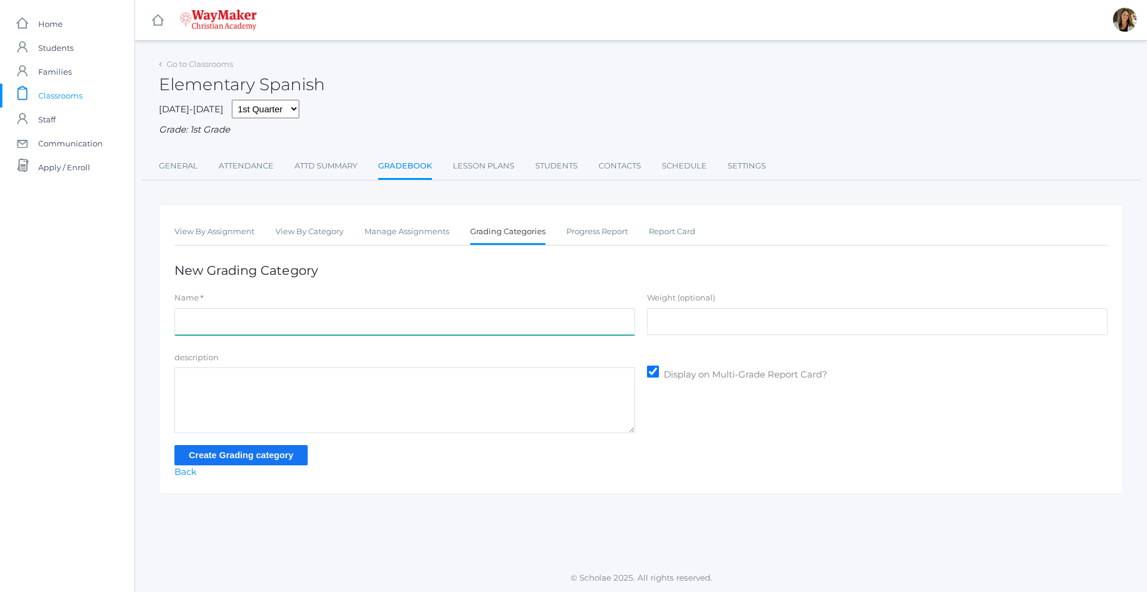
click at [204, 325] on input "Name" at bounding box center [404, 321] width 461 height 27
type input "Participation"
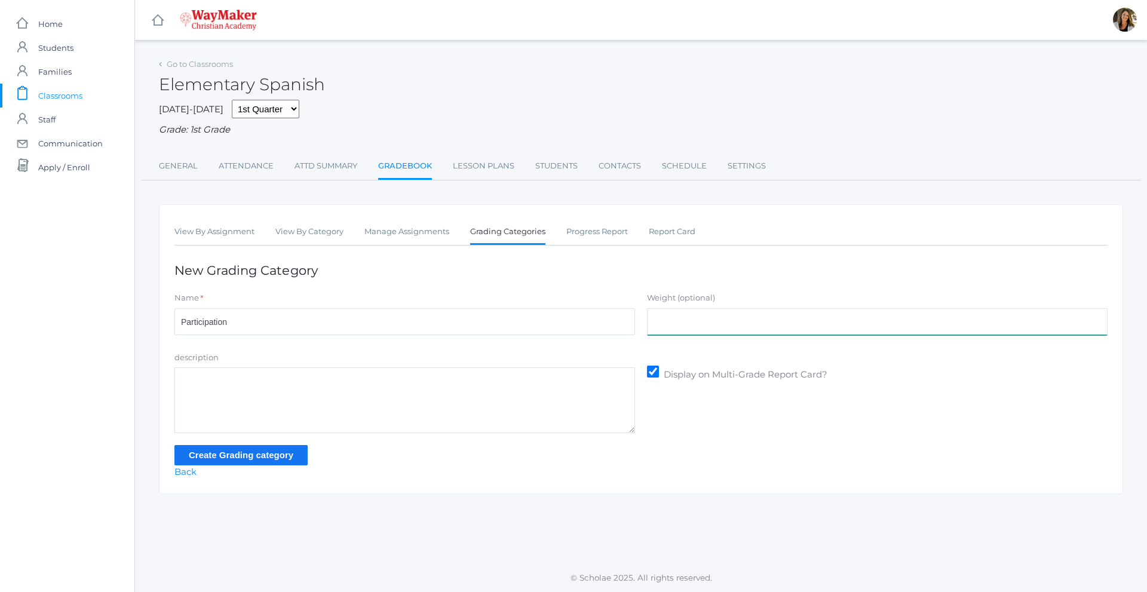
click at [677, 330] on input "Weight (optional)" at bounding box center [877, 321] width 461 height 27
type input "50"
click at [255, 458] on input "Create Grading category" at bounding box center [240, 455] width 133 height 20
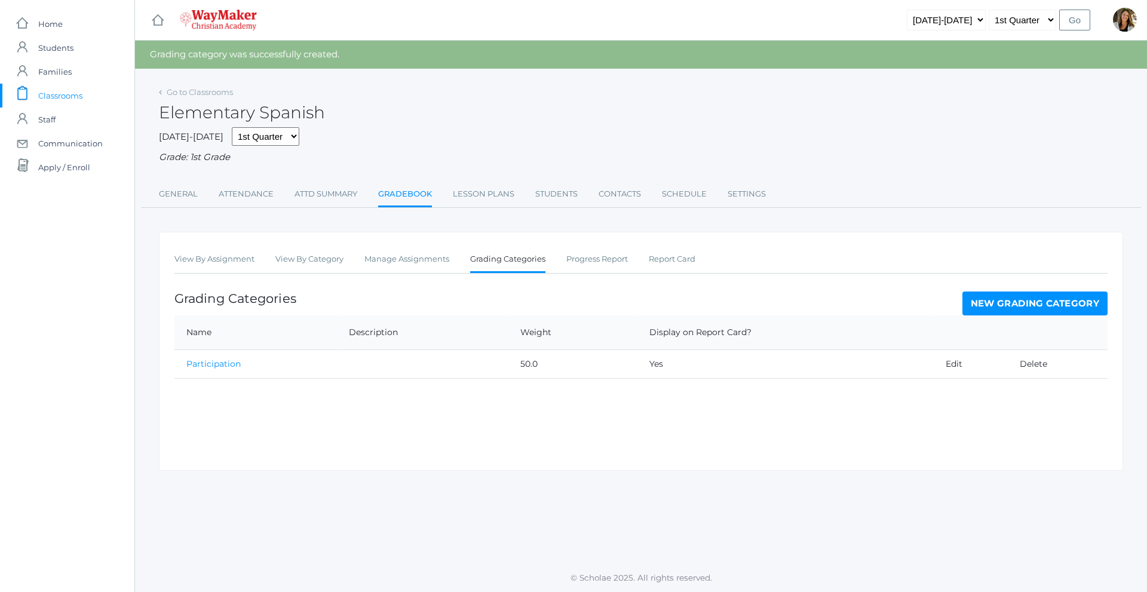
click at [1044, 303] on link "New Grading Category" at bounding box center [1035, 304] width 146 height 24
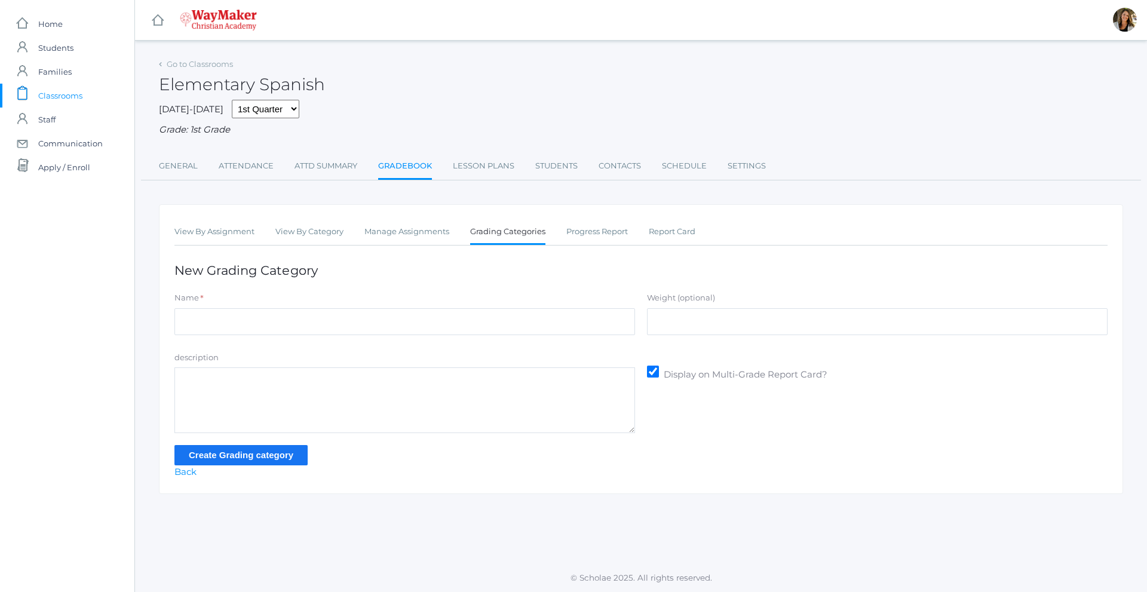
click at [248, 305] on div "Name *" at bounding box center [404, 300] width 461 height 16
click at [251, 316] on input "Name" at bounding box center [404, 321] width 461 height 27
type input "Class Activity"
click at [765, 326] on input "Weight (optional)" at bounding box center [877, 321] width 461 height 27
type input "50"
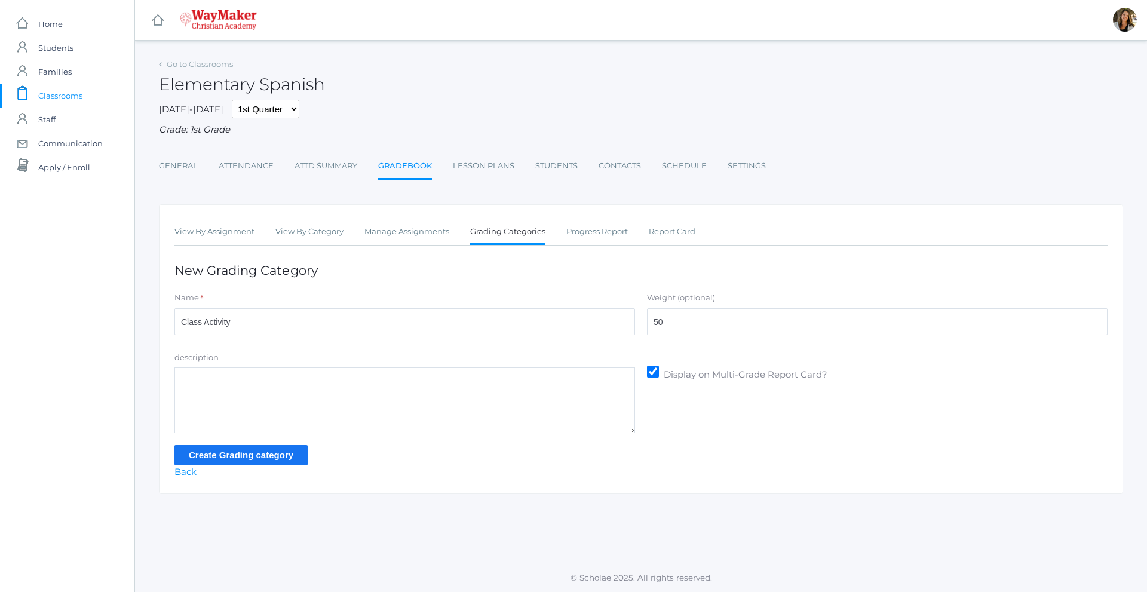
click at [210, 464] on input "Create Grading category" at bounding box center [240, 455] width 133 height 20
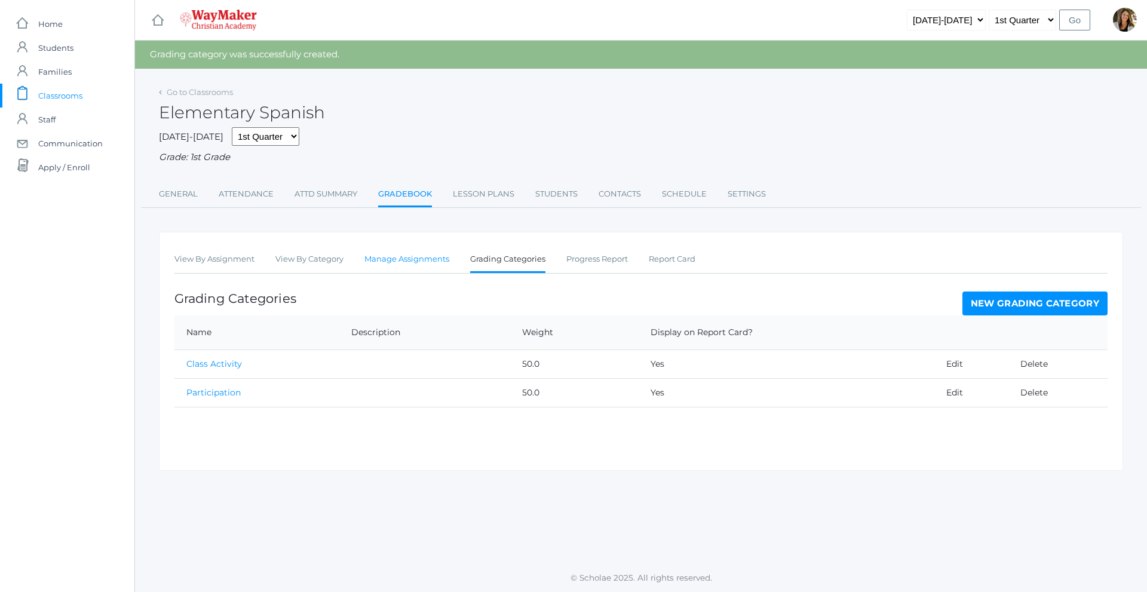
click at [424, 262] on link "Manage Assignments" at bounding box center [406, 259] width 85 height 24
